Goal: Task Accomplishment & Management: Use online tool/utility

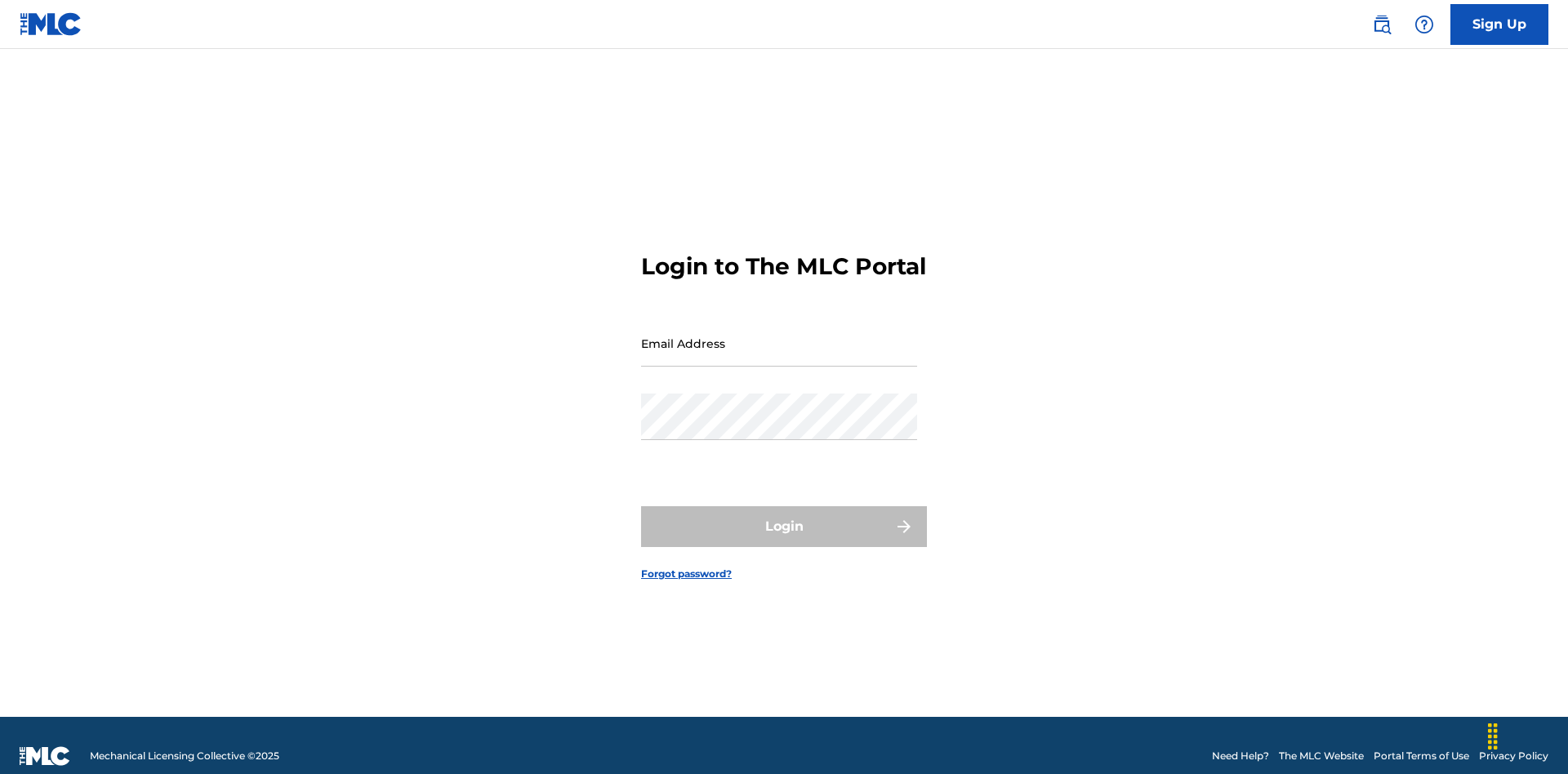
scroll to position [21, 0]
click at [780, 336] on input "Email Address" at bounding box center [779, 344] width 276 height 46
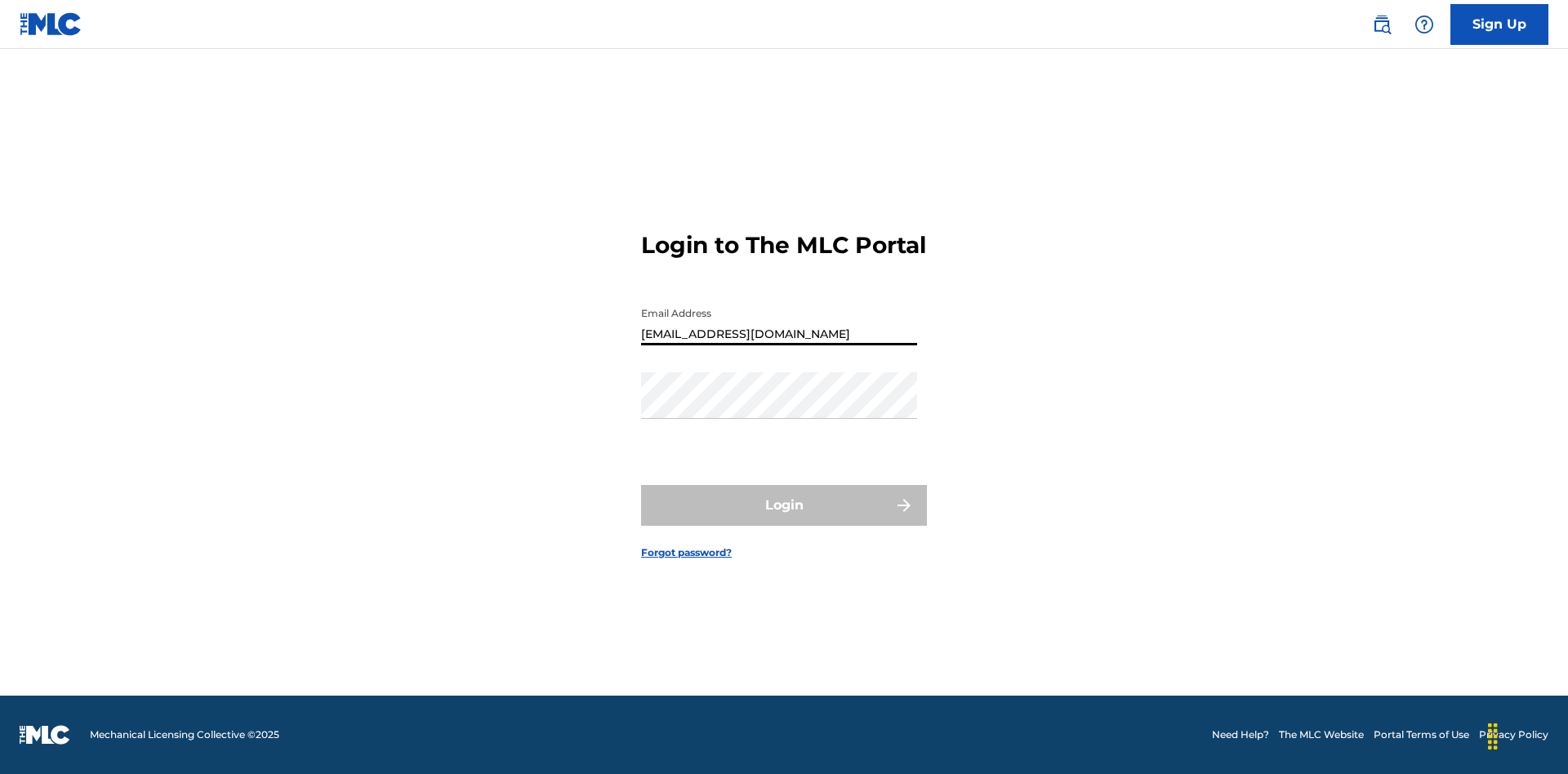
type input "[EMAIL_ADDRESS][DOMAIN_NAME]"
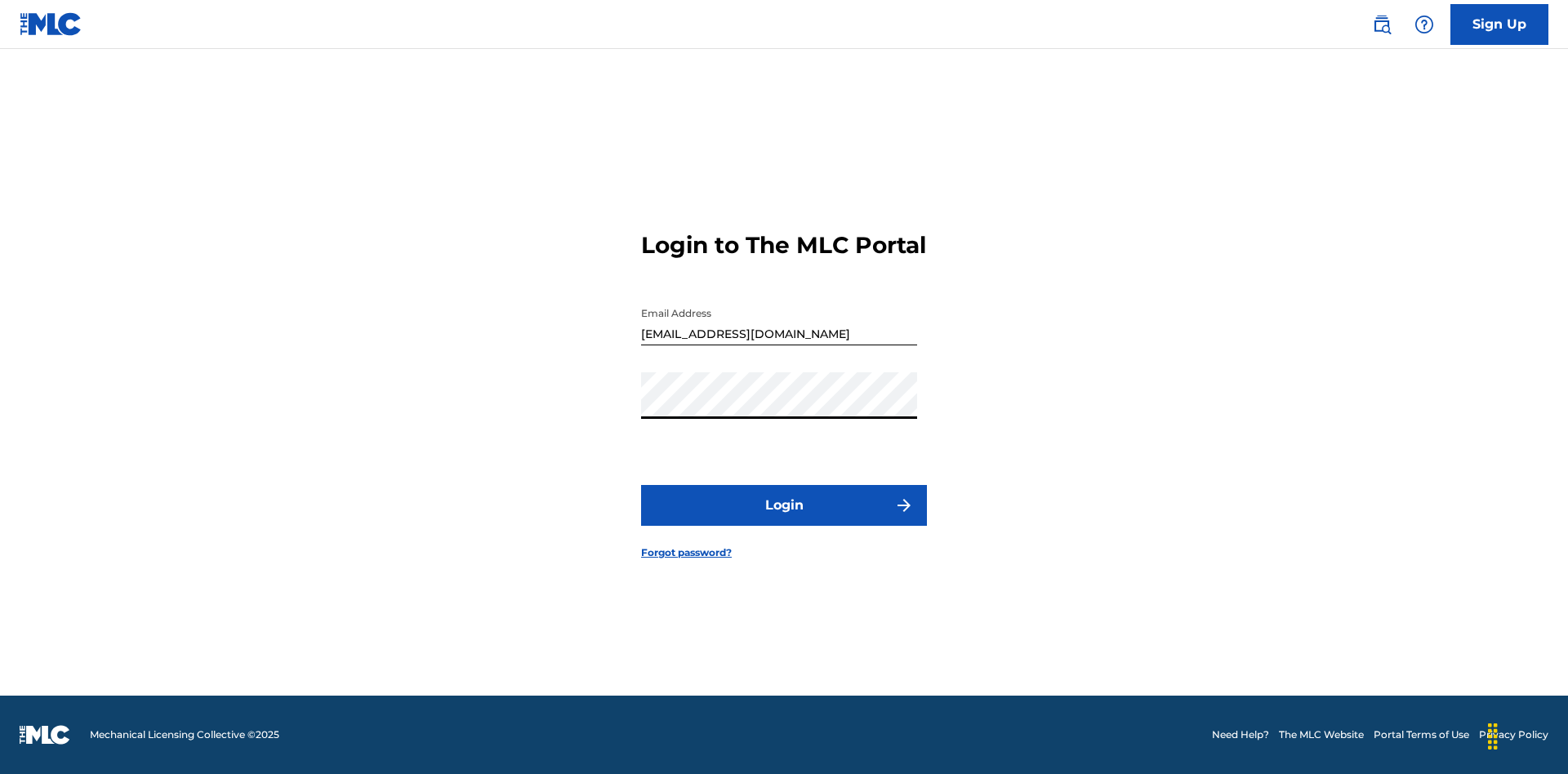
click at [784, 520] on button "Login" at bounding box center [784, 505] width 286 height 40
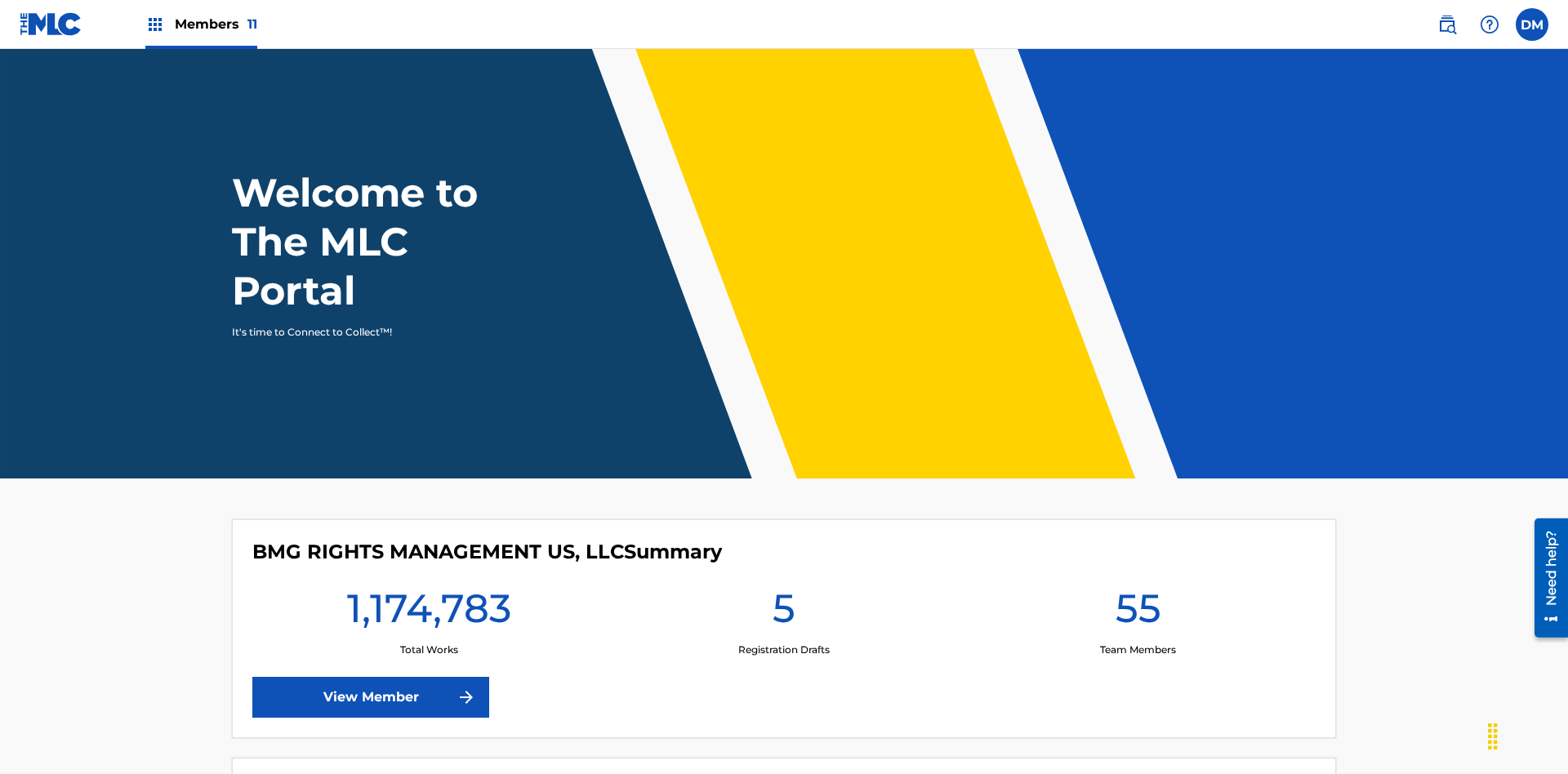
scroll to position [70, 0]
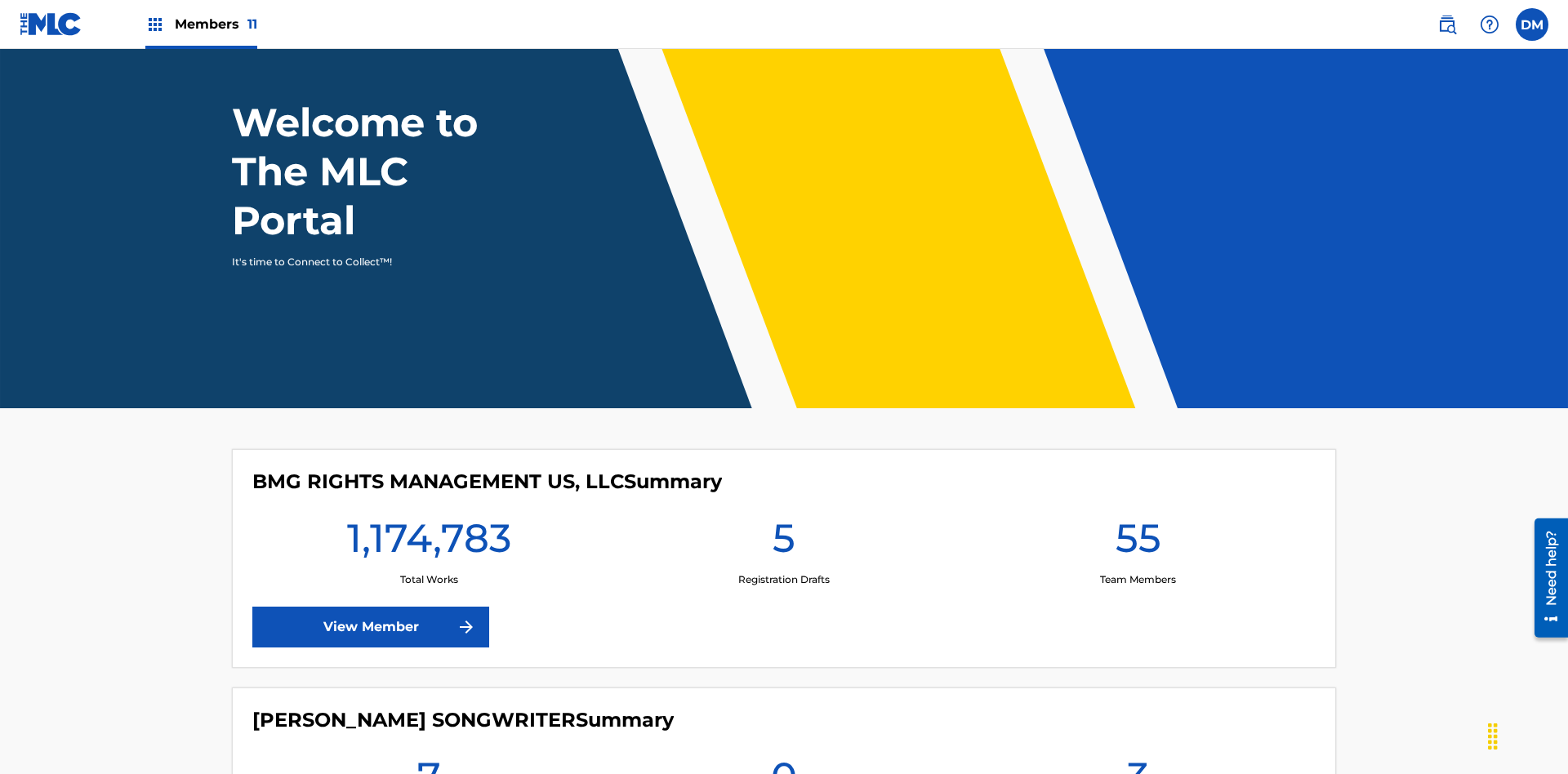
click at [201, 24] on span "Members 11" at bounding box center [217, 24] width 83 height 19
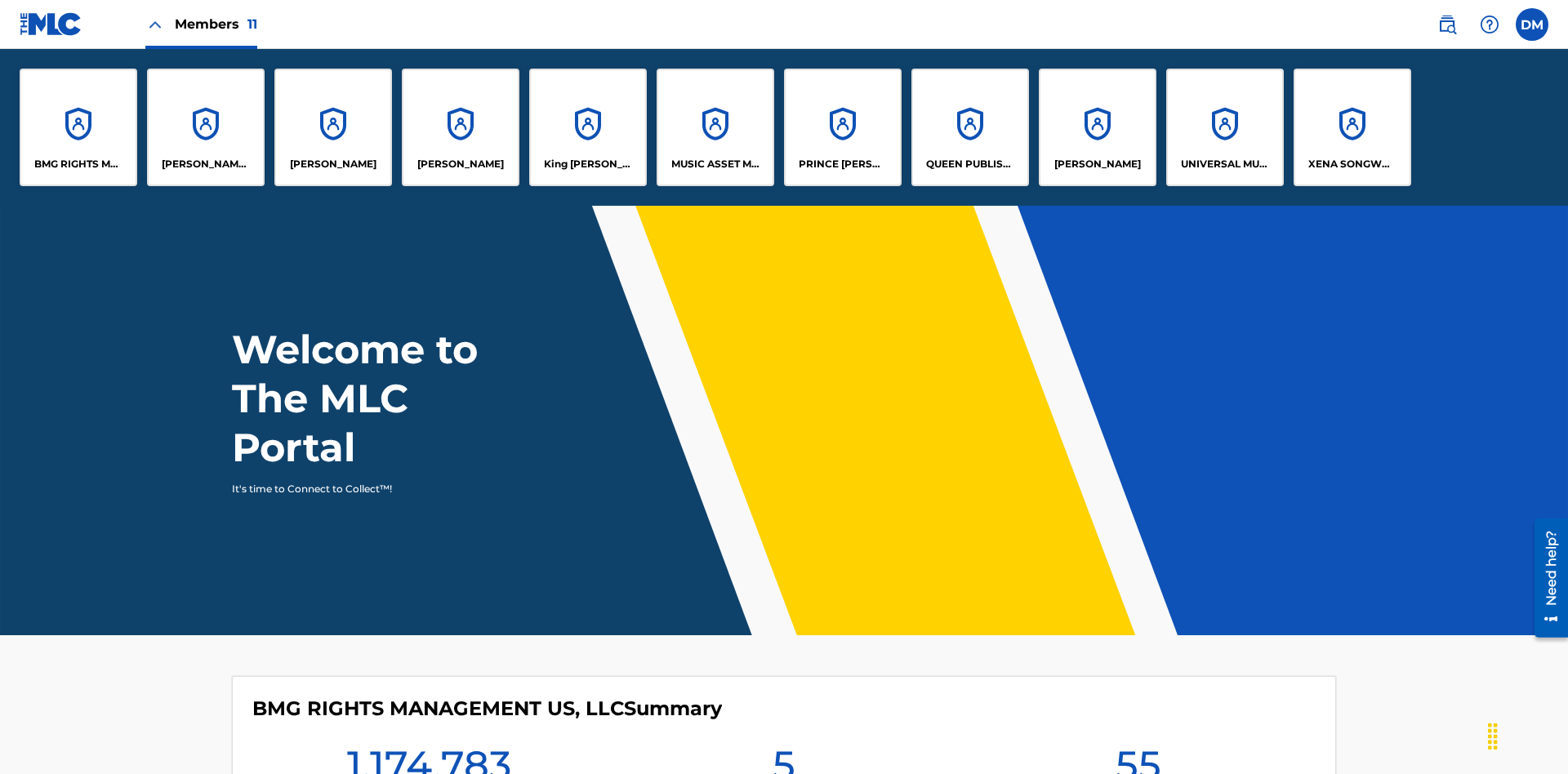
scroll to position [0, 0]
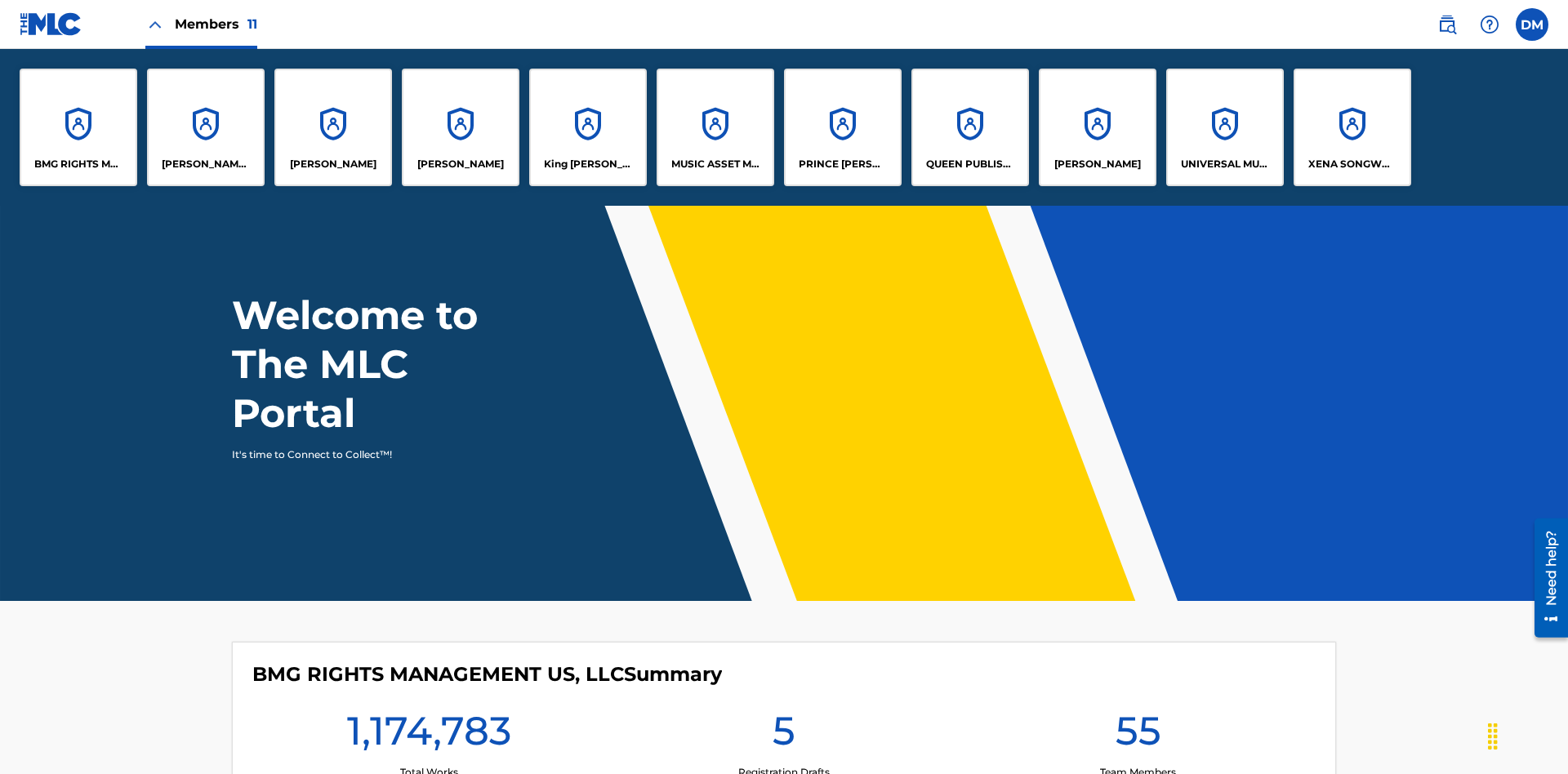
click at [461, 165] on p "EYAMA MCSINGER" at bounding box center [461, 164] width 87 height 14
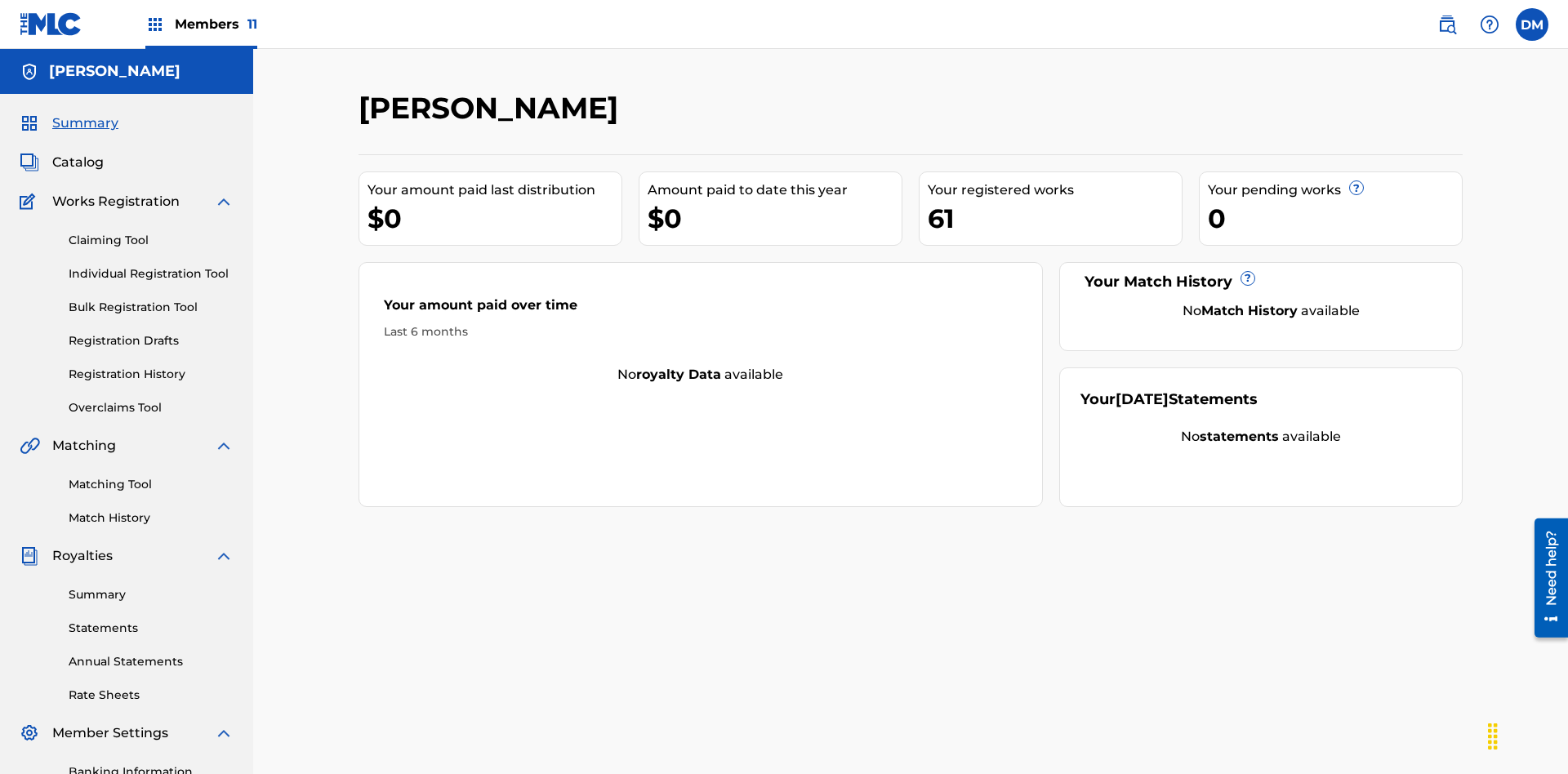
click at [151, 400] on link "Overclaims Tool" at bounding box center [150, 408] width 165 height 17
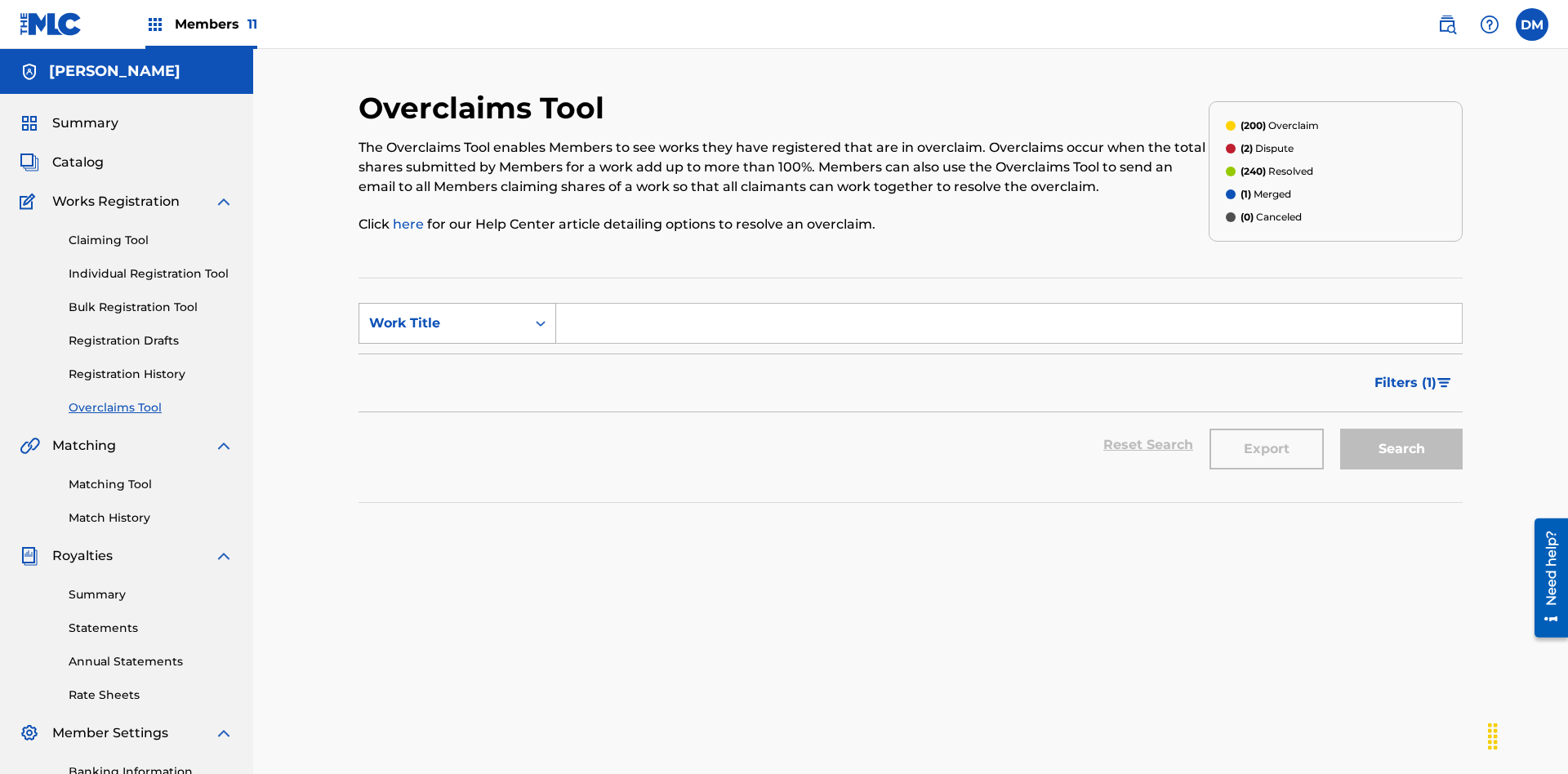
click at [443, 314] on div "Work Title" at bounding box center [443, 323] width 147 height 19
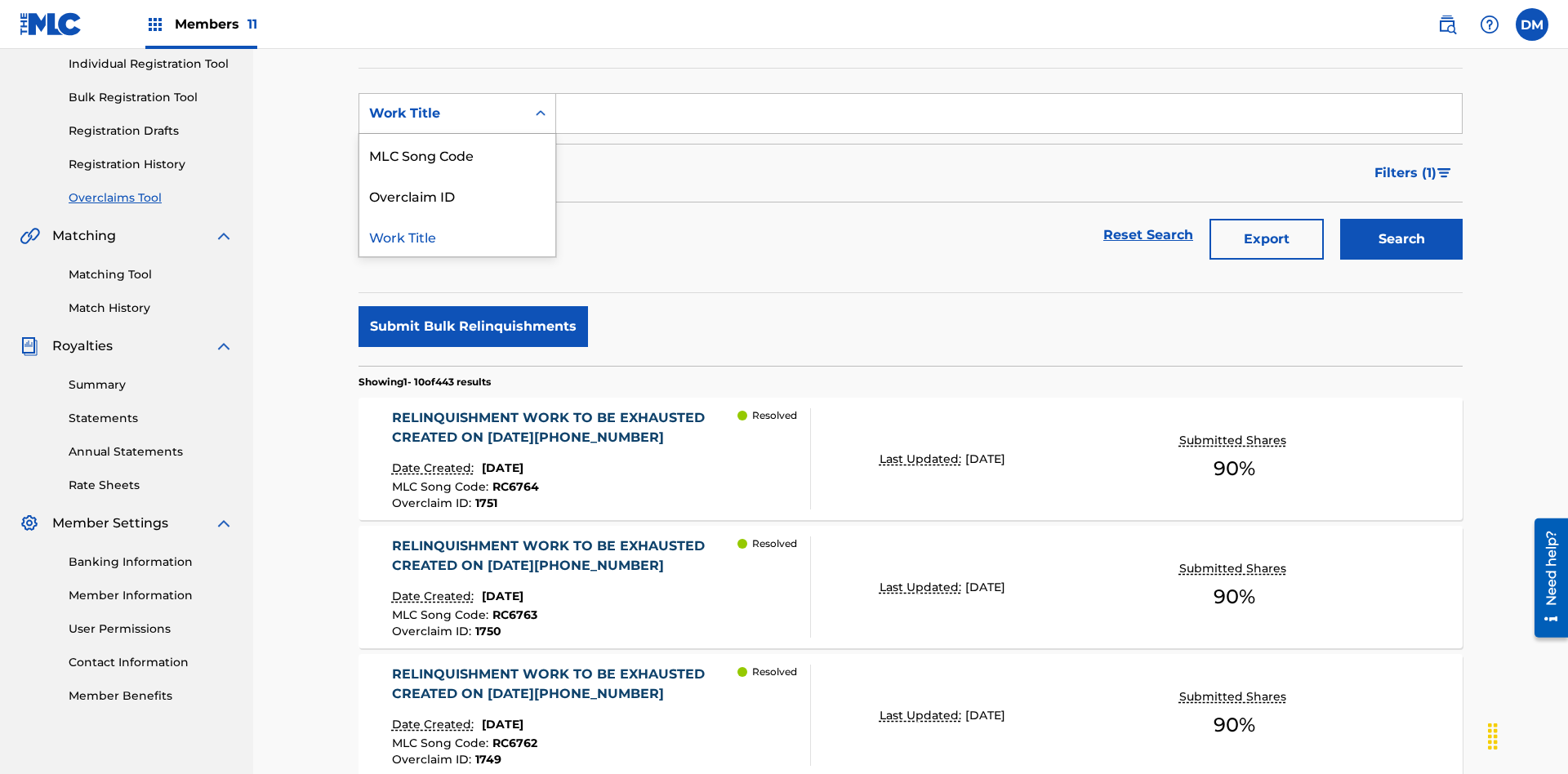
click at [457, 195] on div "Overclaim ID" at bounding box center [457, 195] width 196 height 40
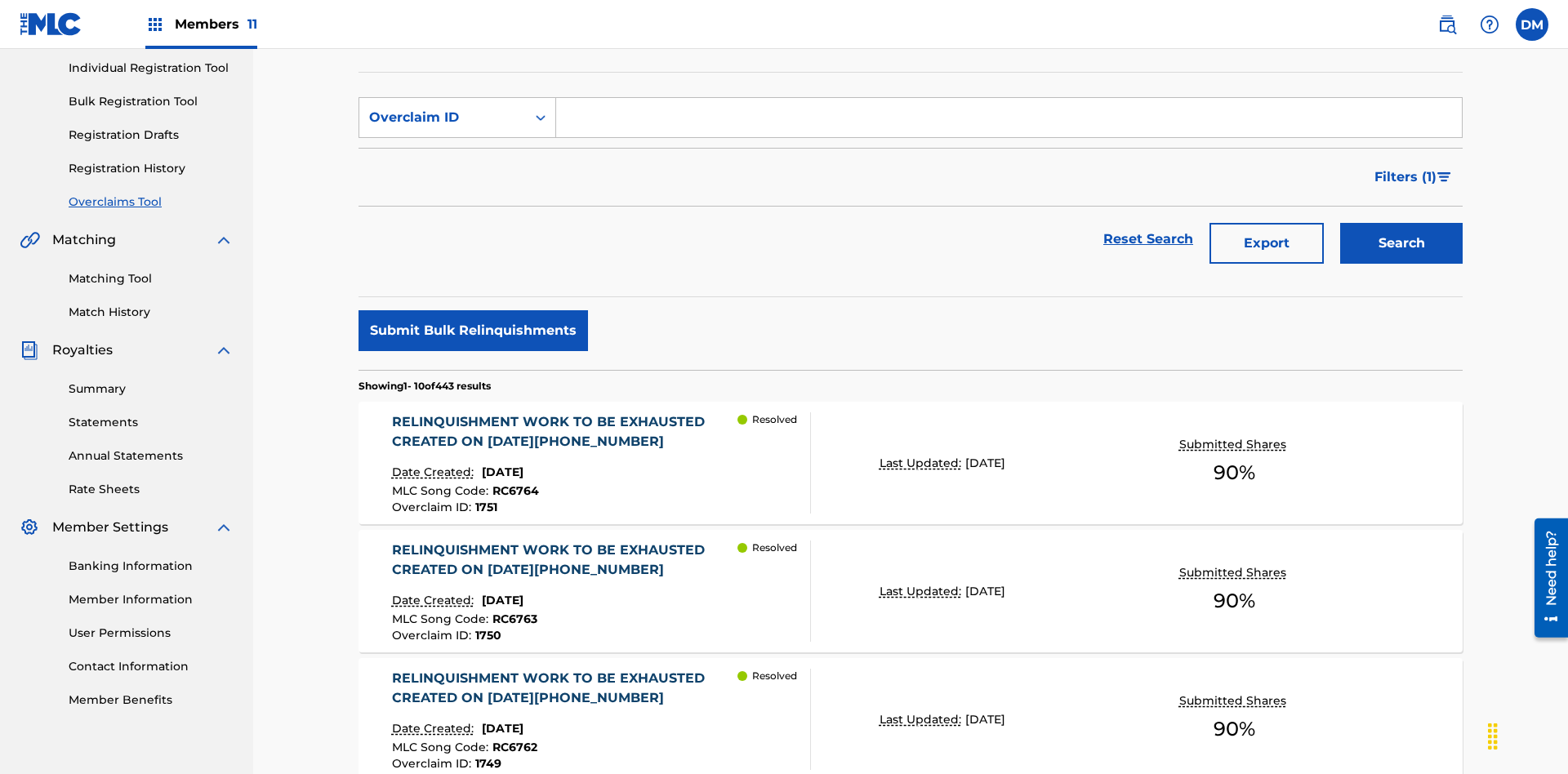
click at [1009, 117] on input "Search Form" at bounding box center [1009, 117] width 906 height 39
type input "1713"
click at [1401, 223] on button "Search" at bounding box center [1401, 244] width 122 height 40
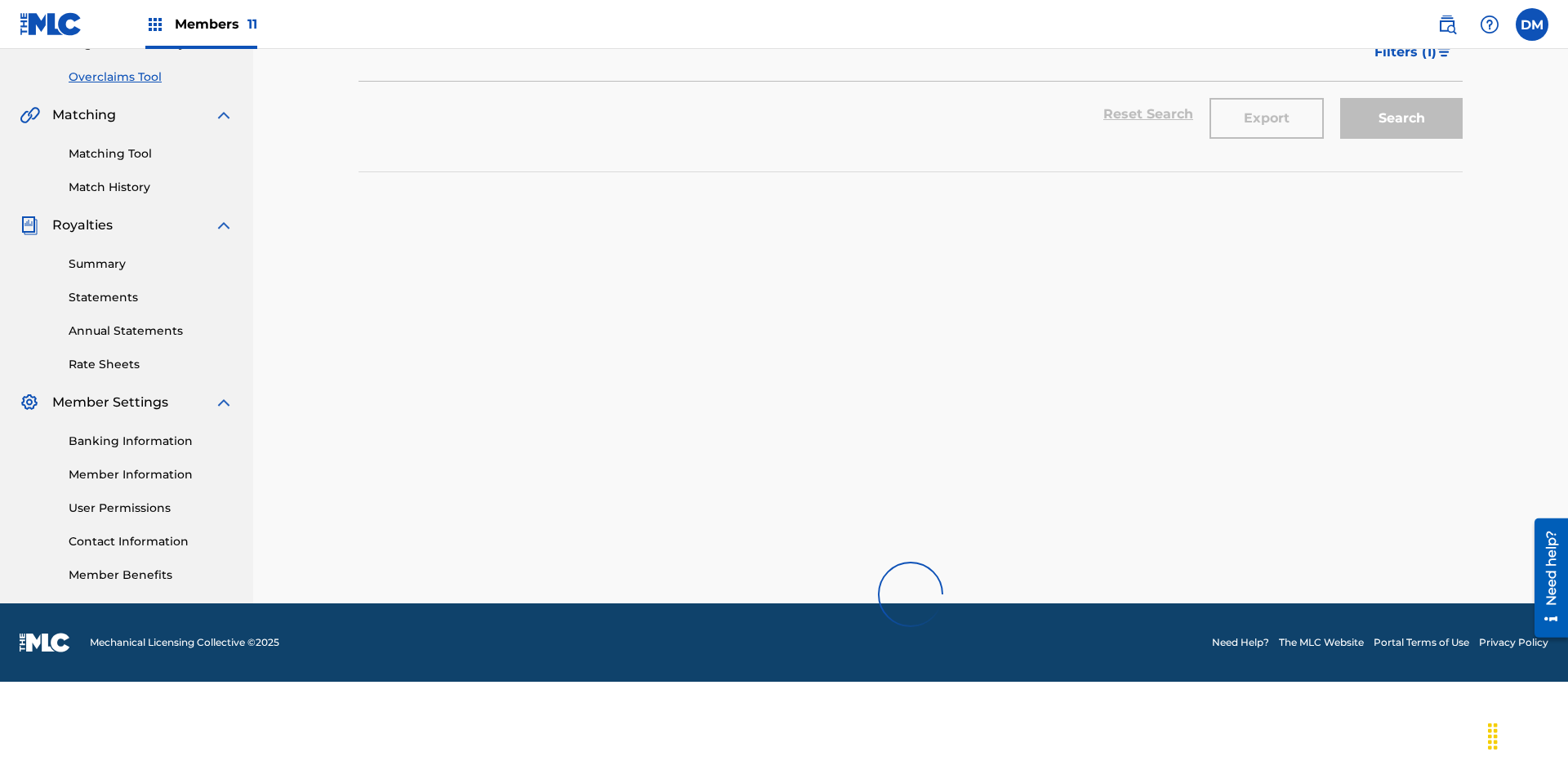
scroll to position [239, 0]
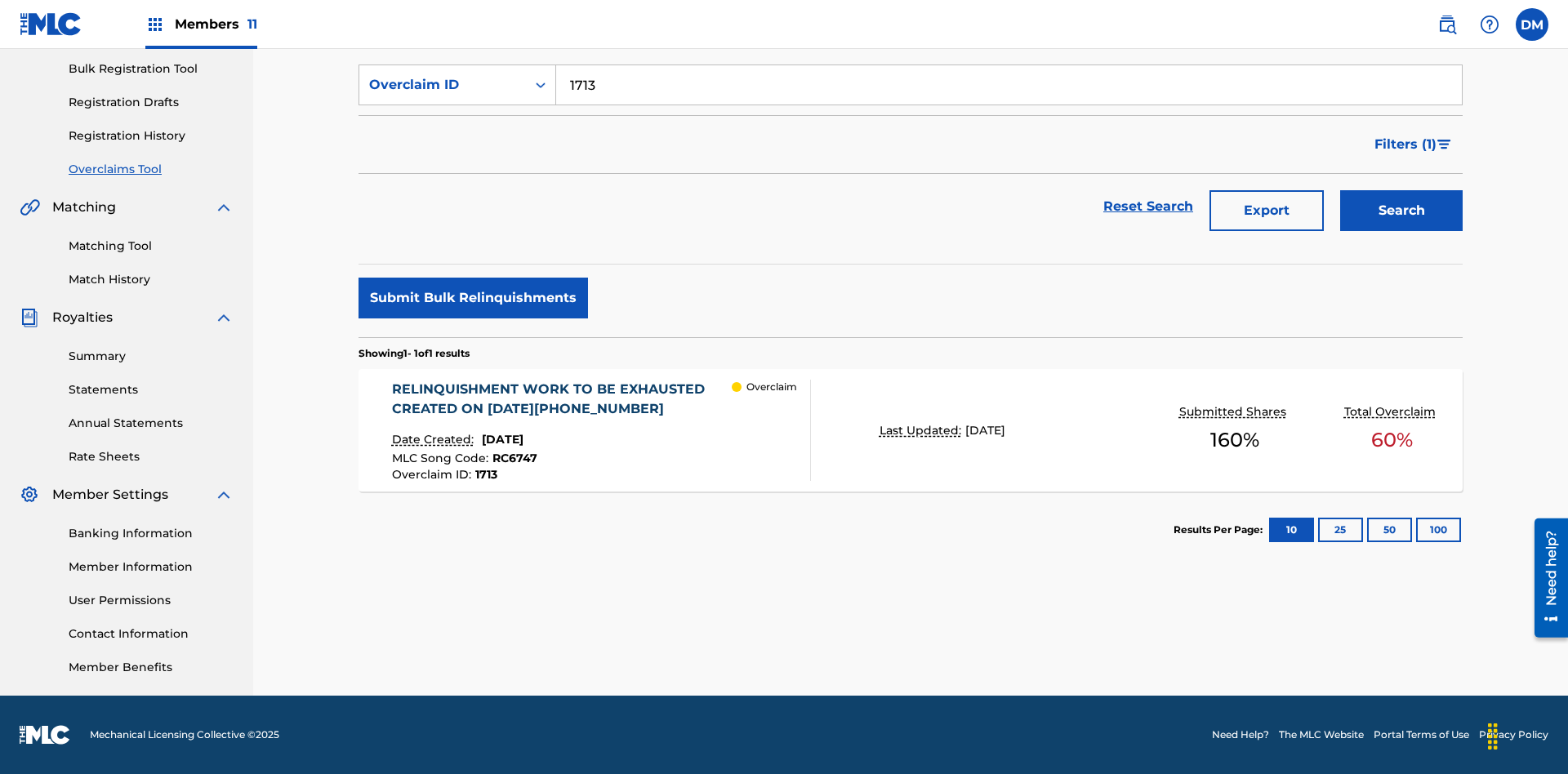
click at [561, 400] on div "RELINQUISHMENT WORK TO BE EXHAUSTED CREATED ON 2025 07 10 #5" at bounding box center [562, 400] width 341 height 39
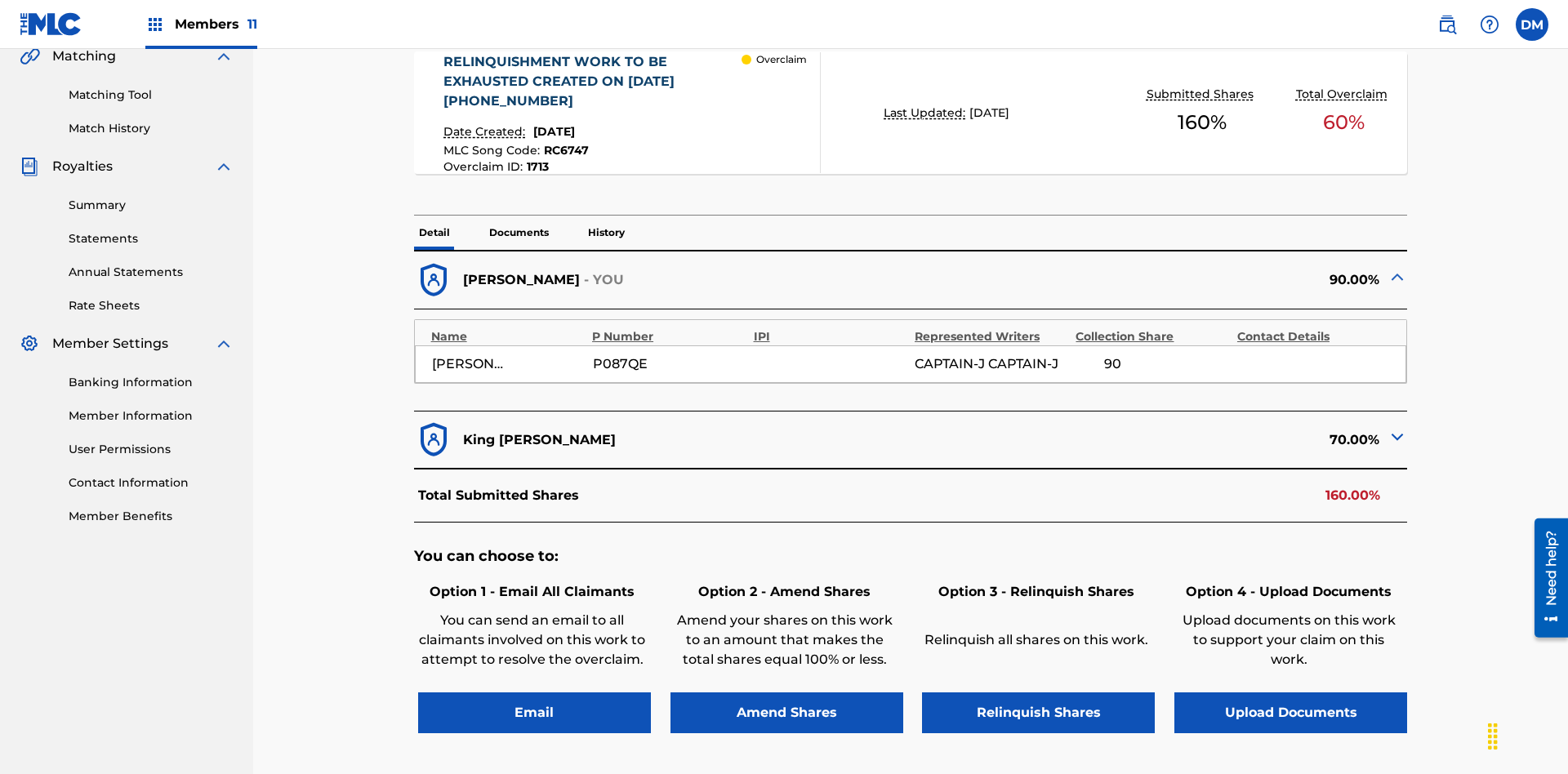
click at [518, 216] on p "Documents" at bounding box center [519, 233] width 69 height 35
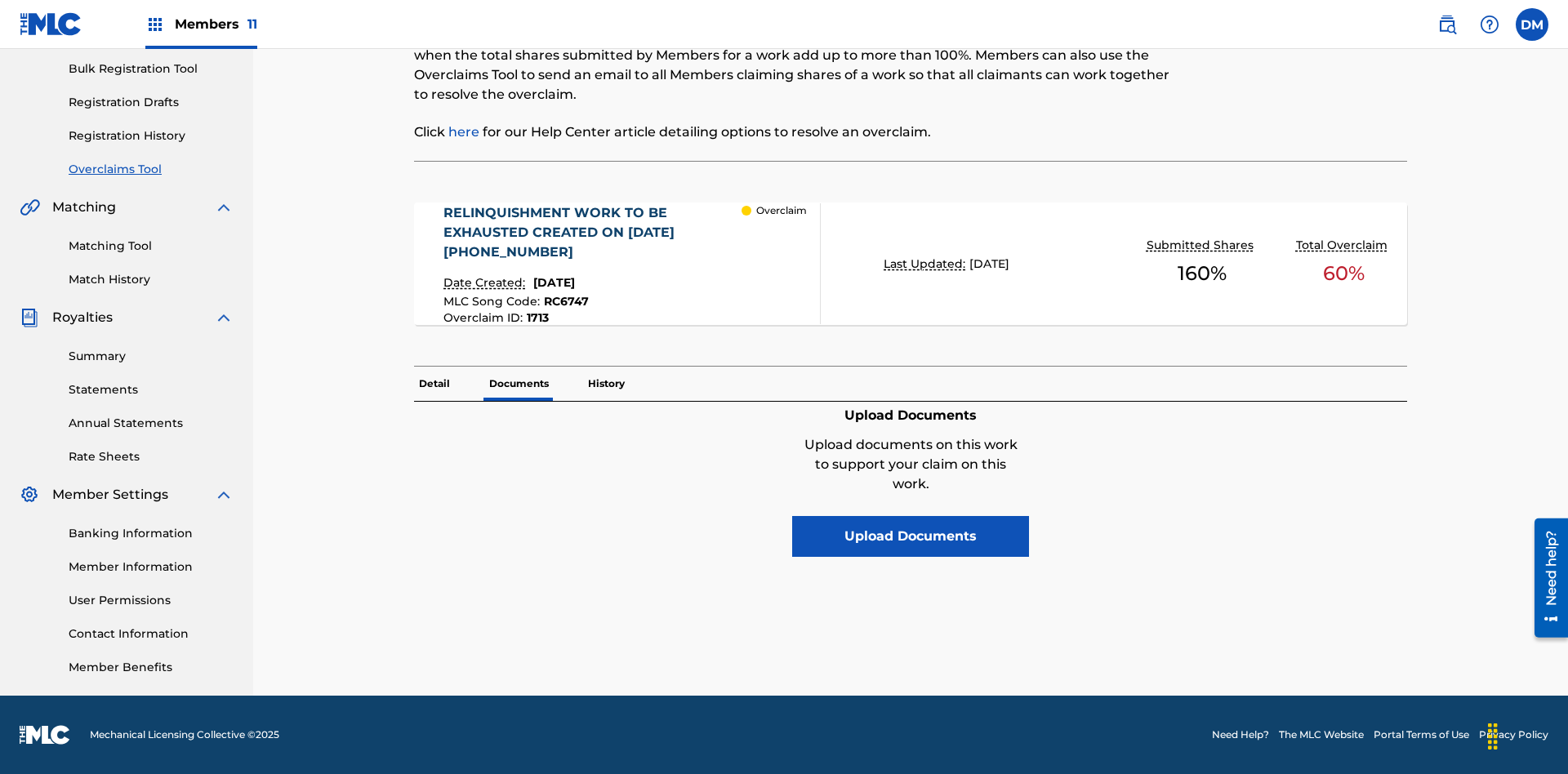
click at [911, 516] on button "Upload Documents" at bounding box center [911, 536] width 237 height 40
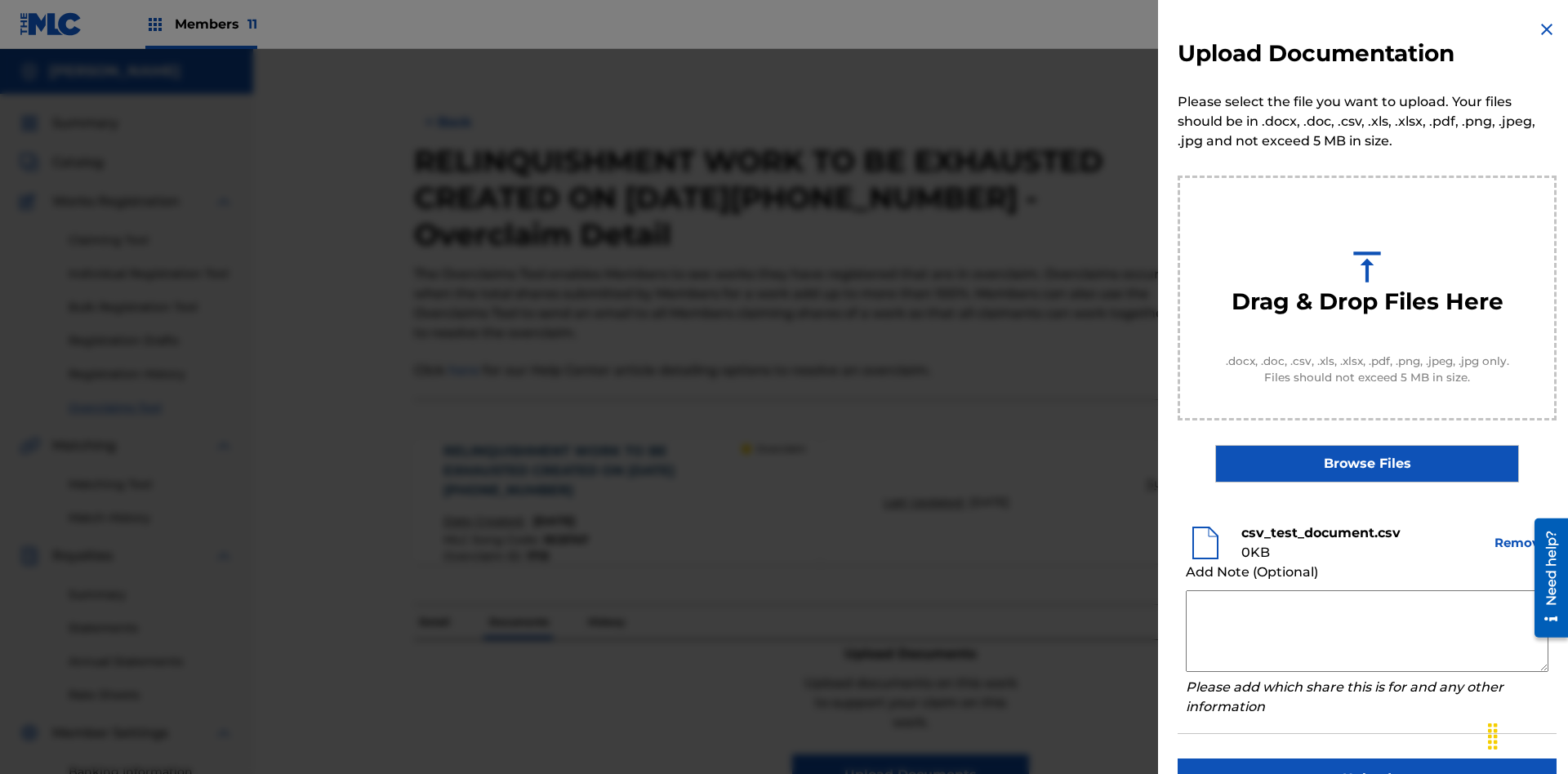
scroll to position [41, 0]
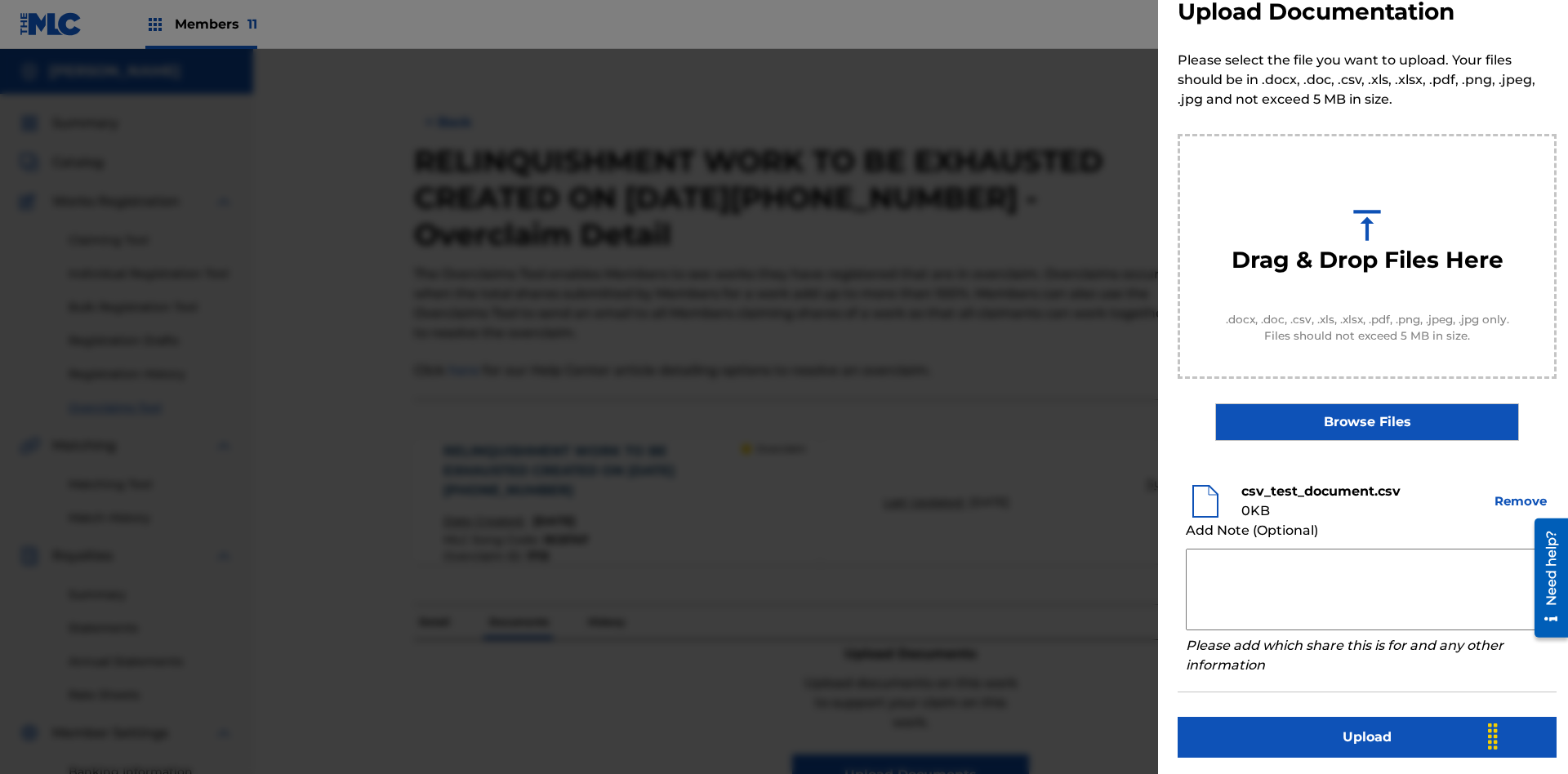
click at [1368, 735] on button "Upload" at bounding box center [1368, 737] width 379 height 40
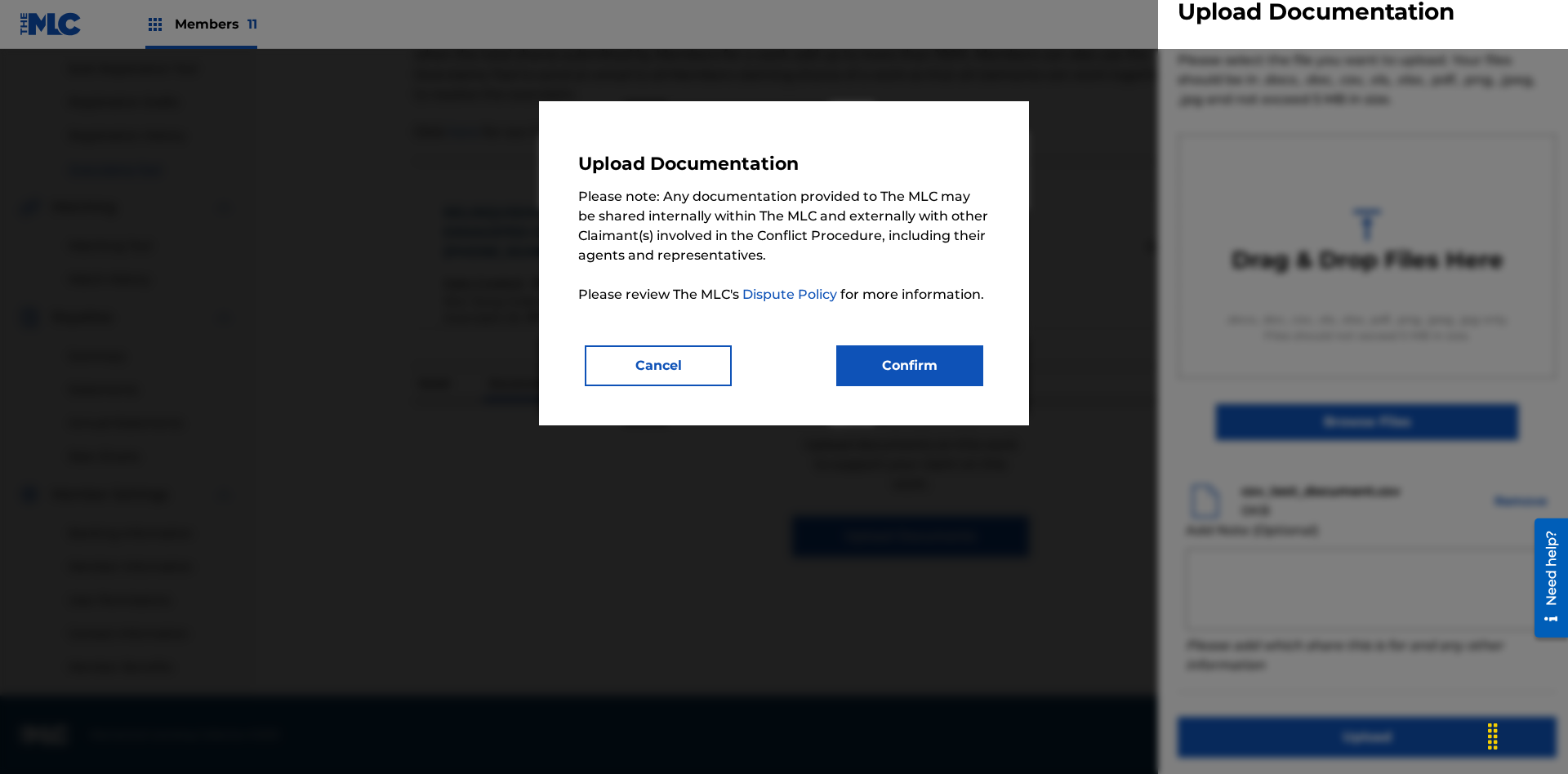
click at [910, 365] on button "Confirm" at bounding box center [910, 366] width 147 height 40
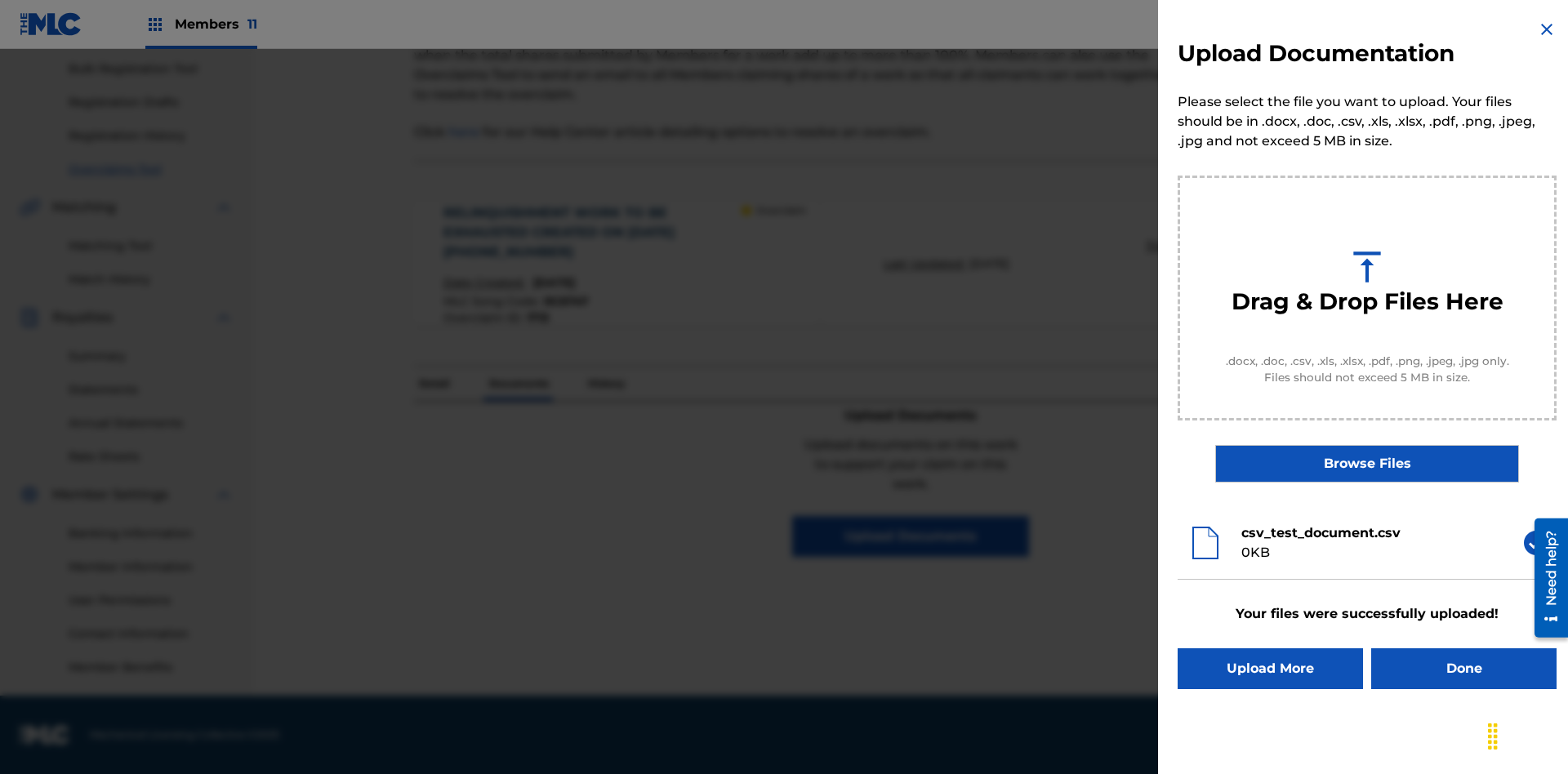
scroll to position [0, 0]
click at [1271, 669] on button "Upload More" at bounding box center [1271, 669] width 186 height 40
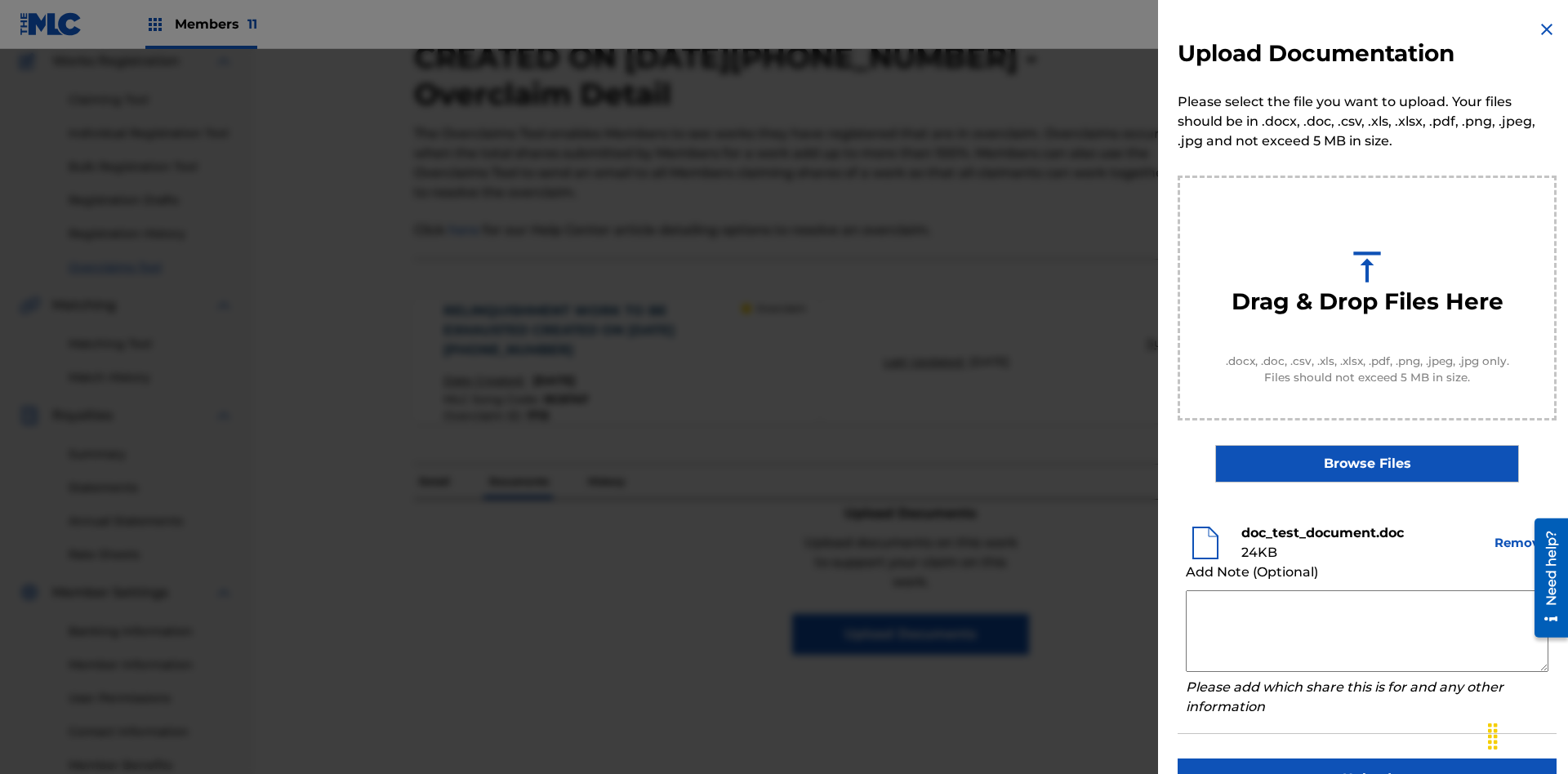
scroll to position [41, 0]
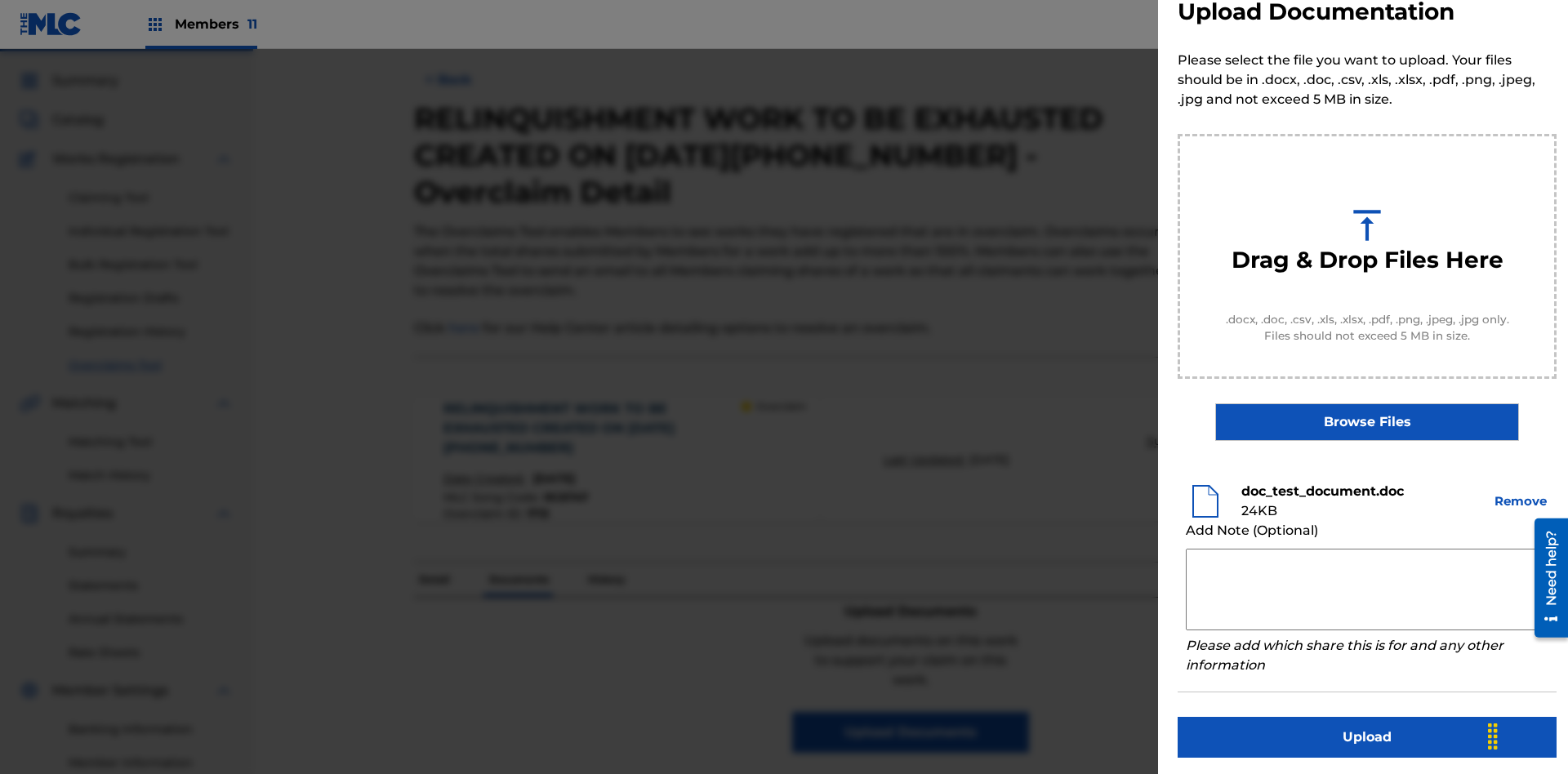
click at [1368, 735] on button "Upload" at bounding box center [1368, 737] width 379 height 40
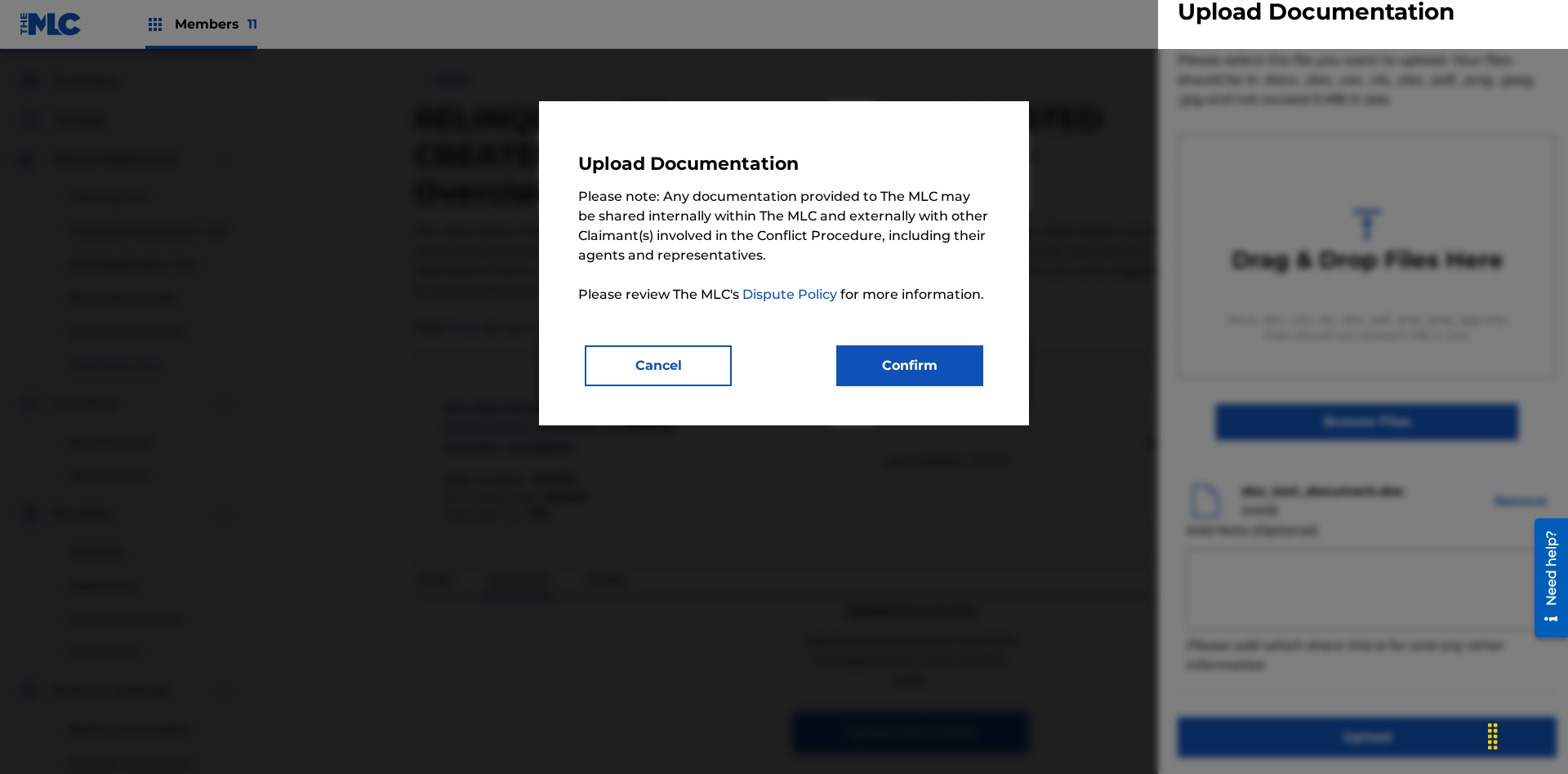
scroll to position [239, 0]
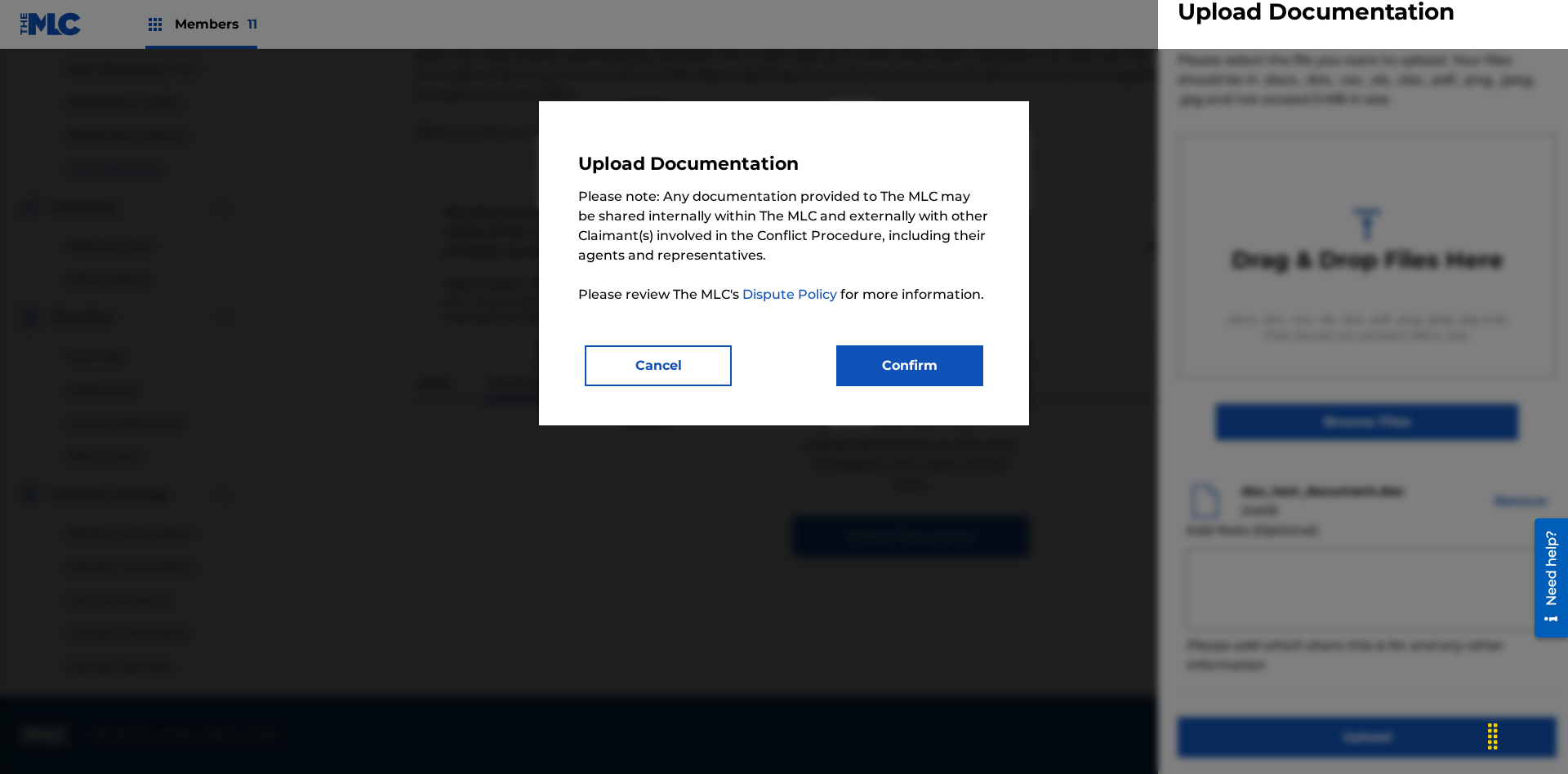
click at [910, 365] on button "Confirm" at bounding box center [910, 366] width 147 height 40
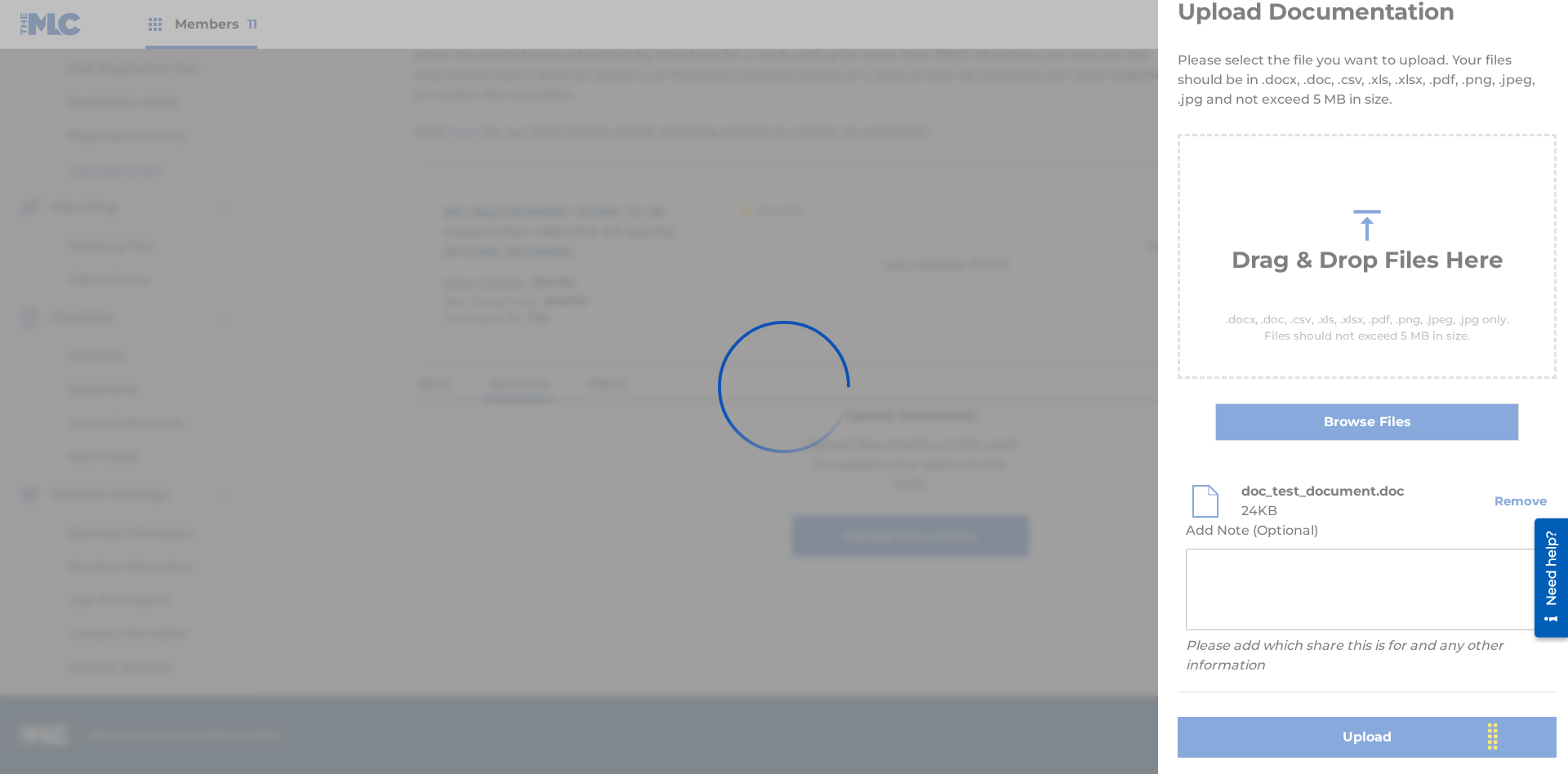
scroll to position [0, 0]
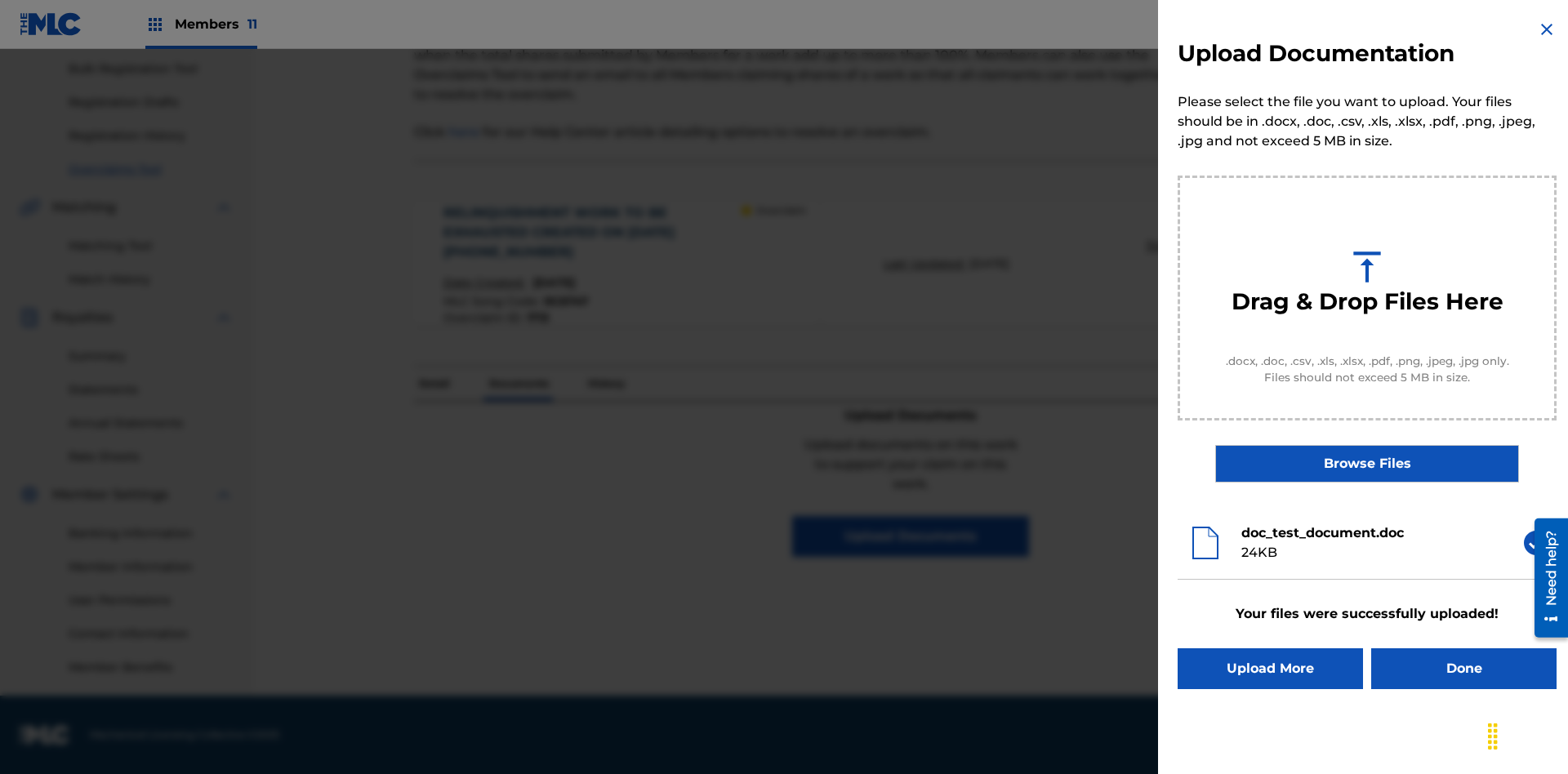
click at [1271, 669] on button "Upload More" at bounding box center [1271, 669] width 186 height 40
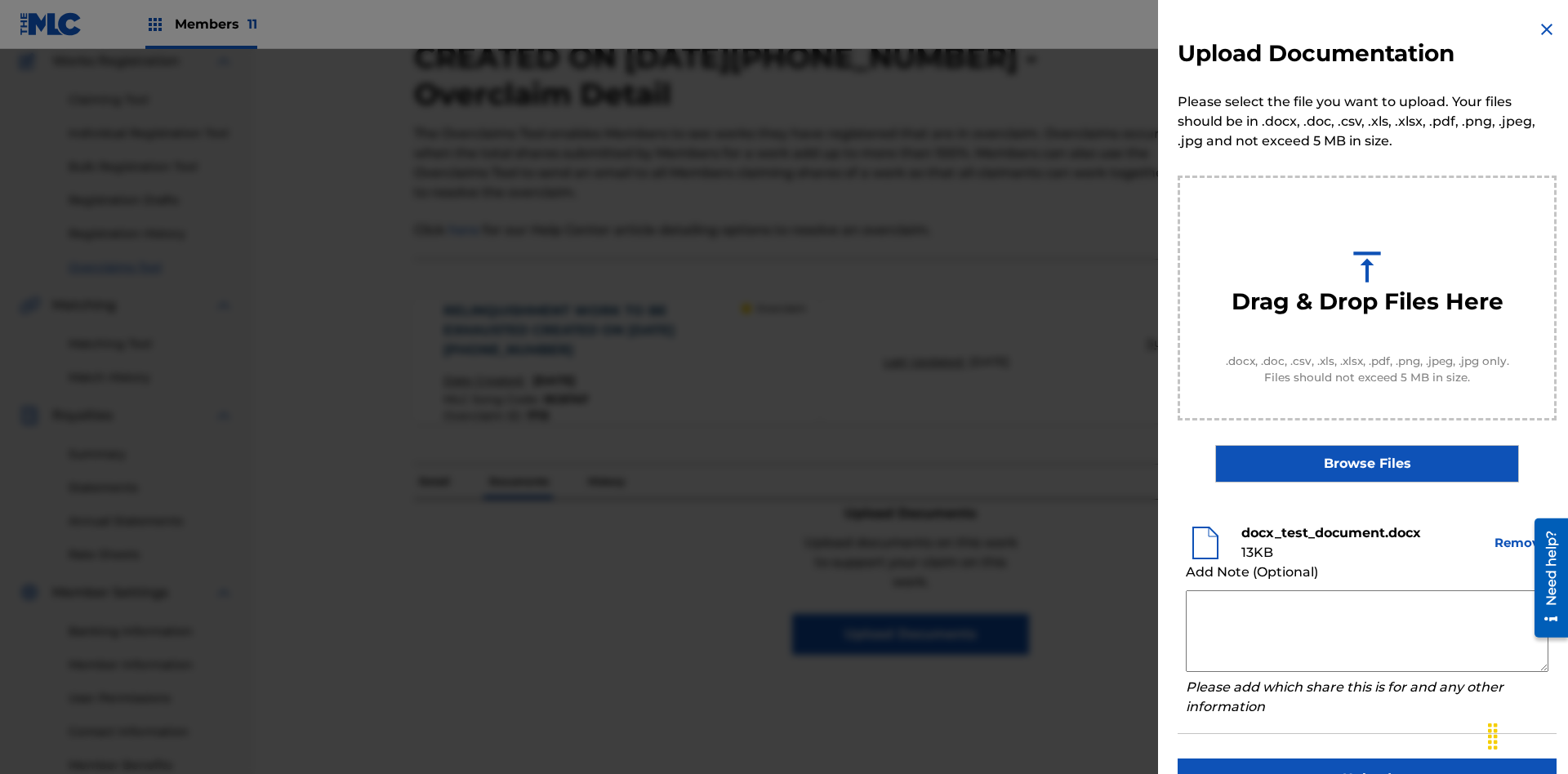
scroll to position [41, 0]
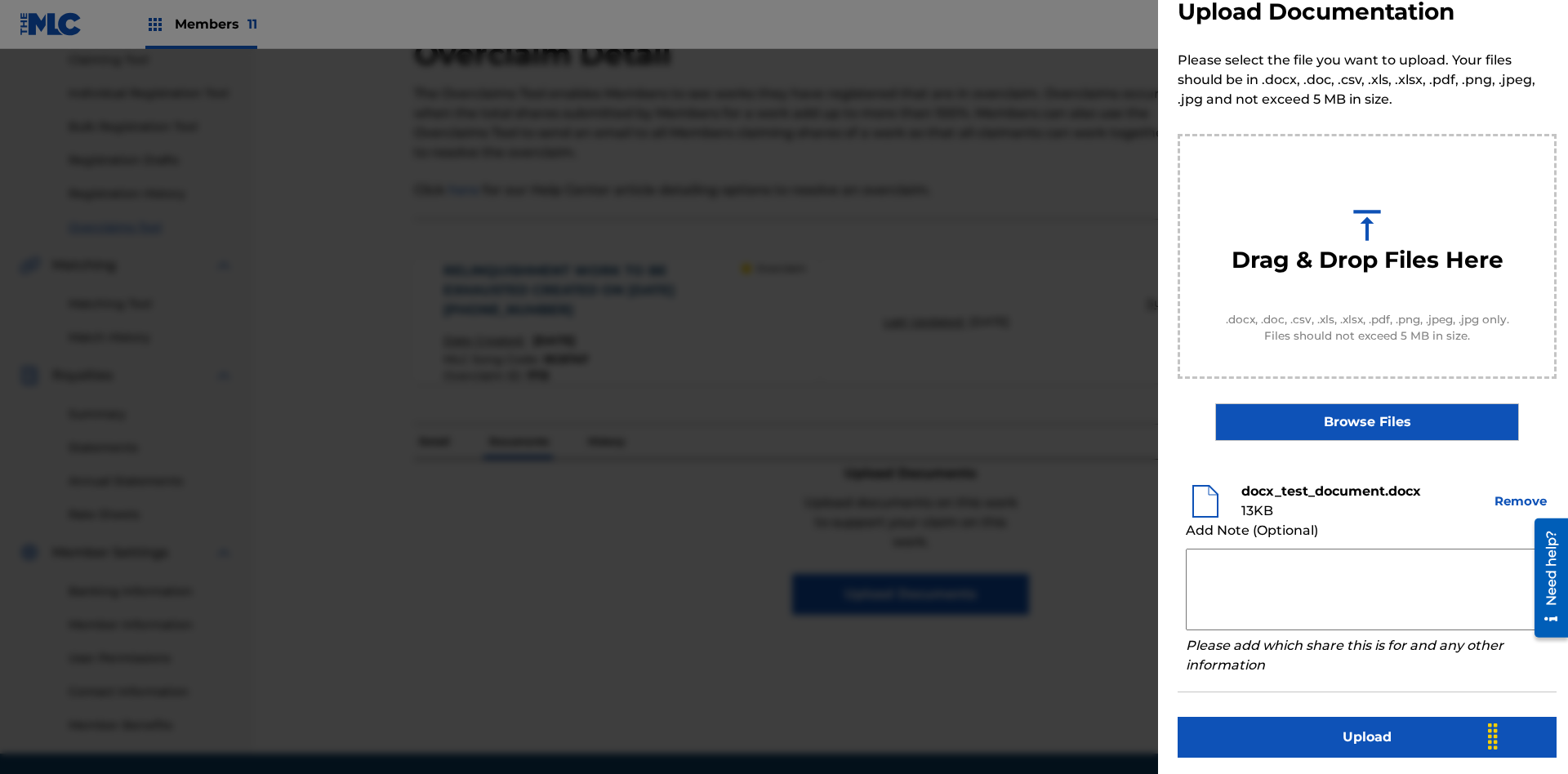
click at [1368, 735] on button "Upload" at bounding box center [1368, 737] width 379 height 40
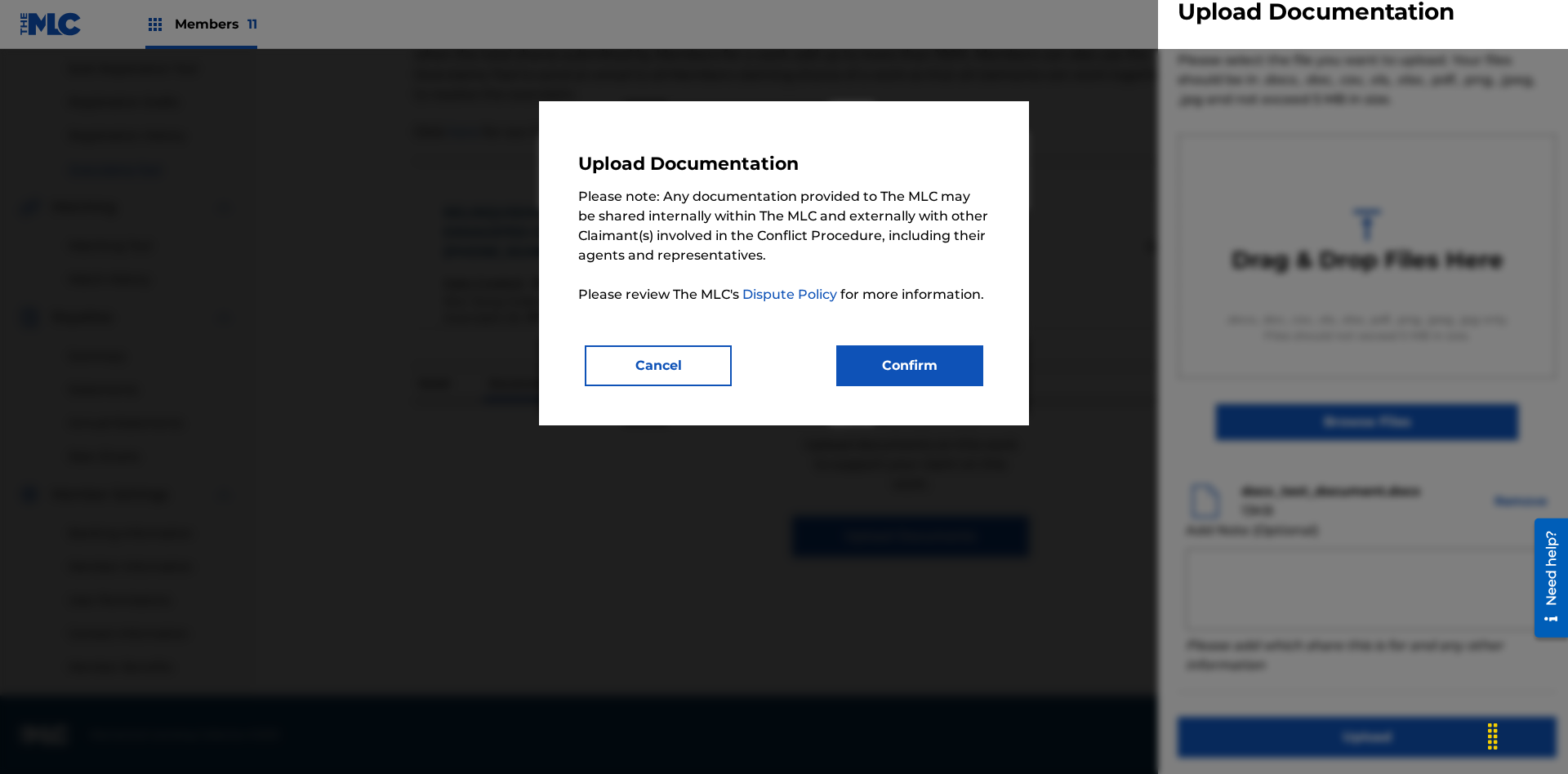
click at [910, 365] on button "Confirm" at bounding box center [910, 366] width 147 height 40
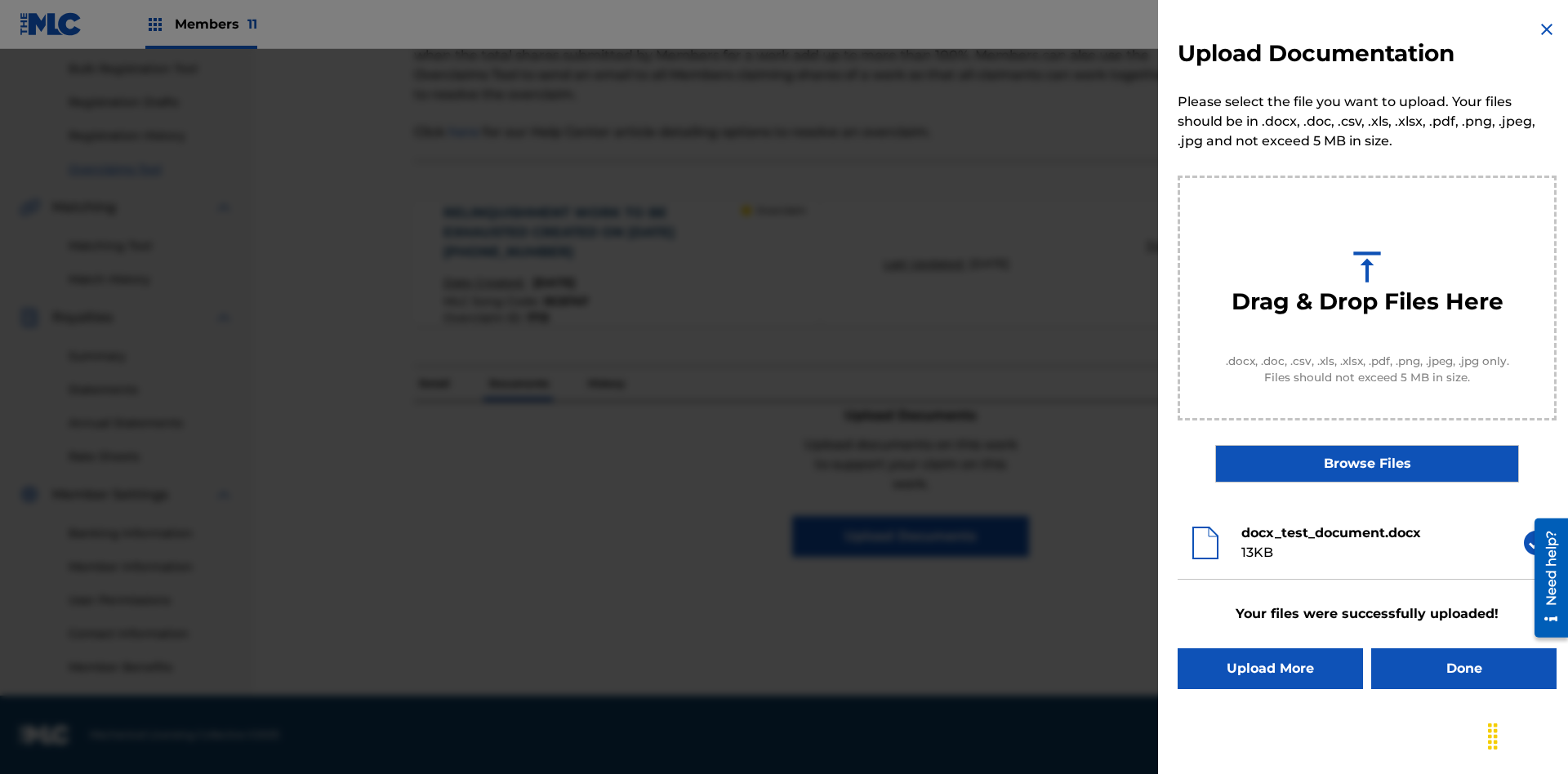
scroll to position [0, 0]
click at [1271, 669] on button "Upload More" at bounding box center [1271, 669] width 186 height 40
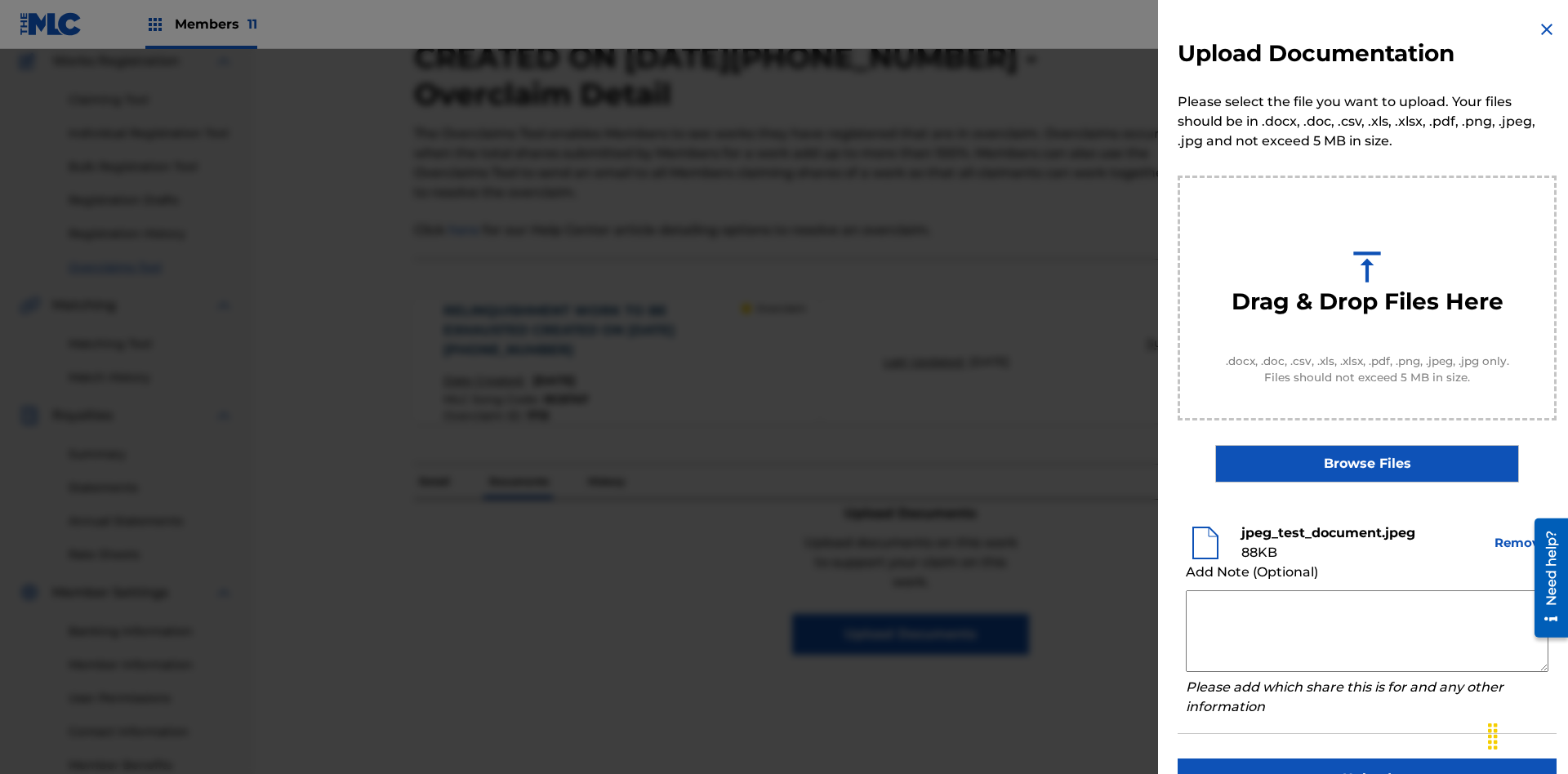
scroll to position [41, 0]
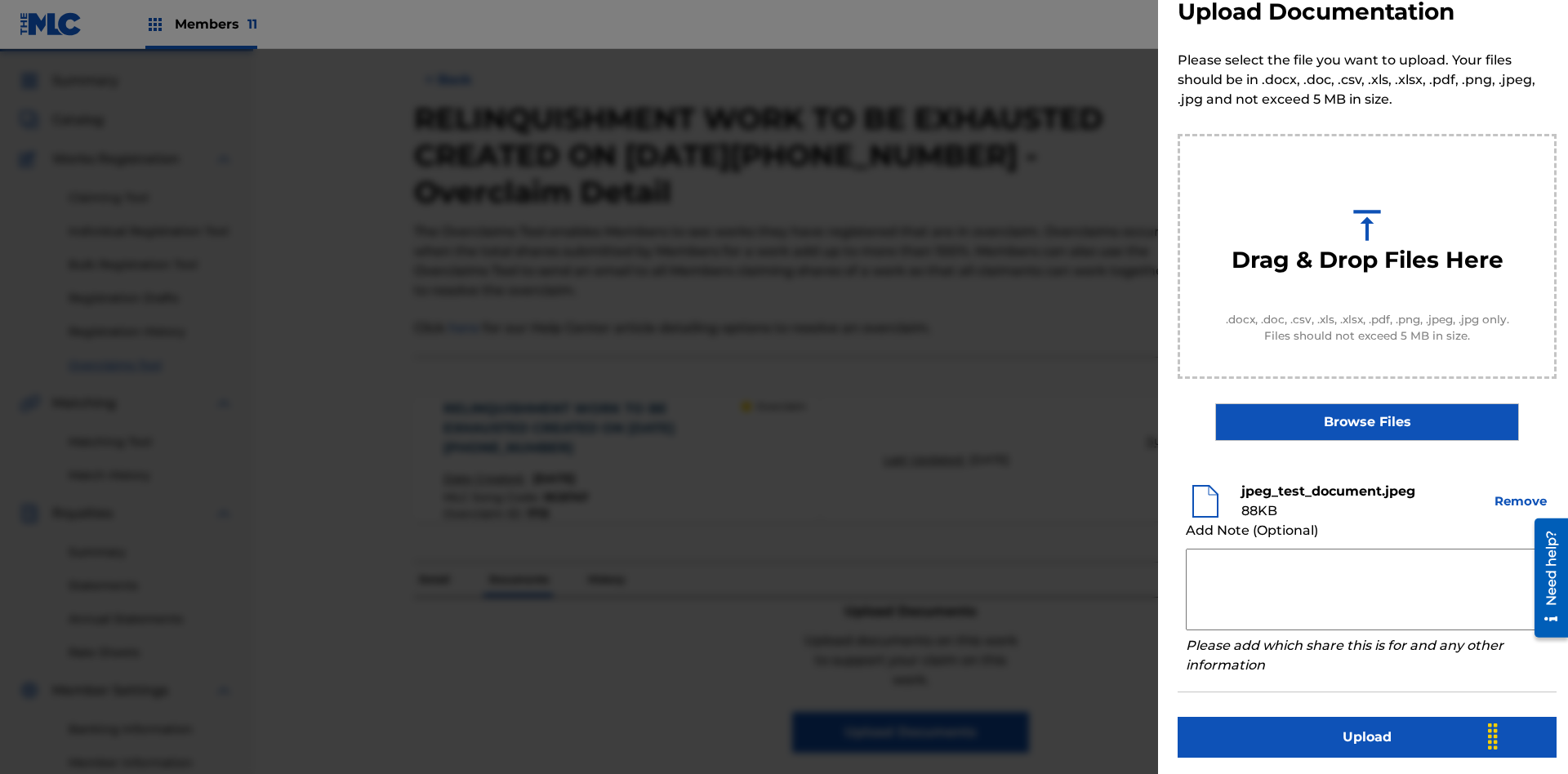
click at [1368, 735] on button "Upload" at bounding box center [1368, 737] width 379 height 40
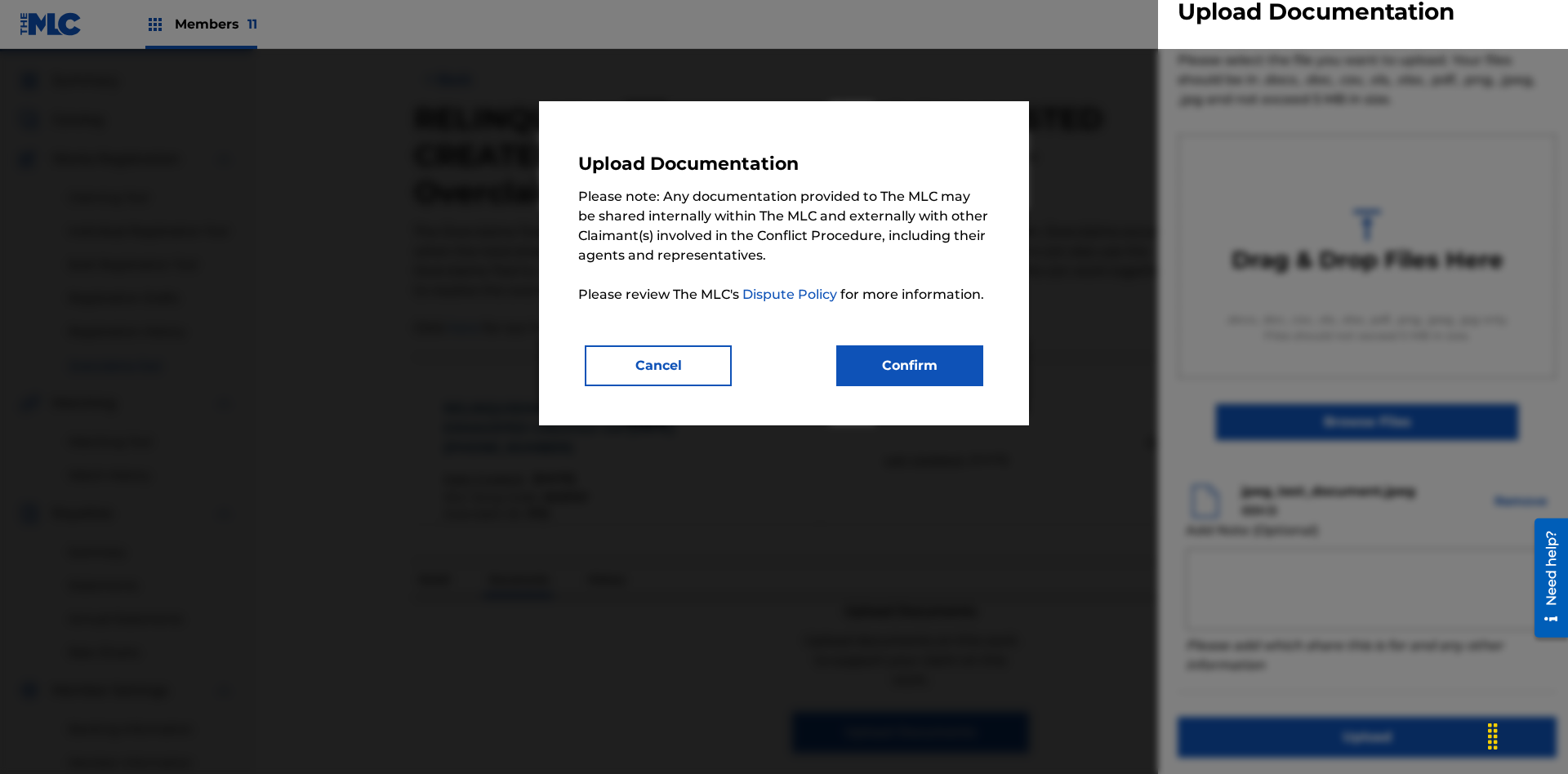
scroll to position [239, 0]
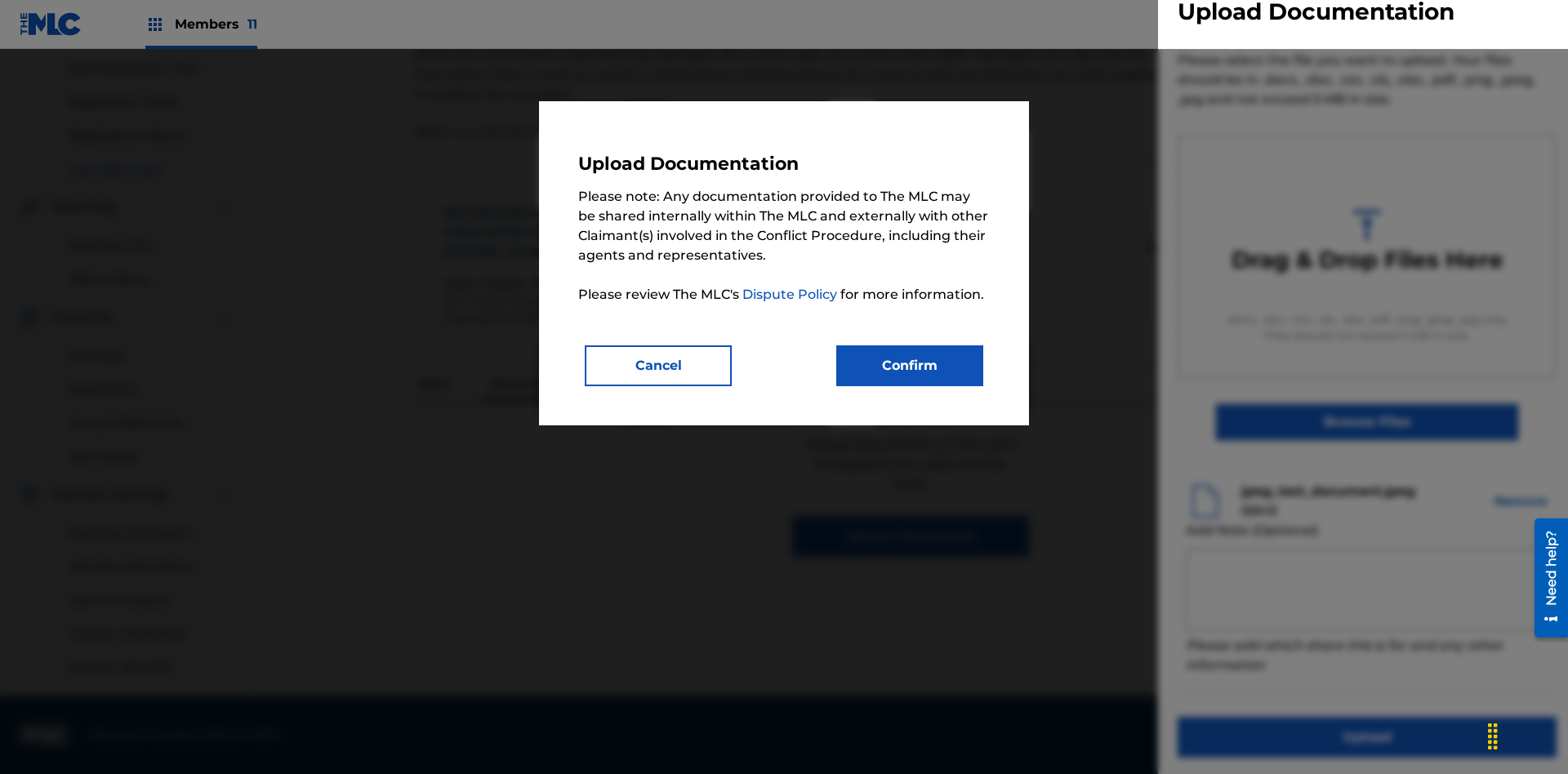
click at [910, 365] on button "Confirm" at bounding box center [910, 366] width 147 height 40
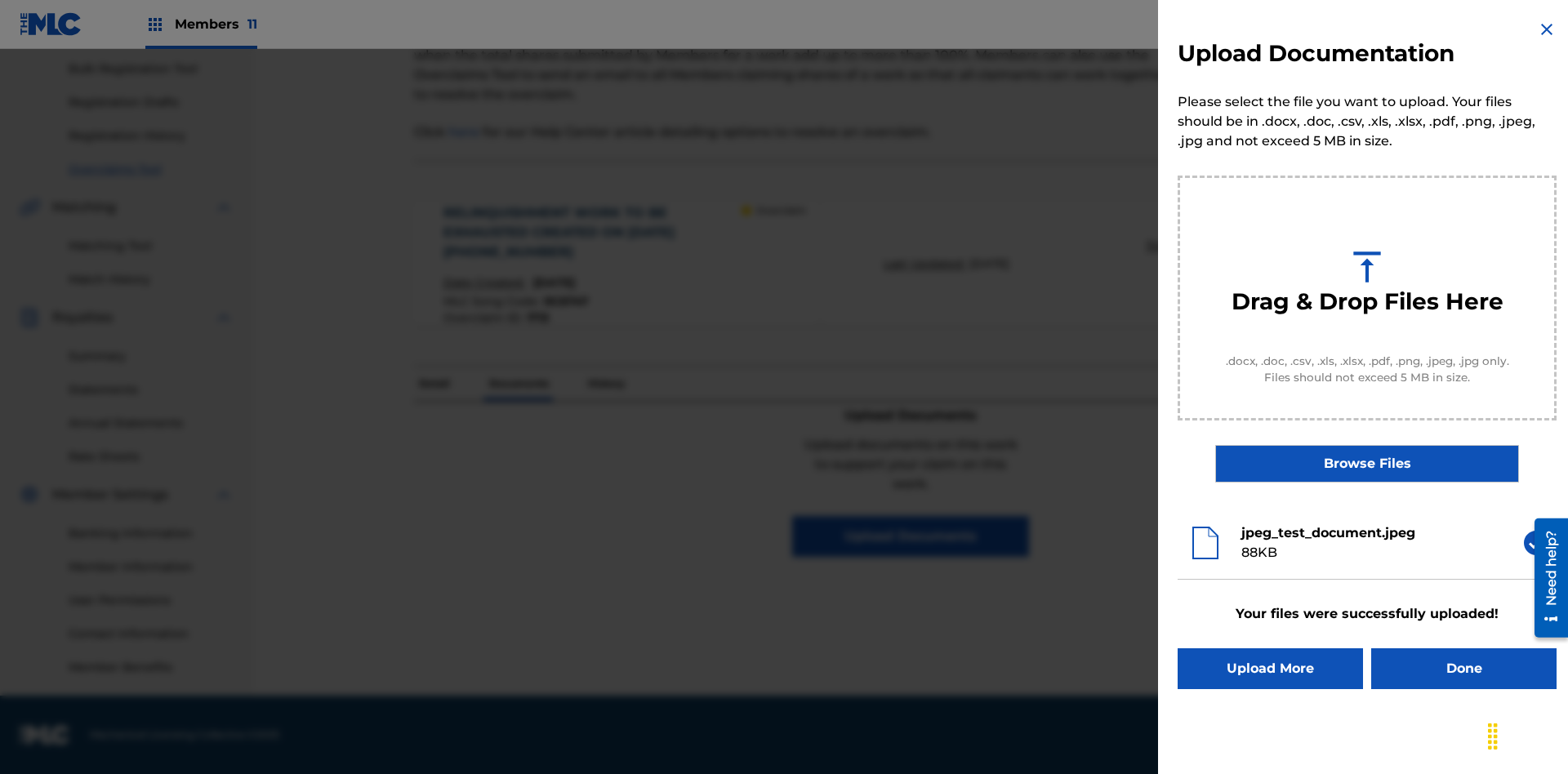
scroll to position [0, 0]
click at [1271, 669] on button "Upload More" at bounding box center [1271, 669] width 186 height 40
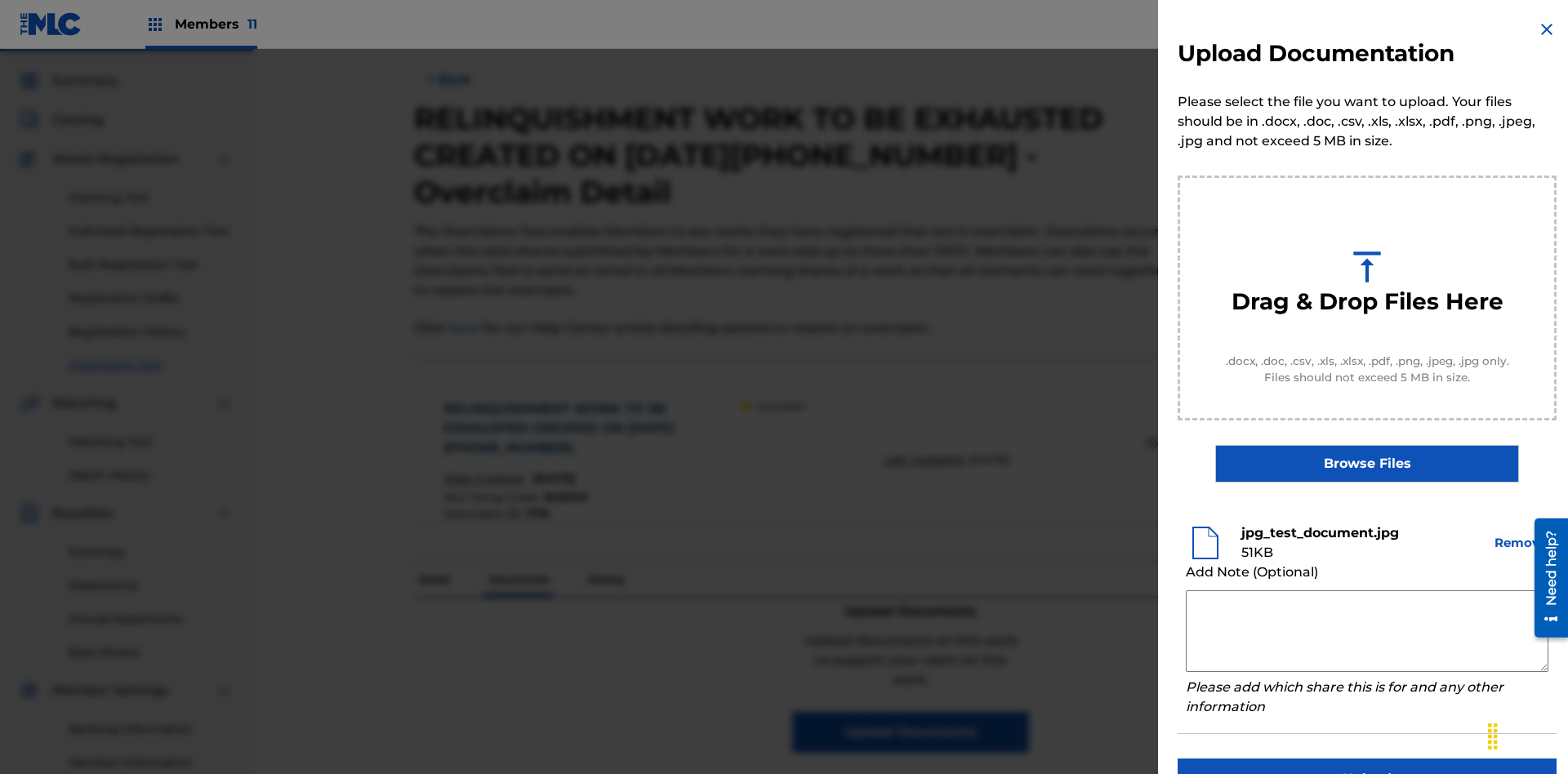
scroll to position [41, 0]
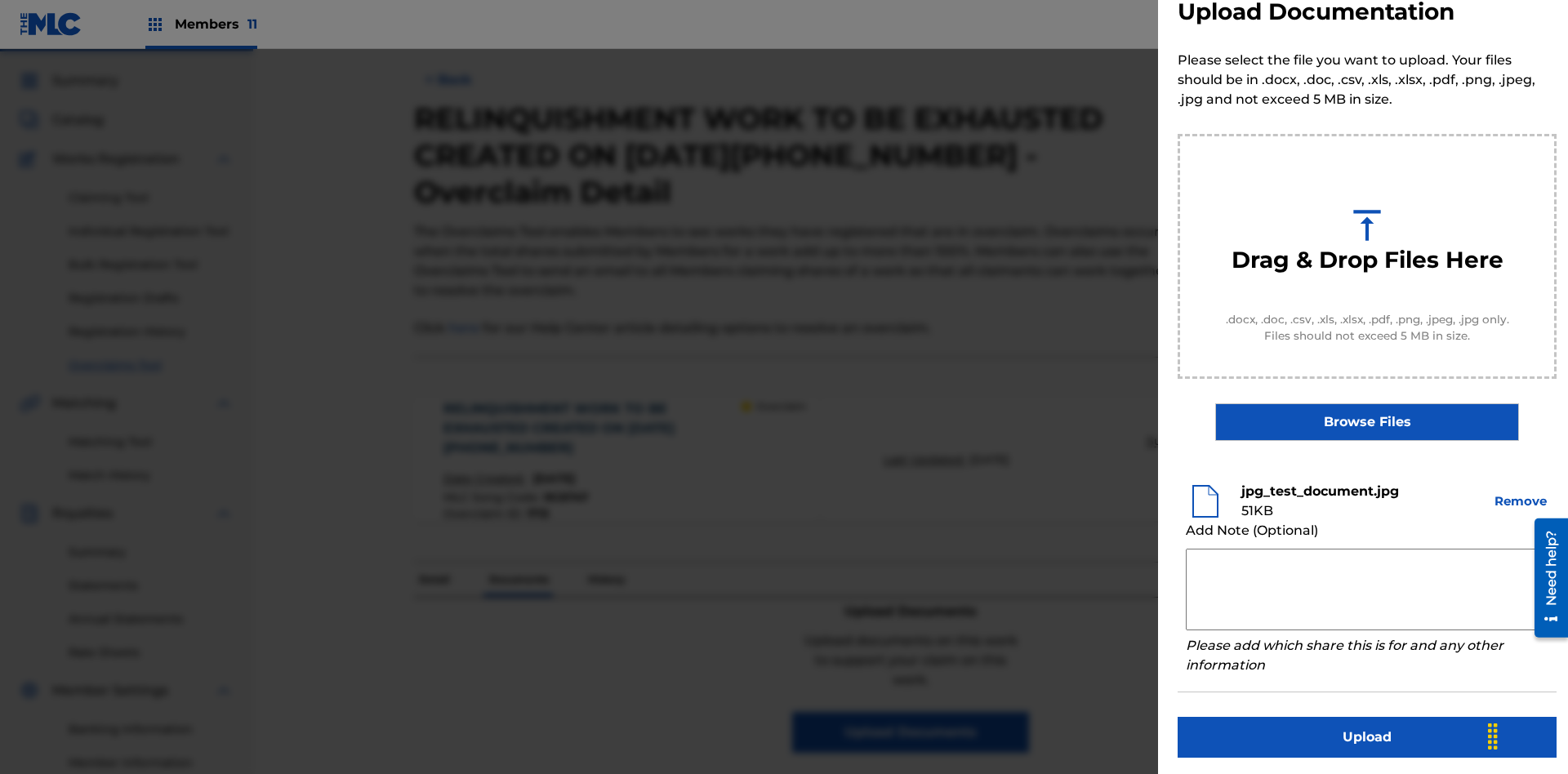
click at [1368, 735] on button "Upload" at bounding box center [1368, 737] width 379 height 40
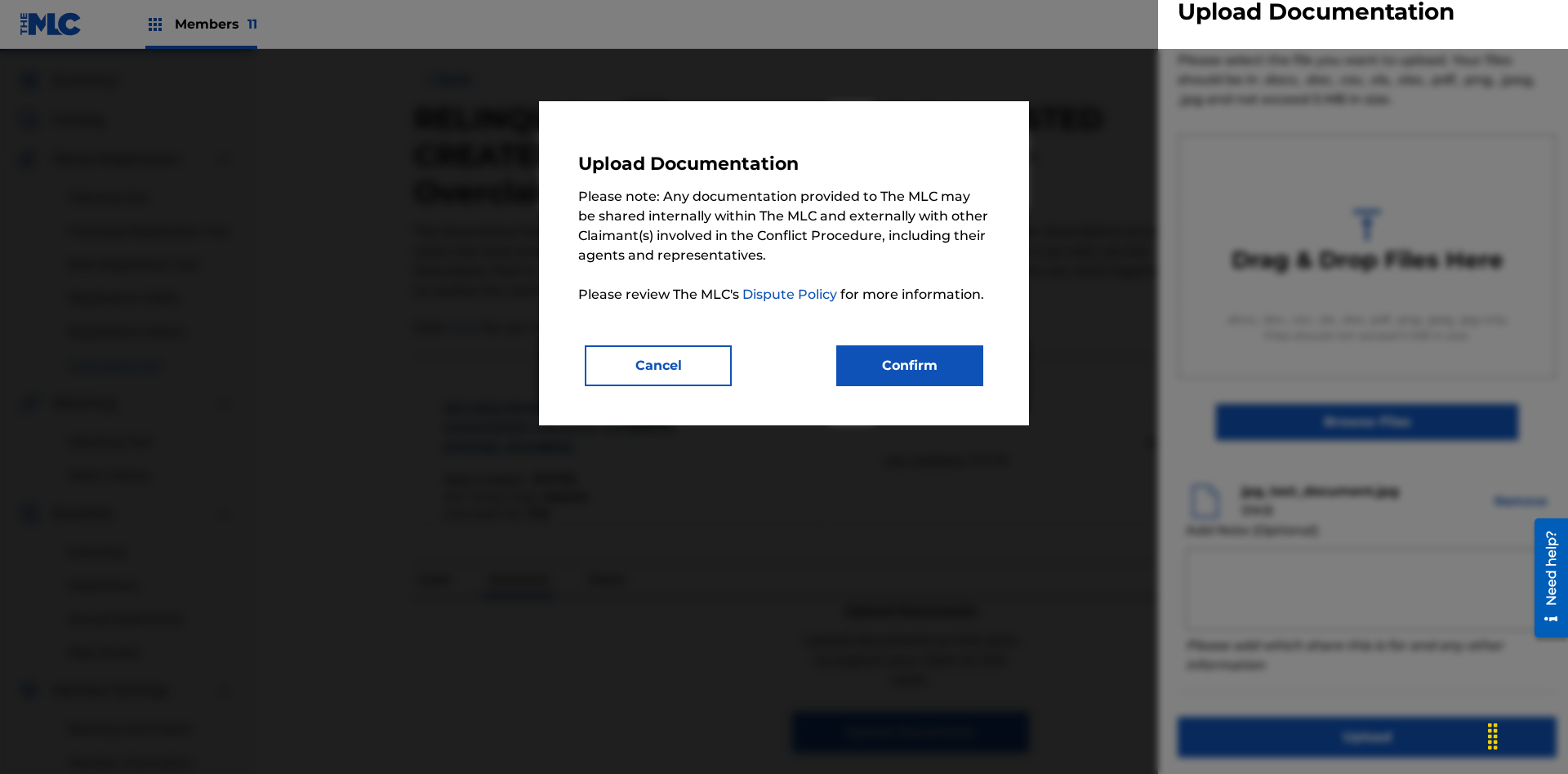
scroll to position [239, 0]
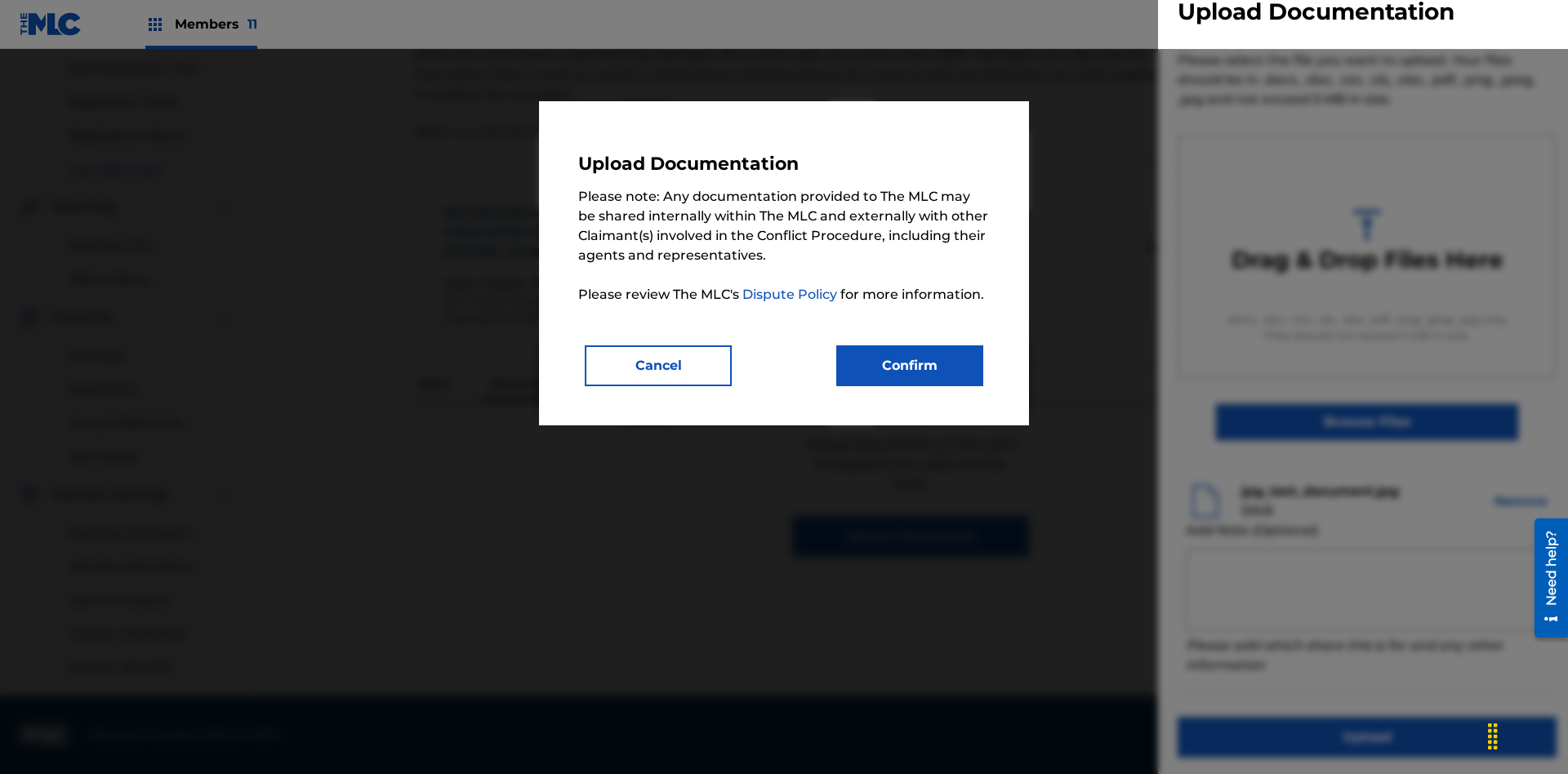
click at [910, 365] on button "Confirm" at bounding box center [910, 366] width 147 height 40
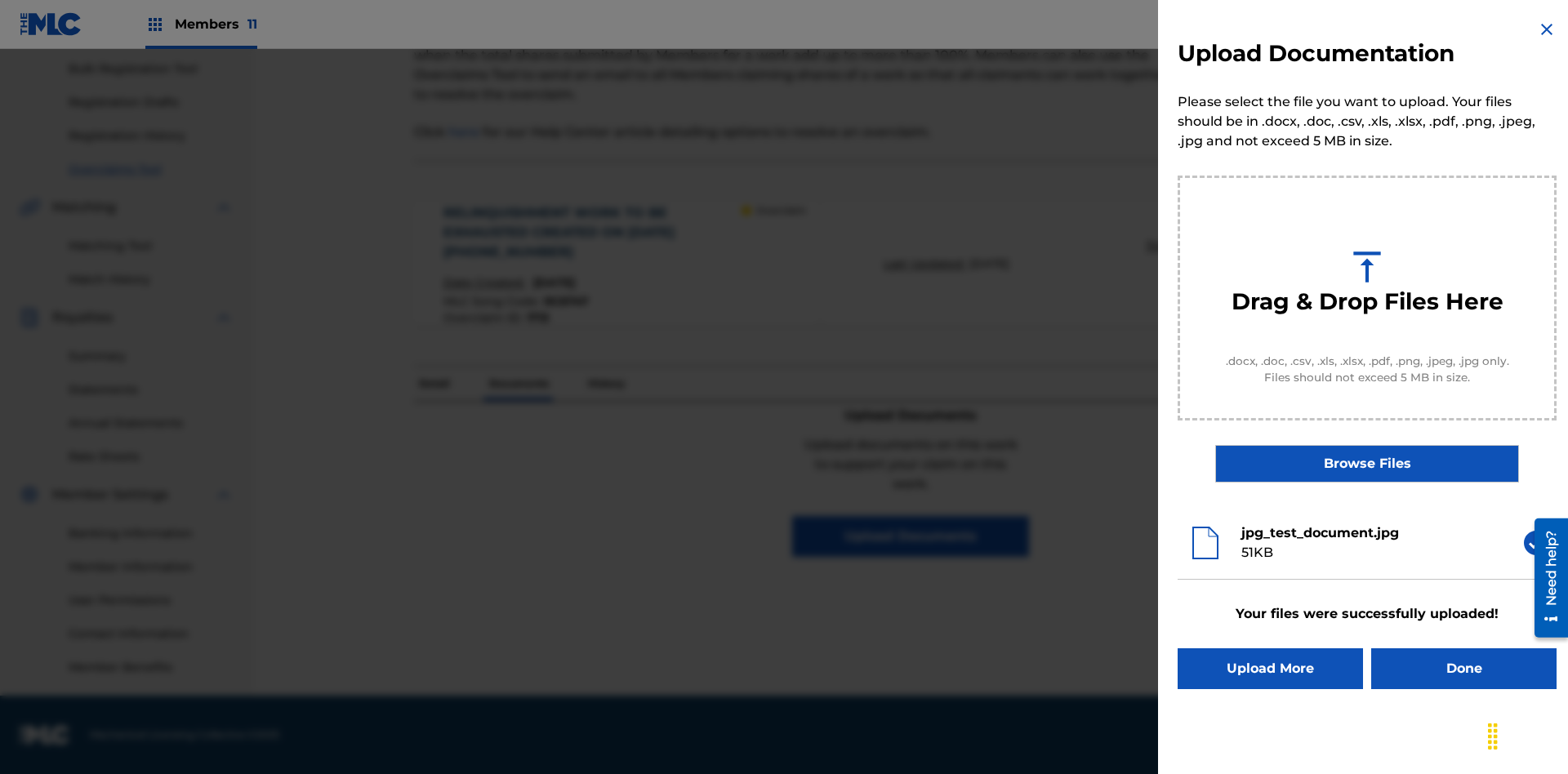
scroll to position [0, 0]
click at [1271, 669] on button "Upload More" at bounding box center [1271, 669] width 186 height 40
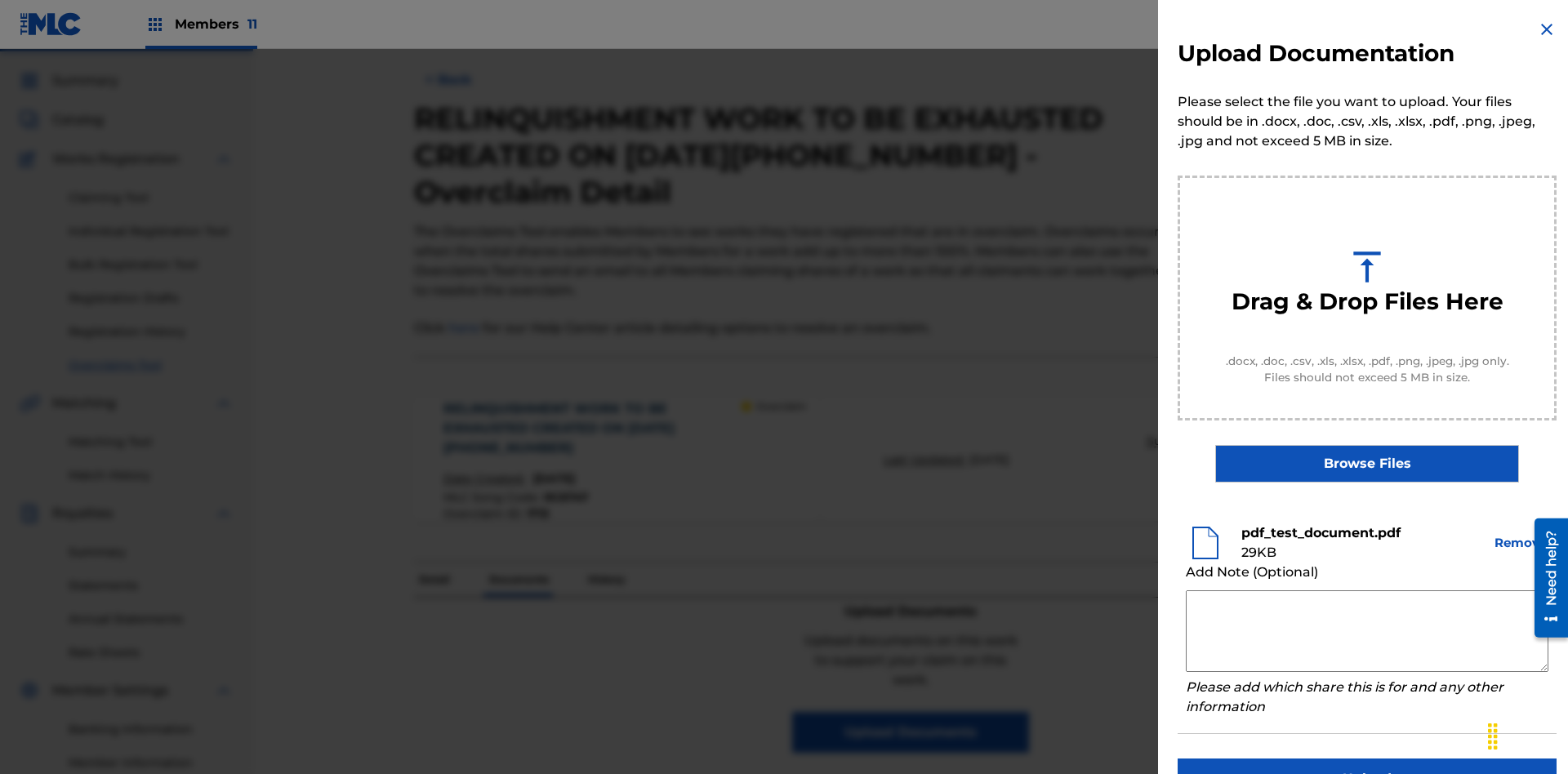
scroll to position [41, 0]
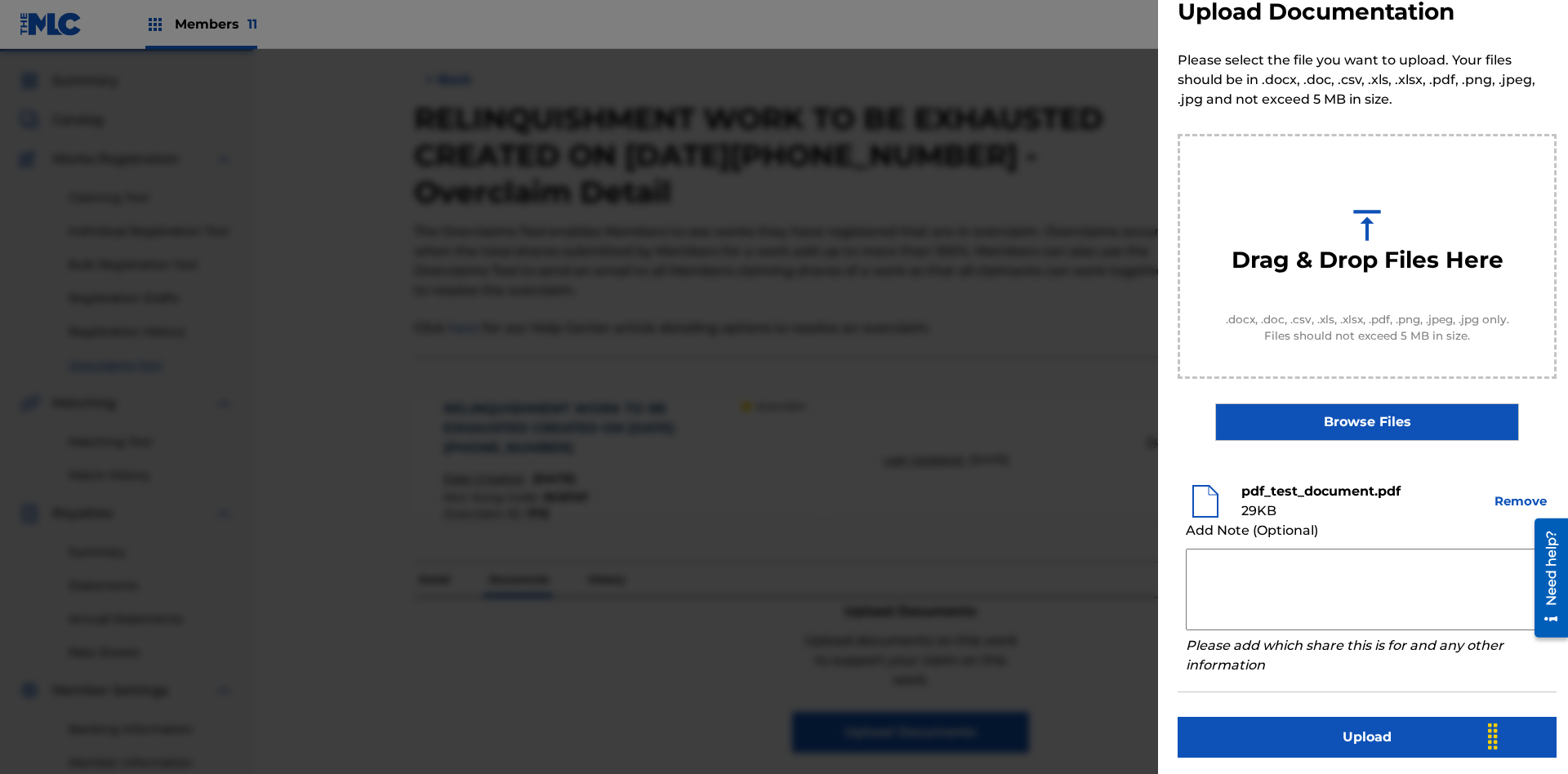
click at [1368, 735] on button "Upload" at bounding box center [1368, 737] width 379 height 40
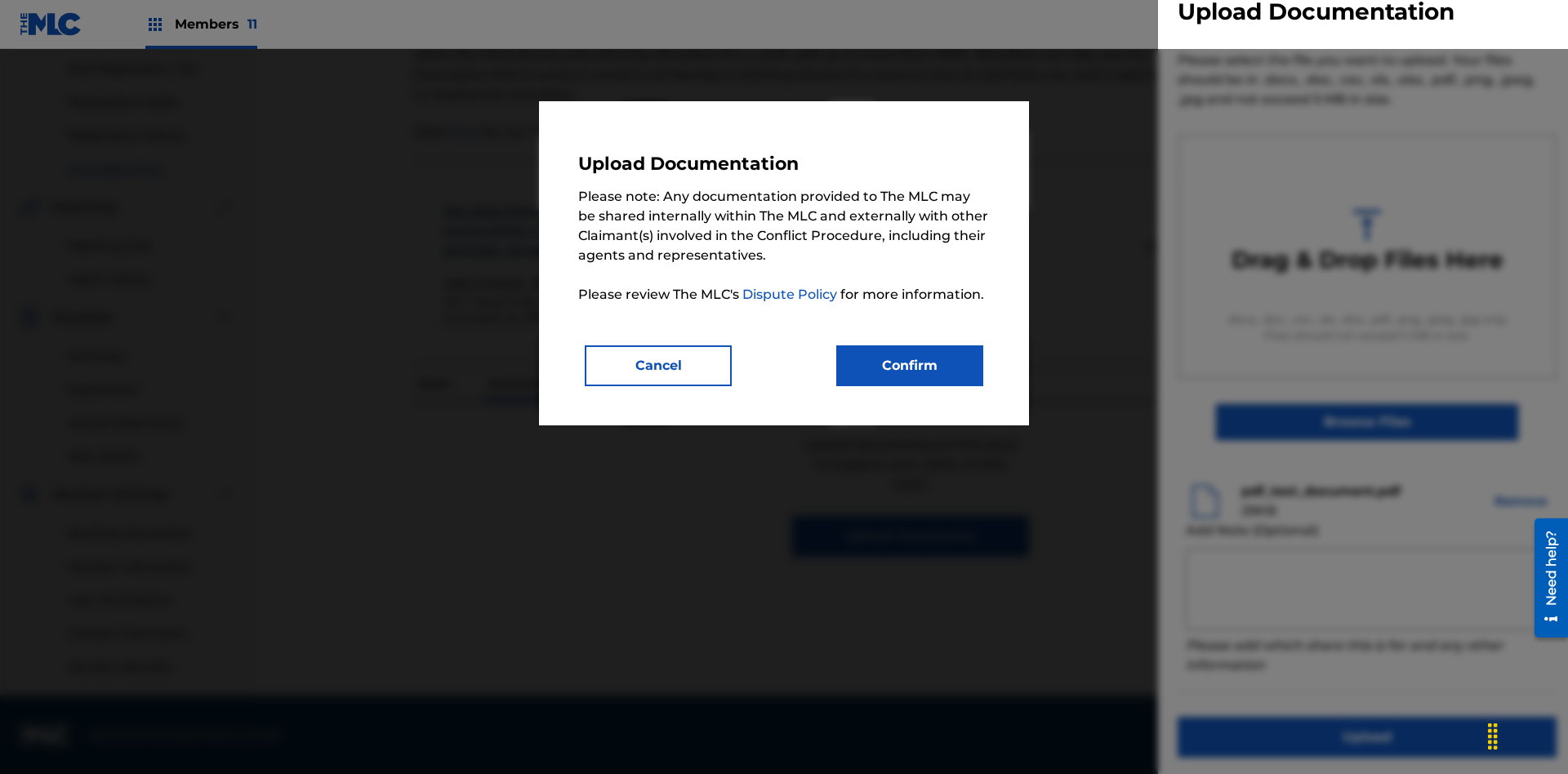
click at [910, 365] on button "Confirm" at bounding box center [910, 366] width 147 height 40
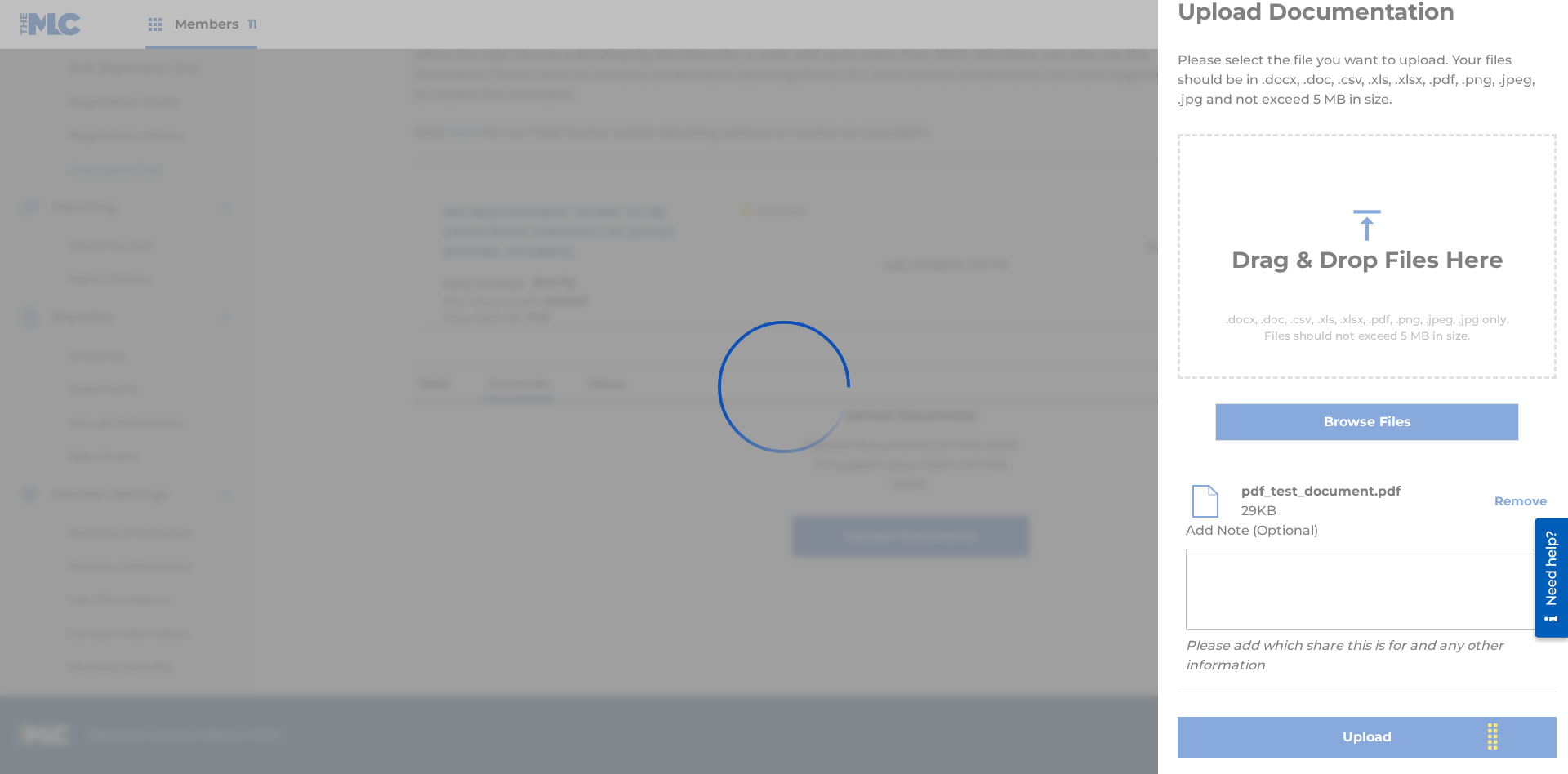
scroll to position [0, 0]
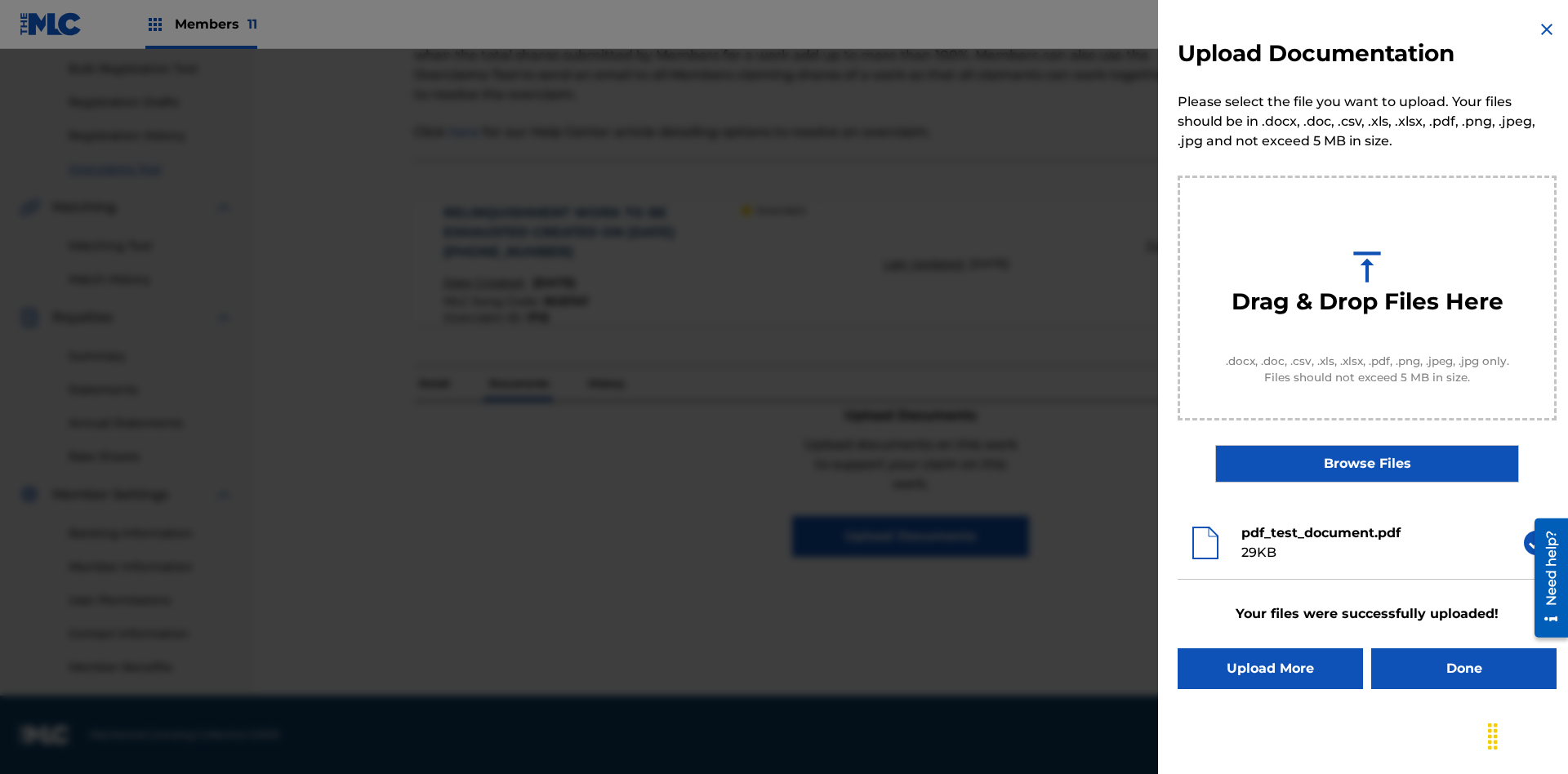
click at [1271, 669] on button "Upload More" at bounding box center [1271, 669] width 186 height 40
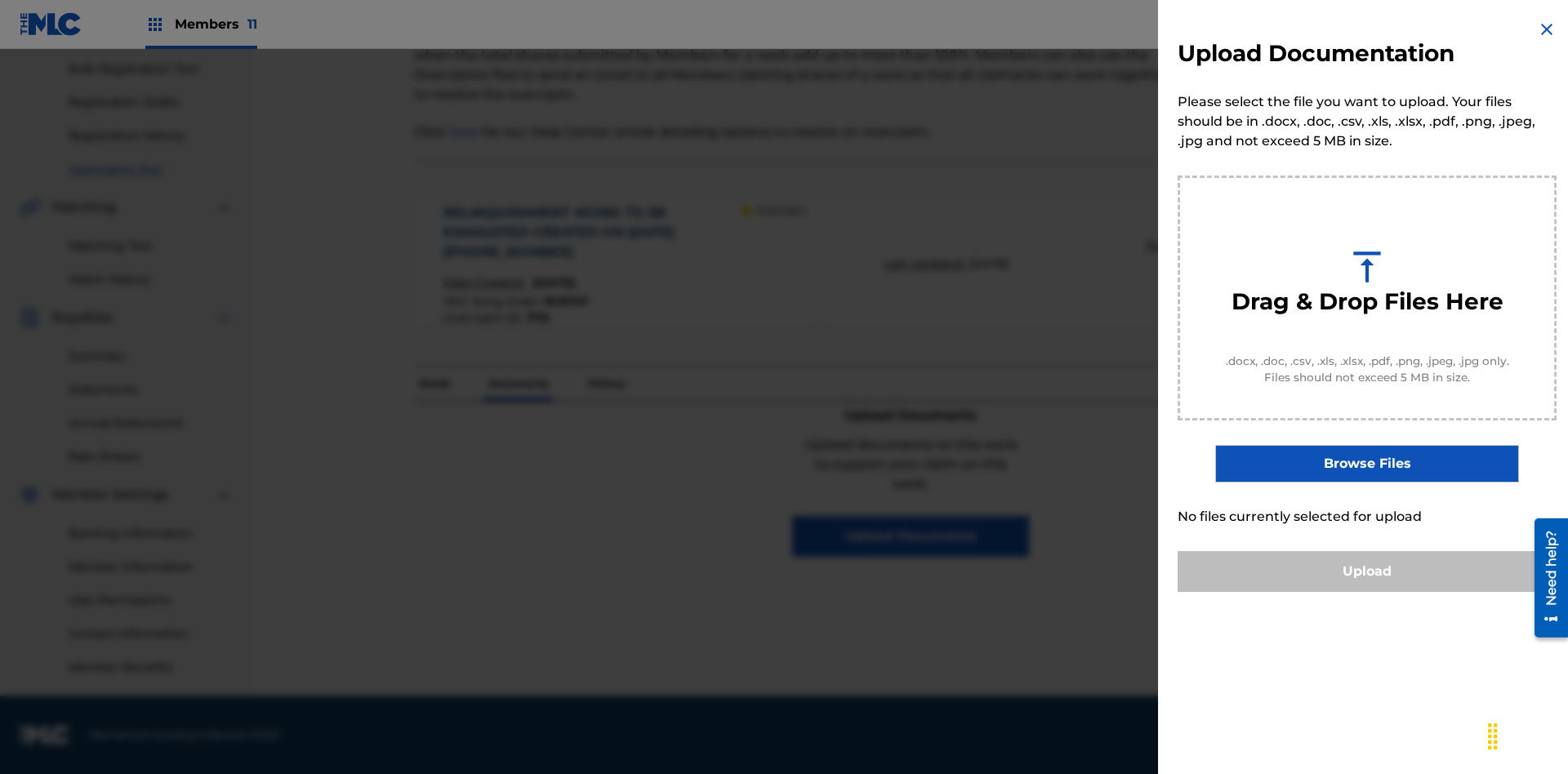
click at [1368, 592] on button "Upload" at bounding box center [1368, 572] width 379 height 40
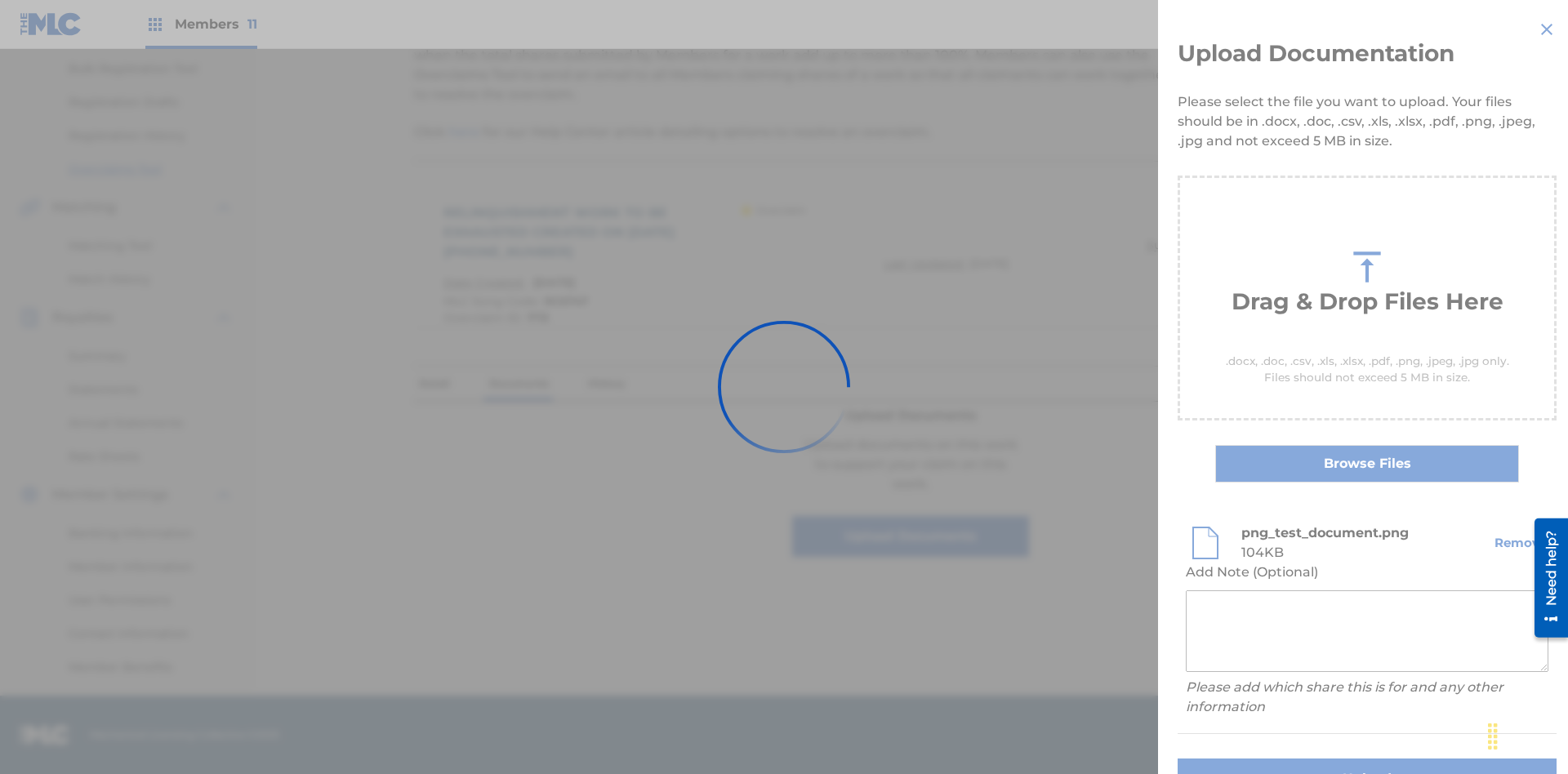
click at [1271, 759] on button "Upload" at bounding box center [1368, 779] width 379 height 40
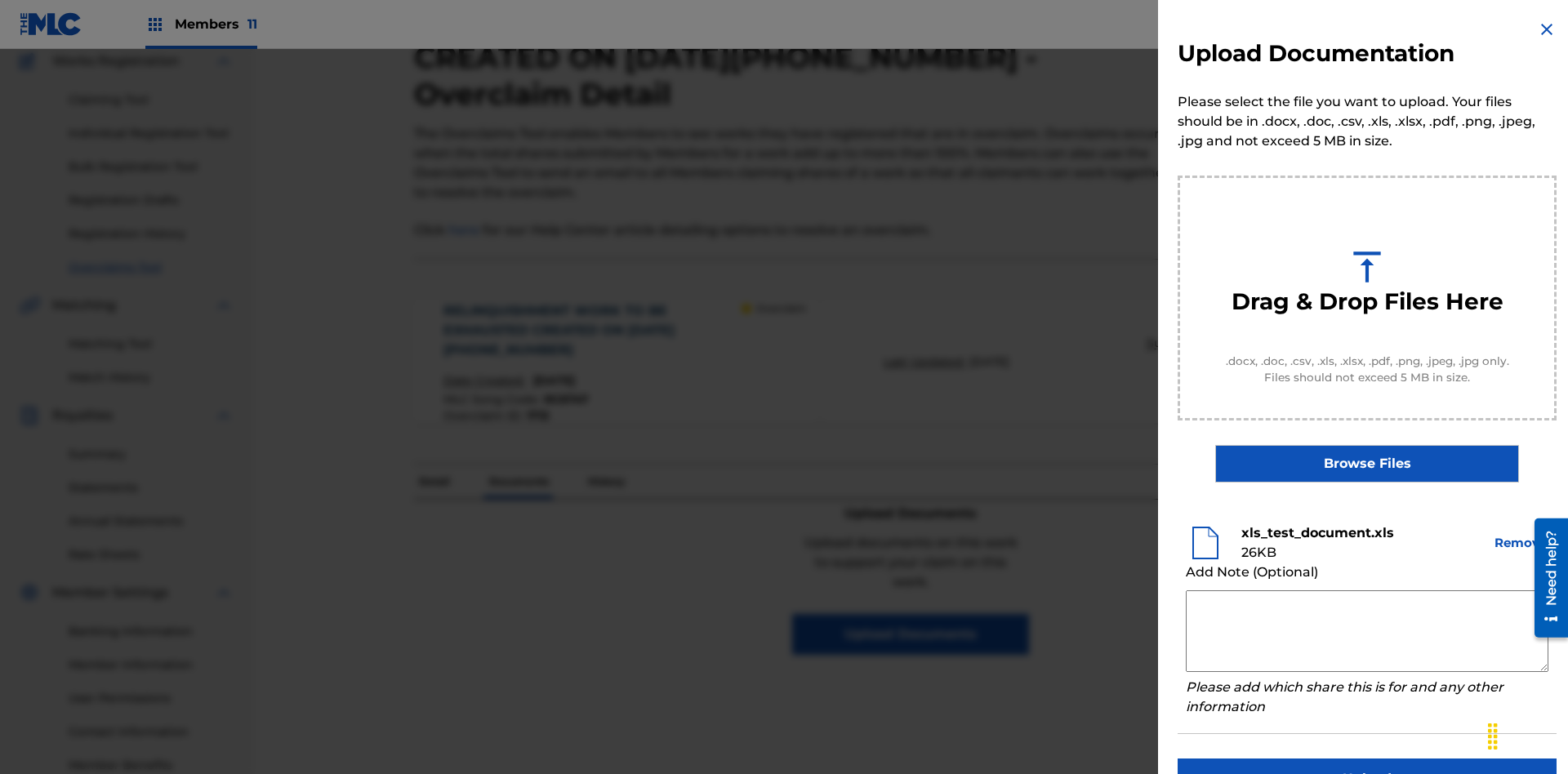
scroll to position [41, 0]
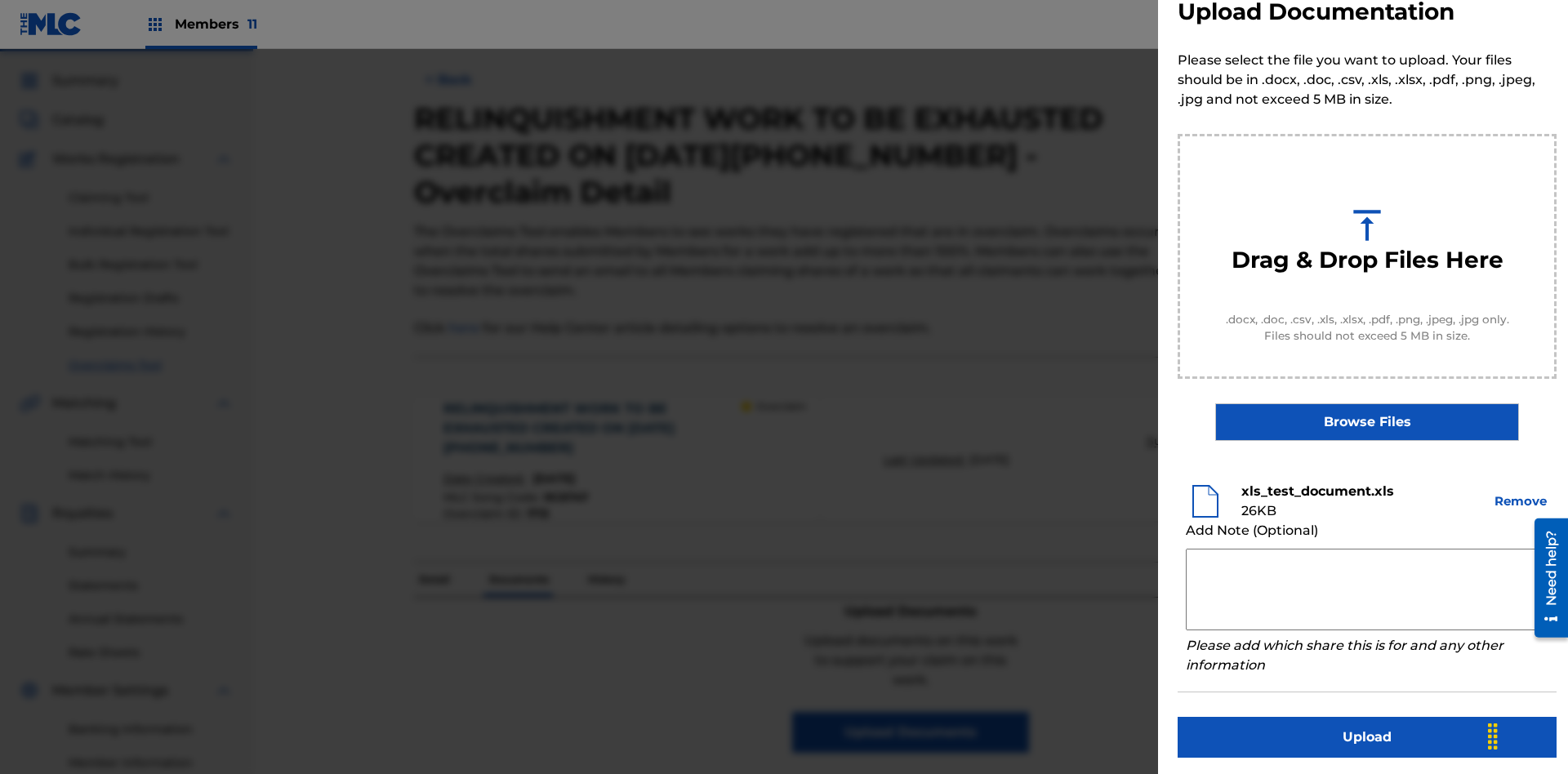
click at [1368, 735] on button "Upload" at bounding box center [1368, 737] width 379 height 40
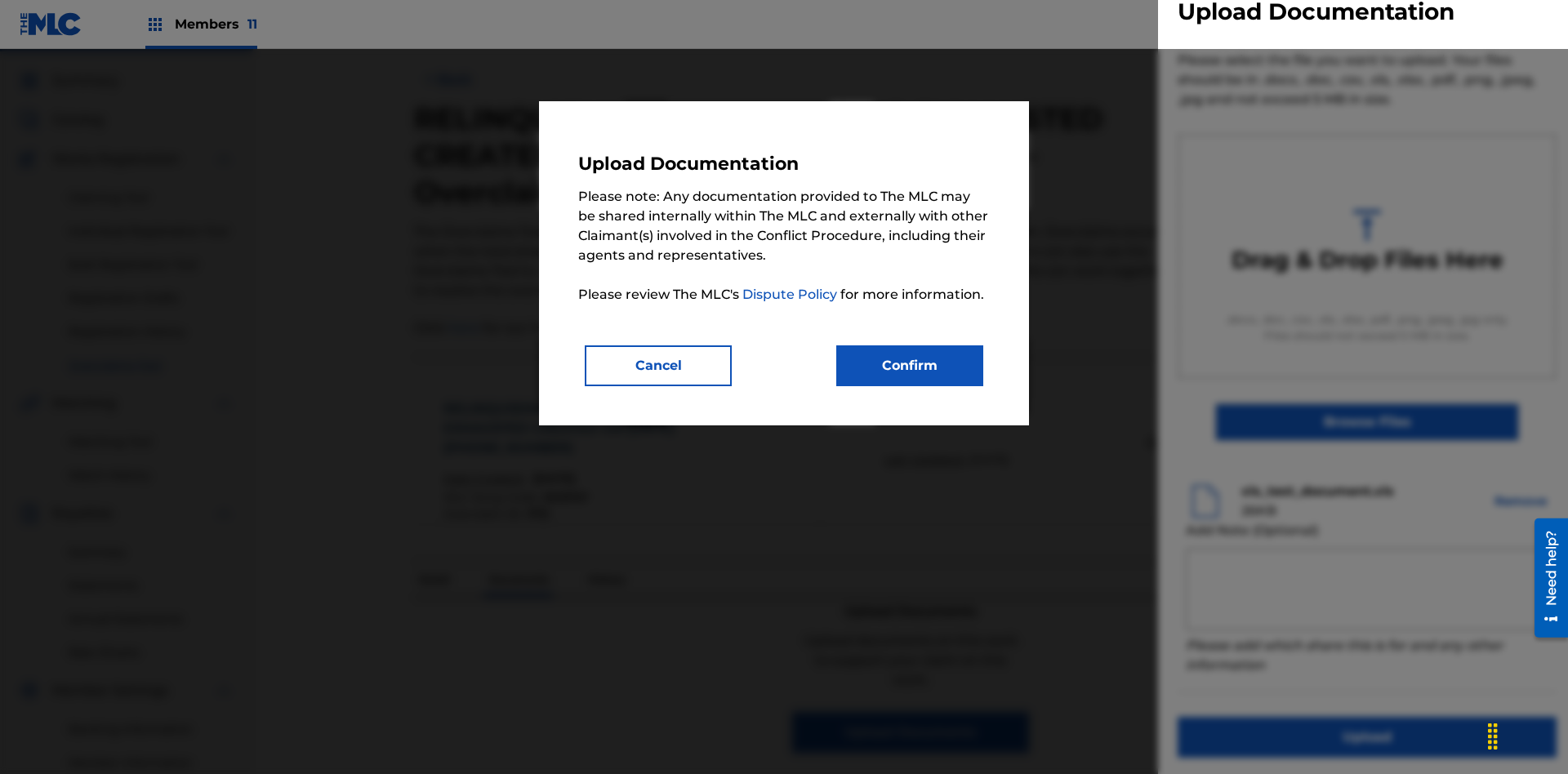
scroll to position [239, 0]
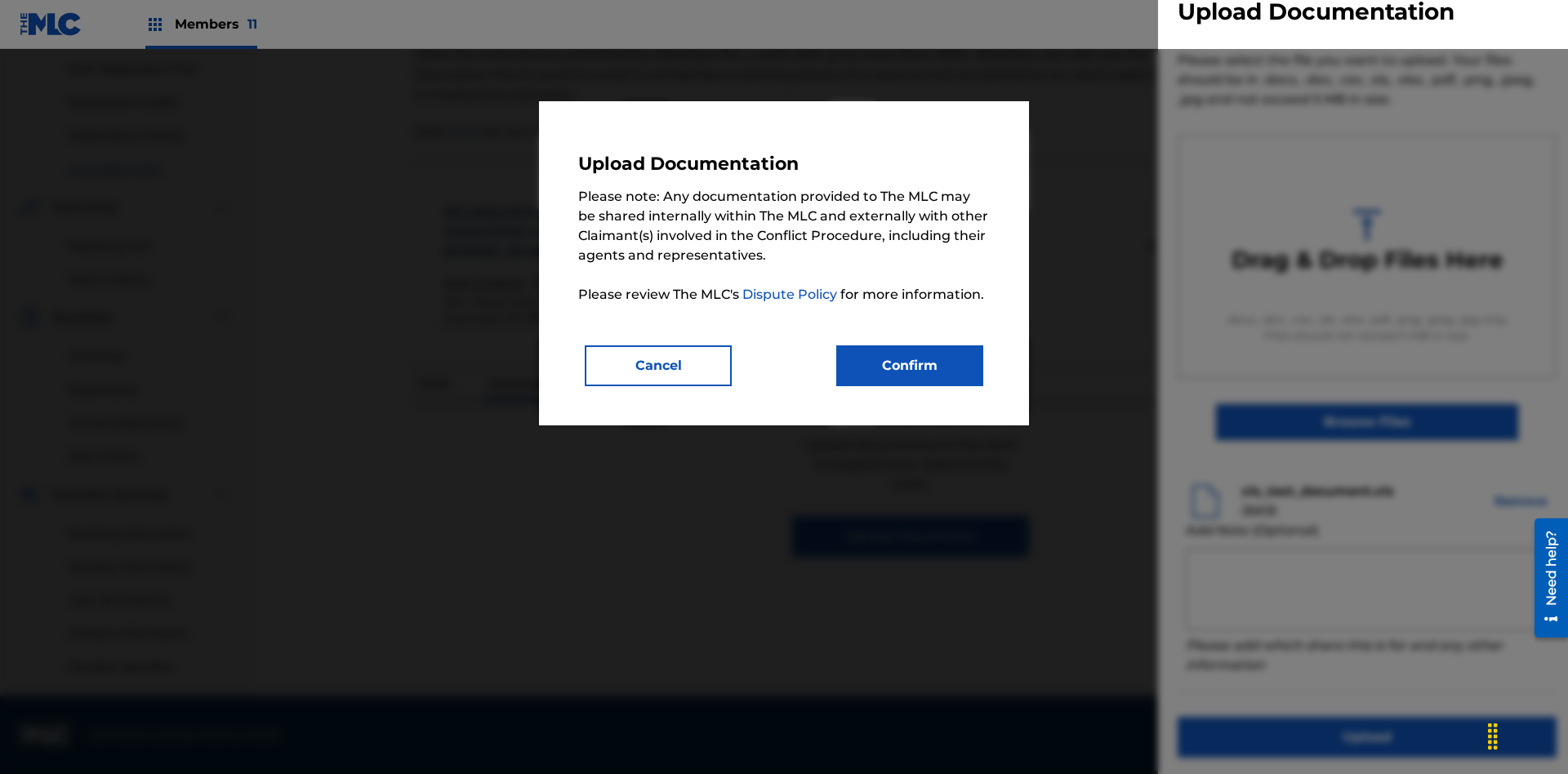
click at [910, 365] on button "Confirm" at bounding box center [910, 366] width 147 height 40
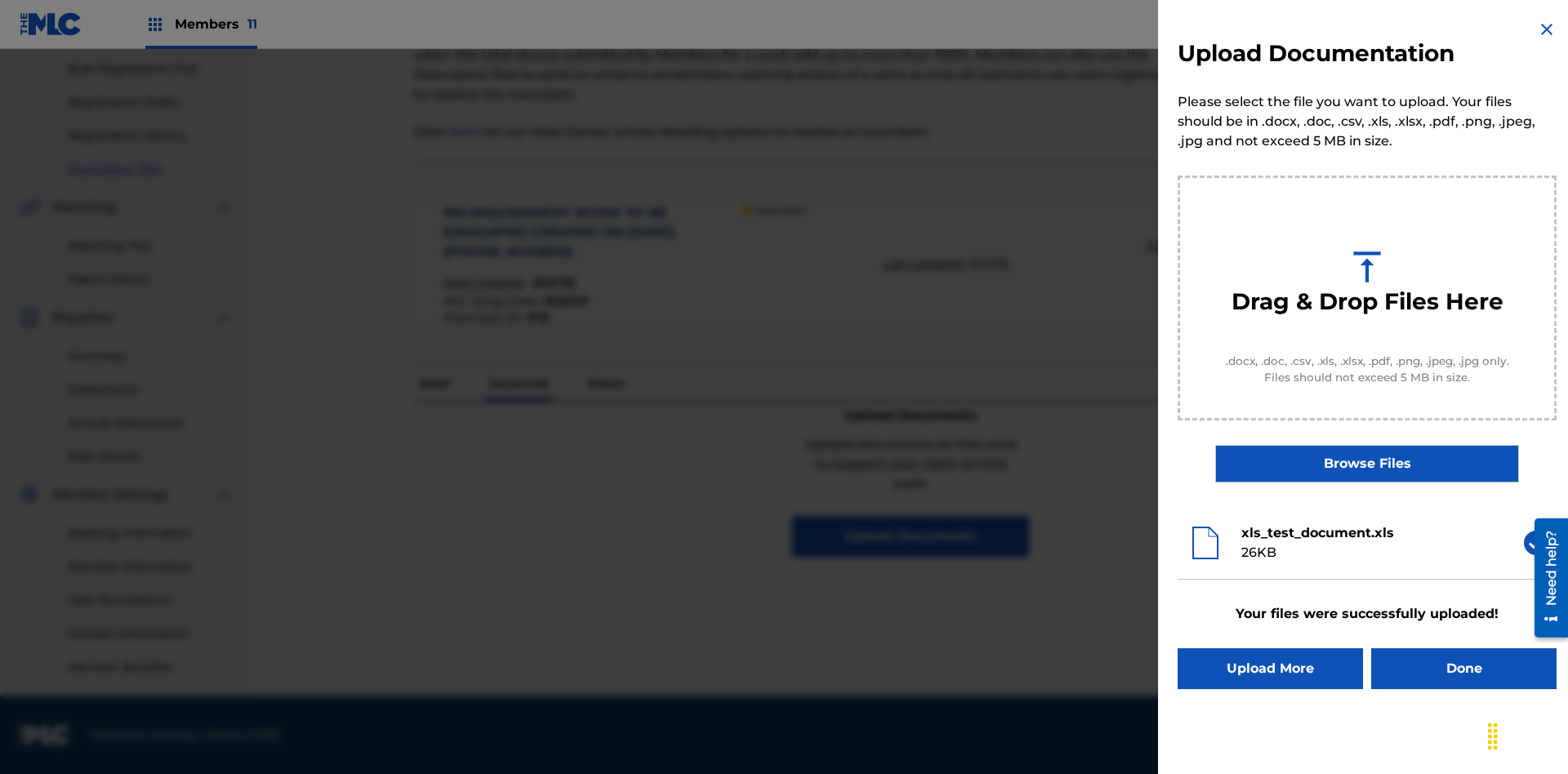
scroll to position [0, 0]
click at [1271, 669] on button "Upload More" at bounding box center [1271, 669] width 186 height 40
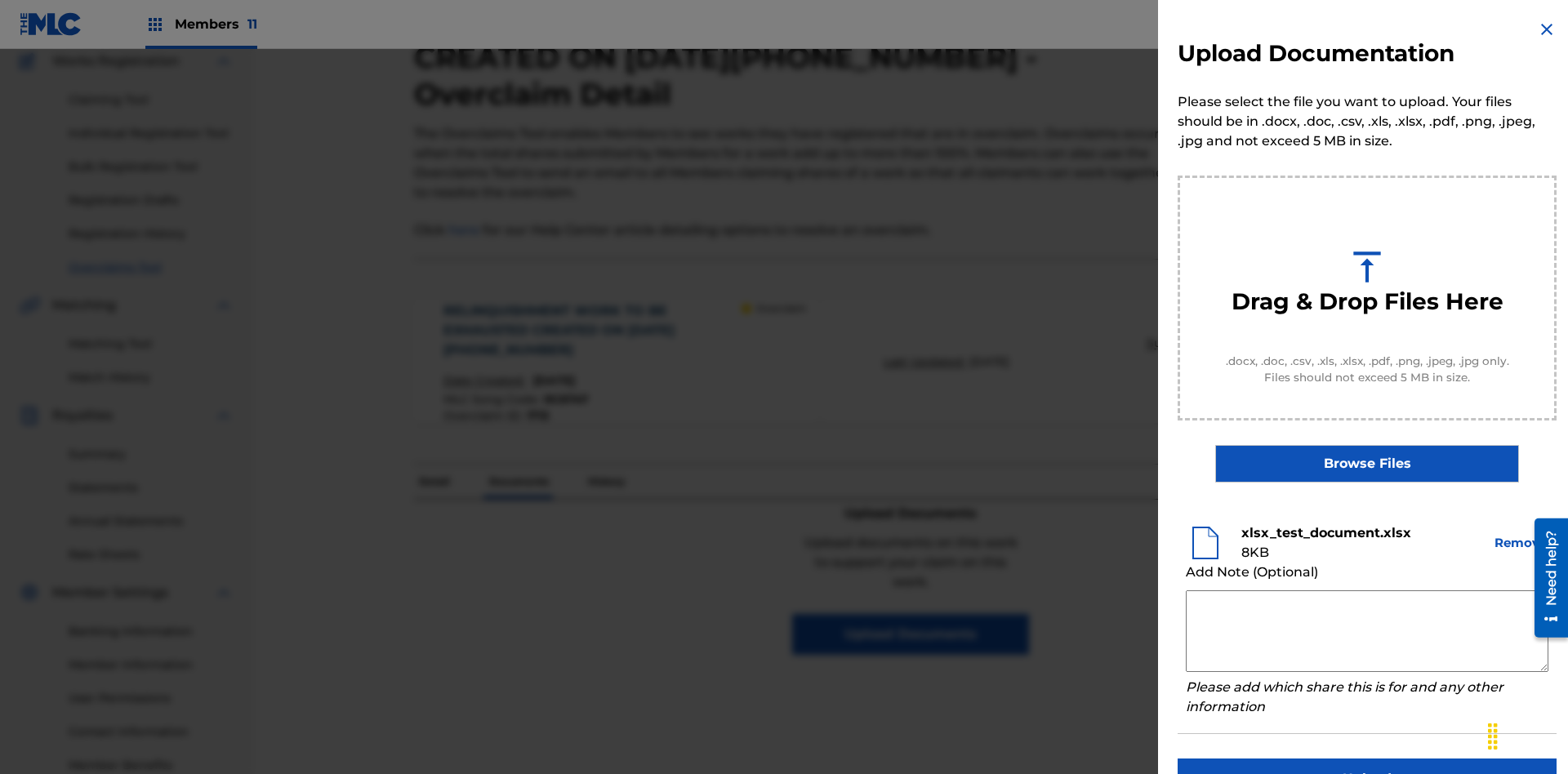
click at [1368, 632] on textarea at bounding box center [1367, 632] width 363 height 82
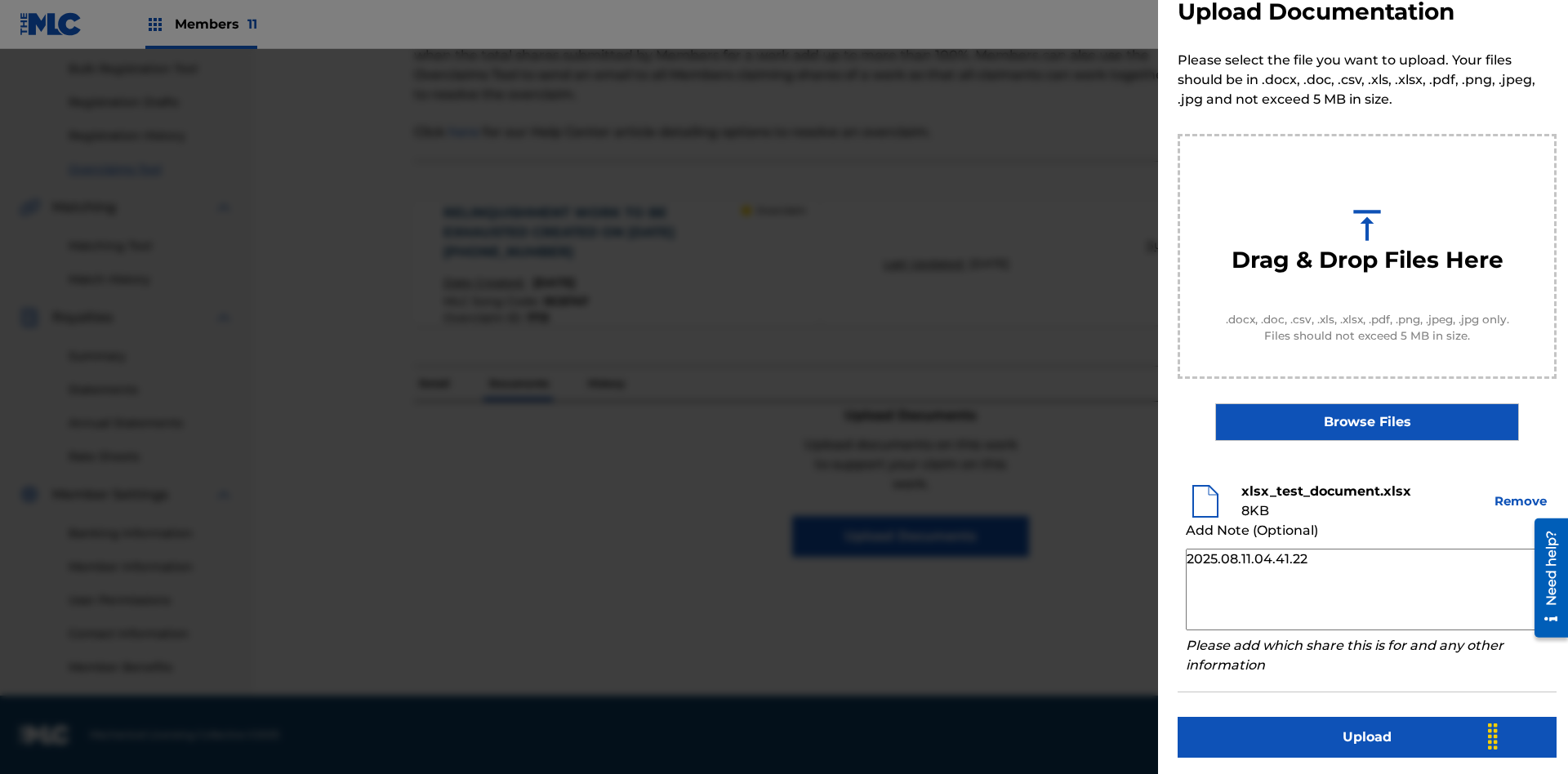
type textarea "2025.08.11.04.41.22"
click at [1368, 735] on button "Upload" at bounding box center [1368, 737] width 379 height 40
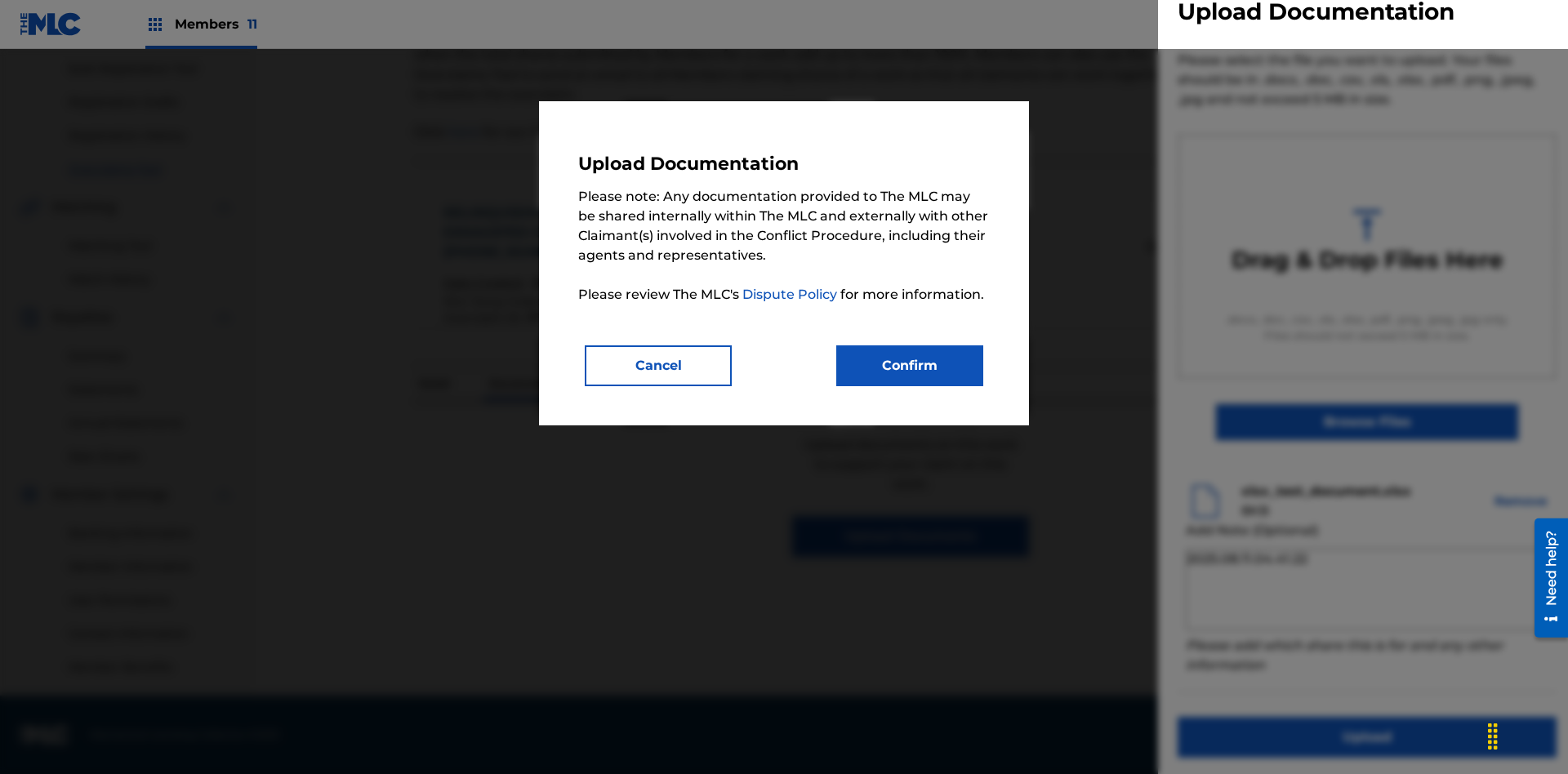
click at [910, 365] on button "Confirm" at bounding box center [910, 366] width 147 height 40
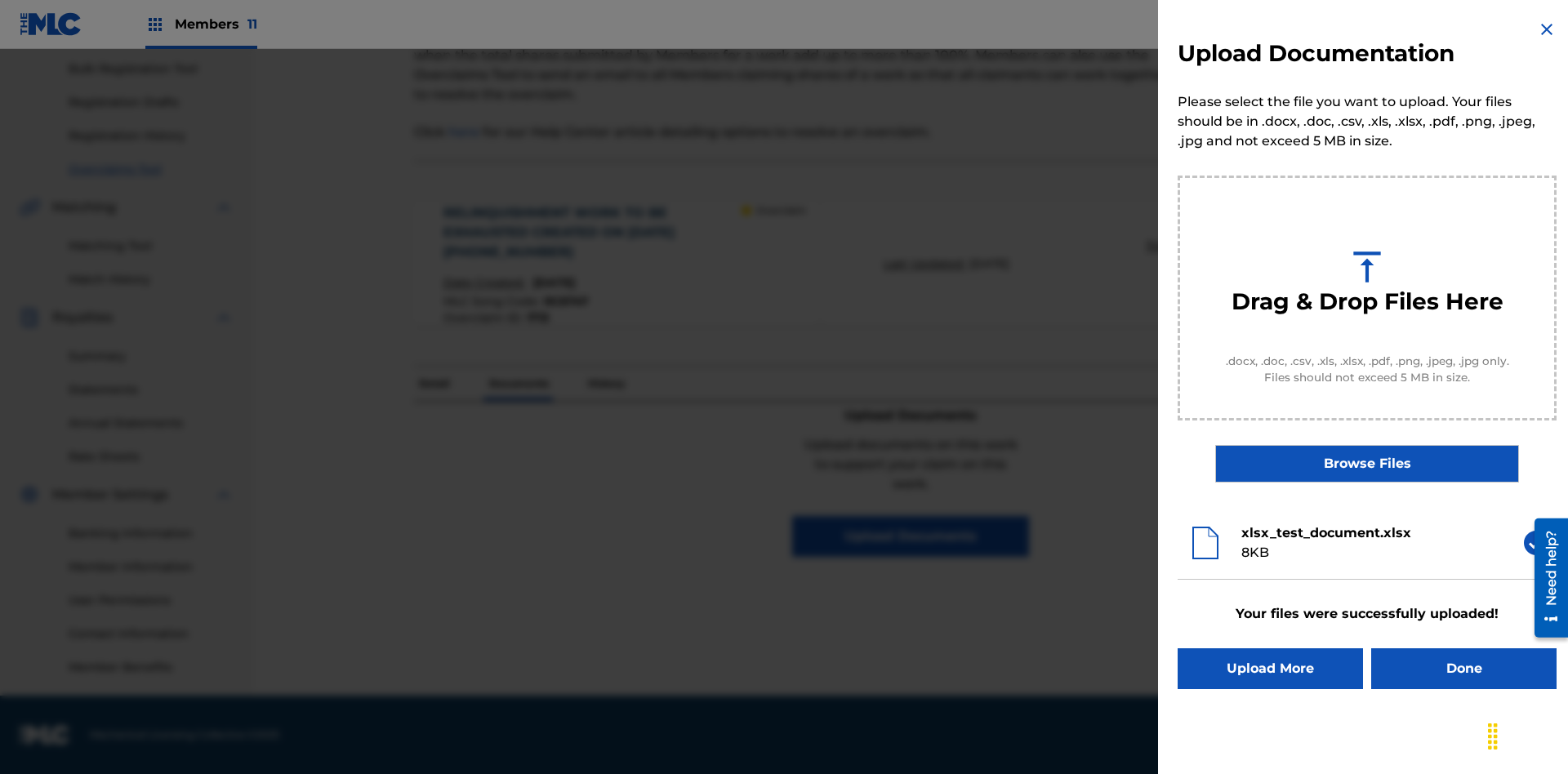
scroll to position [0, 0]
click at [1464, 669] on button "Done" at bounding box center [1464, 669] width 186 height 40
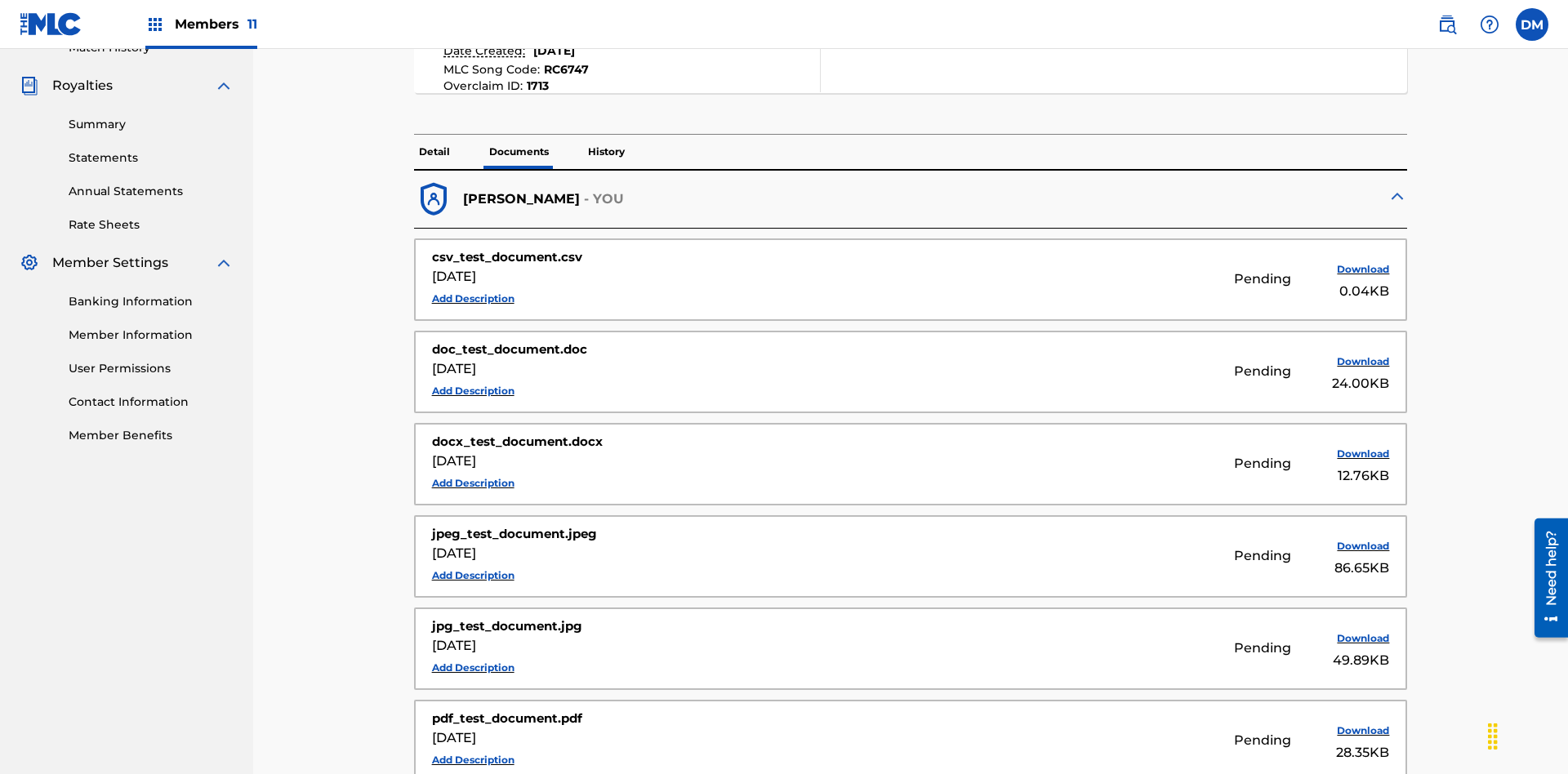
click at [518, 135] on p "Documents" at bounding box center [519, 152] width 69 height 35
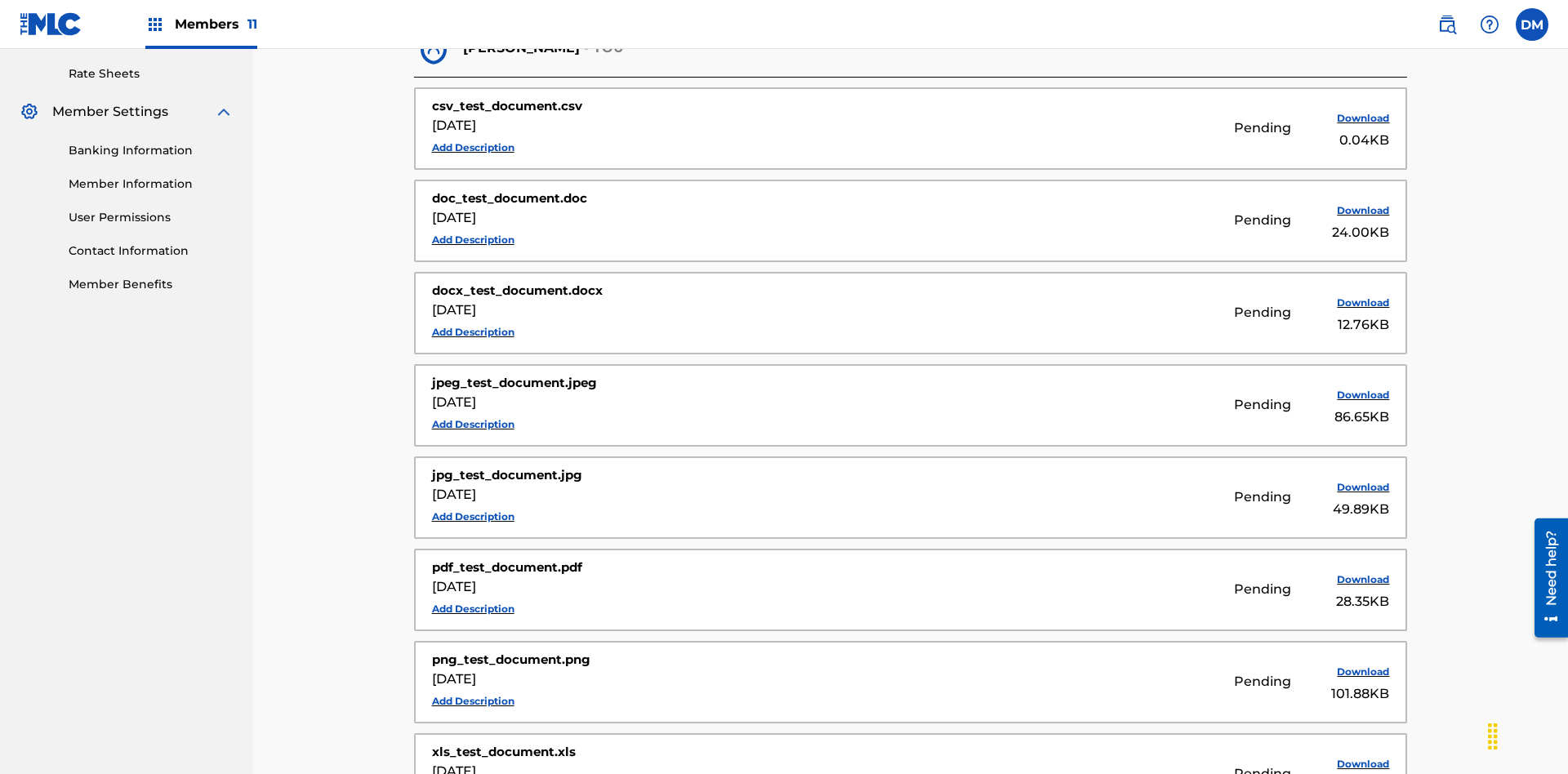
click at [473, 136] on button "Add Description" at bounding box center [474, 147] width 83 height 24
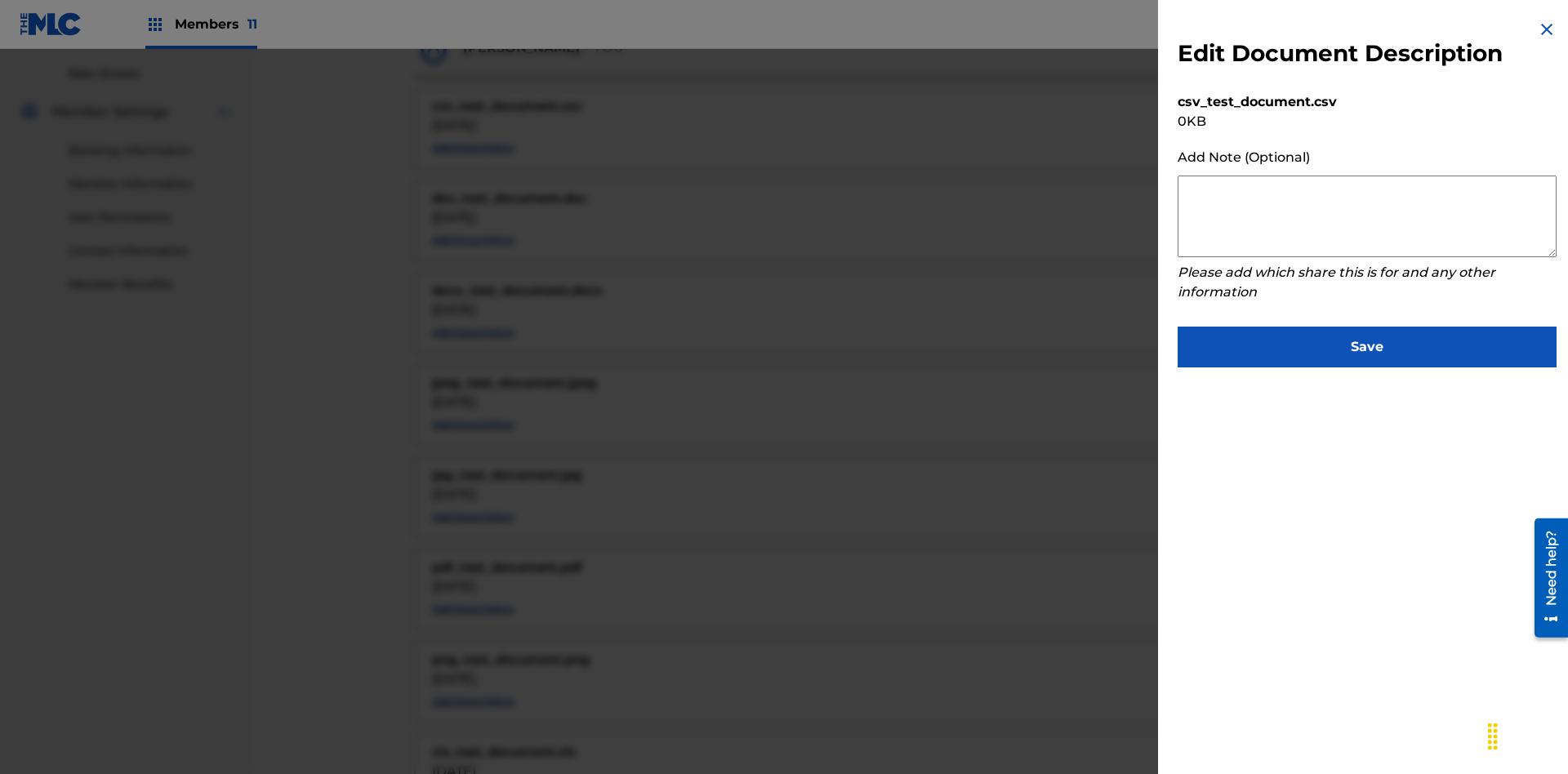
click at [1368, 217] on textarea at bounding box center [1368, 216] width 379 height 82
type textarea "2025.08.11.04.44.56"
click at [1368, 343] on button "Save" at bounding box center [1368, 347] width 379 height 40
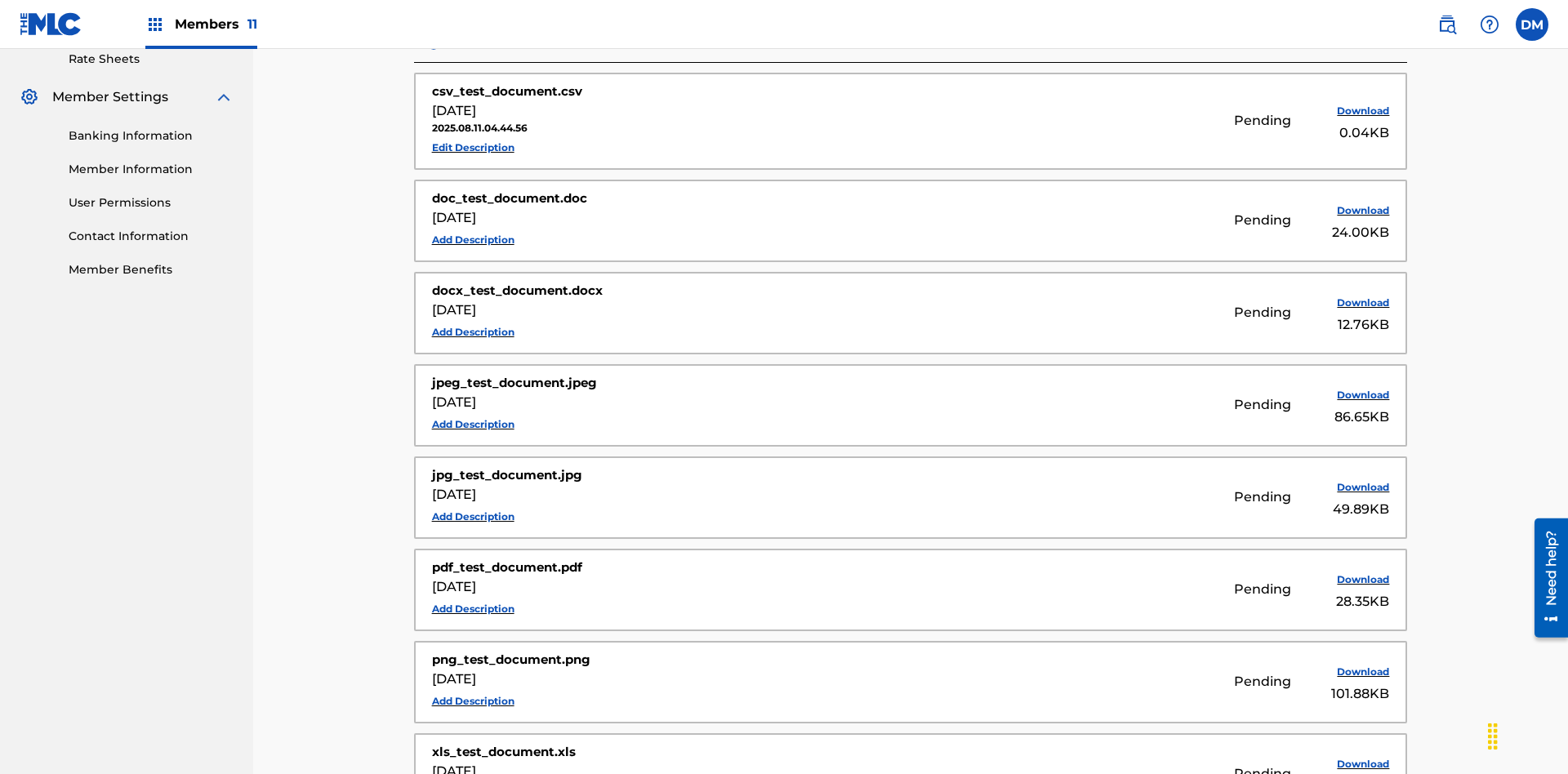
click at [473, 136] on button "Edit Description" at bounding box center [474, 147] width 83 height 24
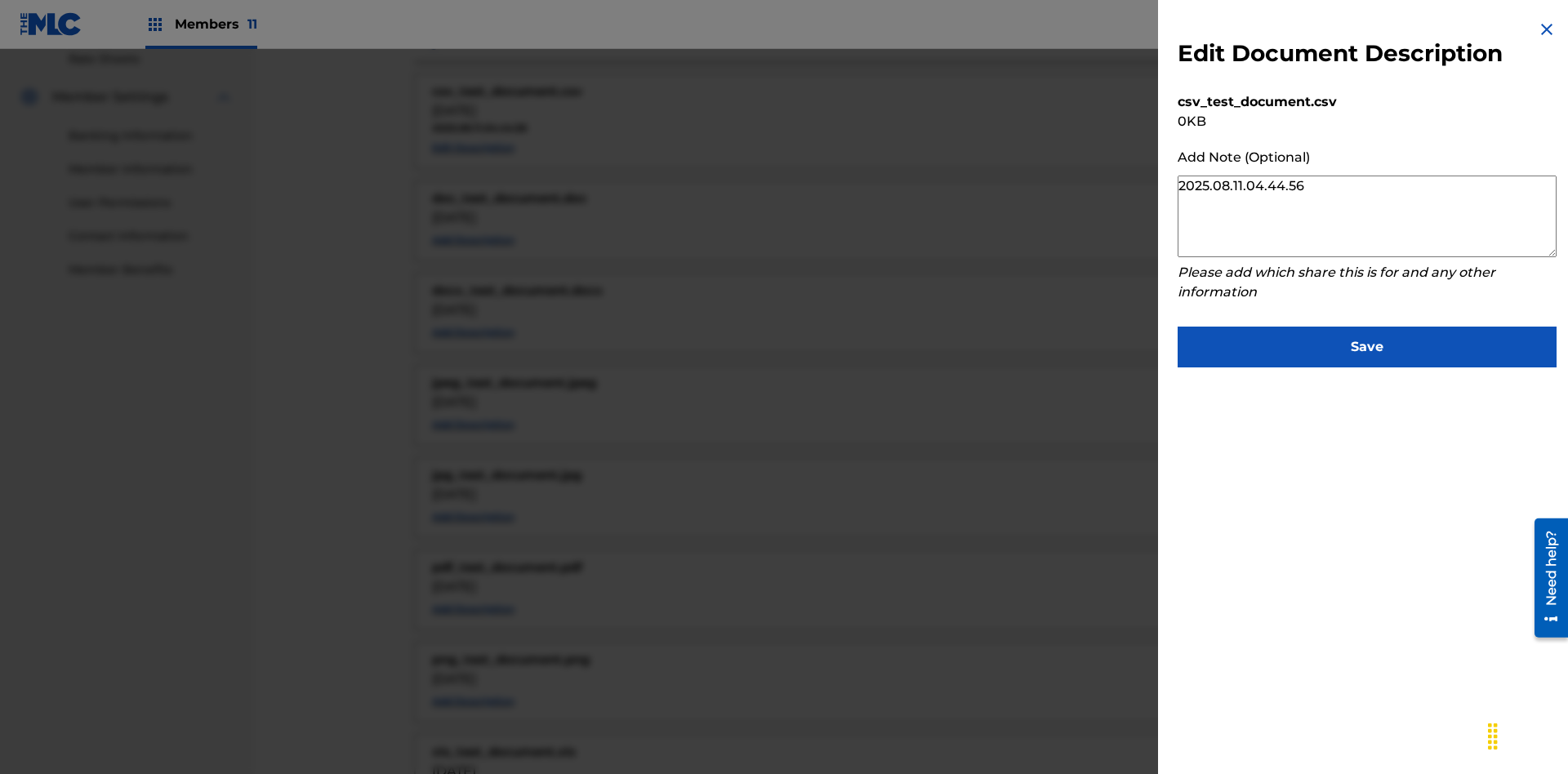
click at [1368, 217] on textarea "2025.08.11.04.44.56" at bounding box center [1368, 216] width 379 height 82
type textarea "2025.08.11.04.45.01"
click at [1368, 343] on button "Save" at bounding box center [1368, 347] width 379 height 40
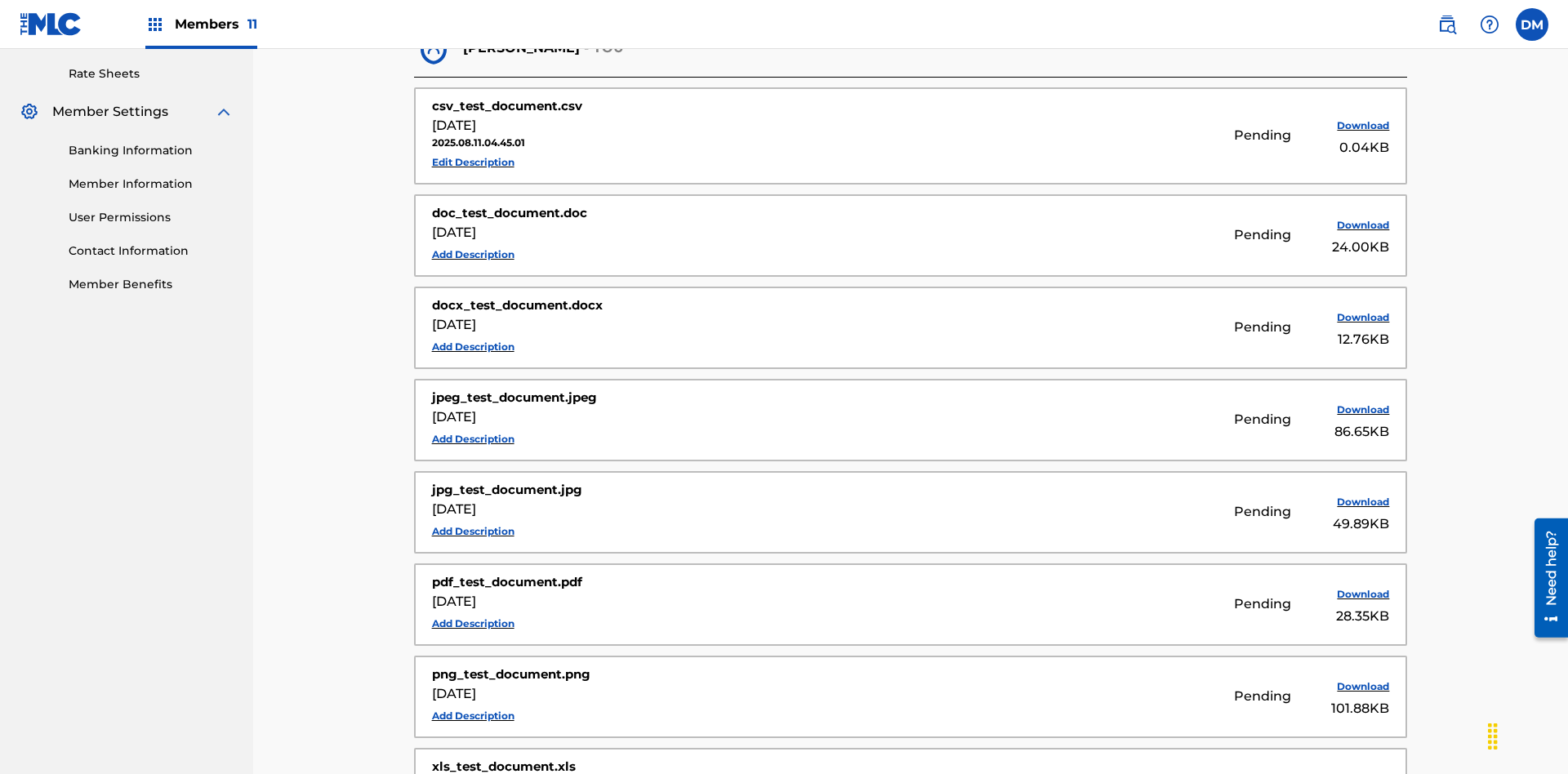
scroll to position [404, 0]
